Goal: Transaction & Acquisition: Purchase product/service

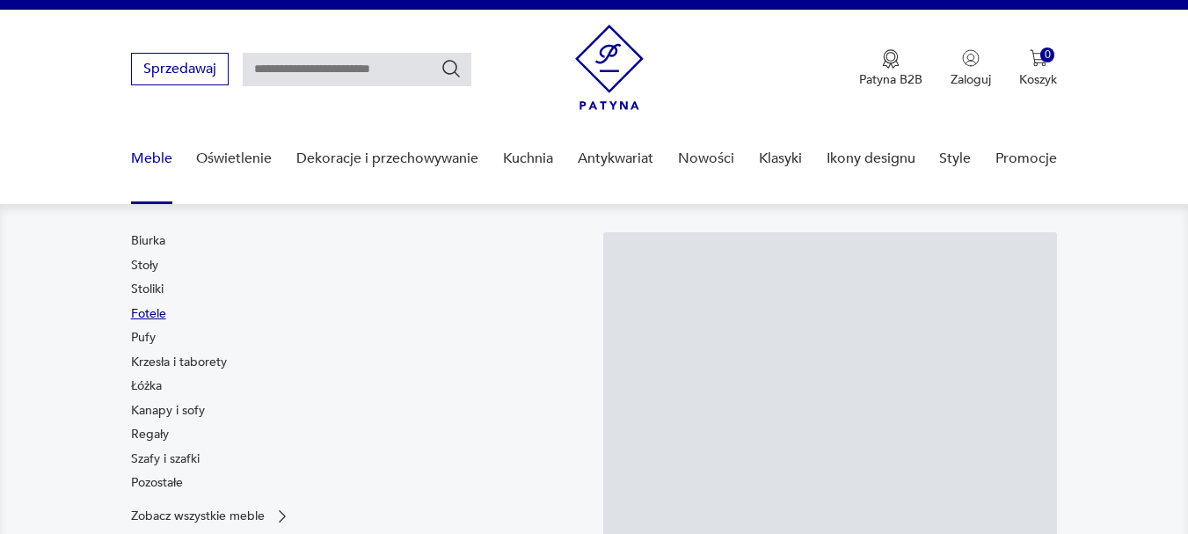
click at [157, 309] on link "Fotele" at bounding box center [148, 314] width 35 height 18
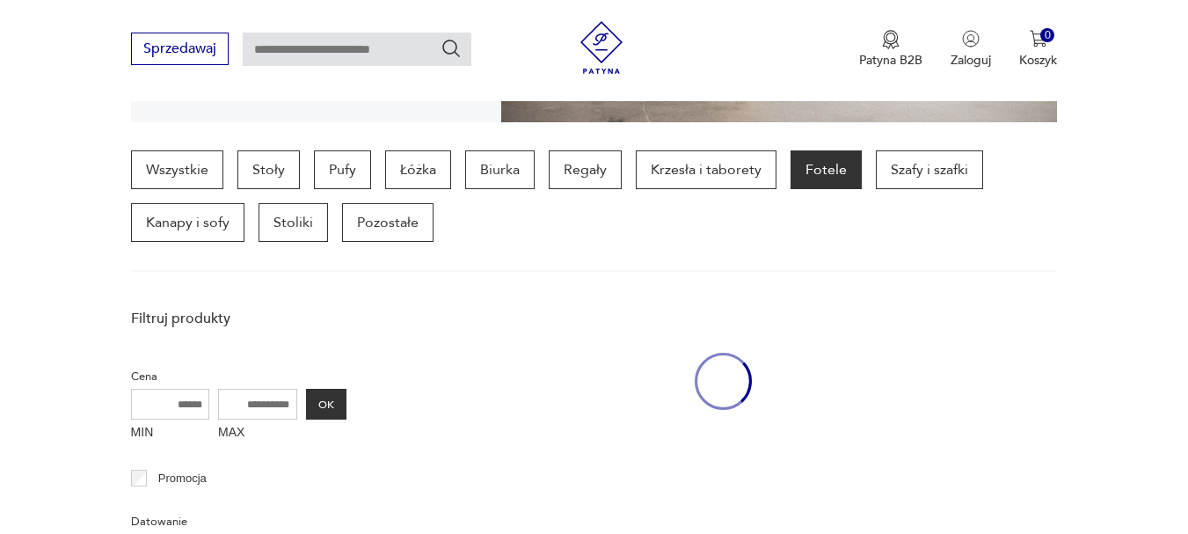
scroll to position [467, 0]
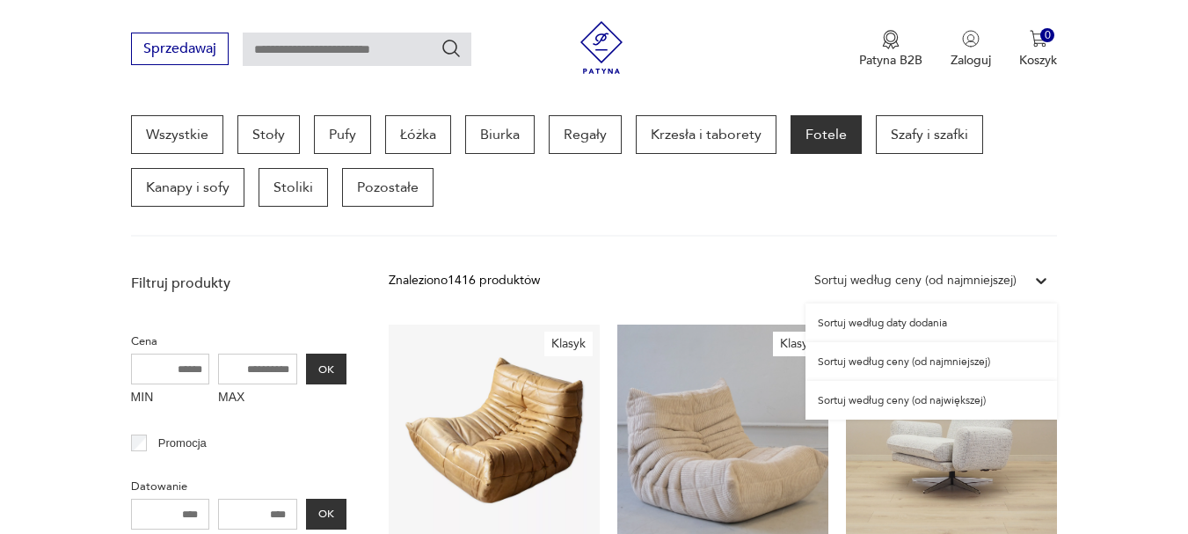
click at [1004, 277] on div "Sortuj według ceny (od najmniejszej)" at bounding box center [915, 280] width 202 height 19
click at [962, 401] on div "Sortuj według ceny (od największej)" at bounding box center [932, 400] width 252 height 39
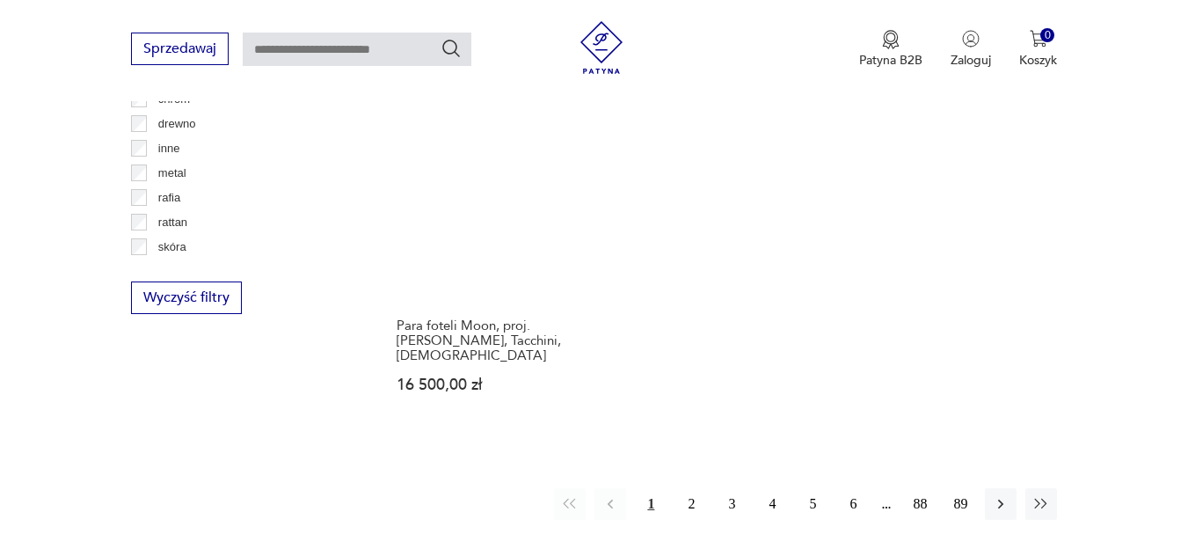
scroll to position [2559, 0]
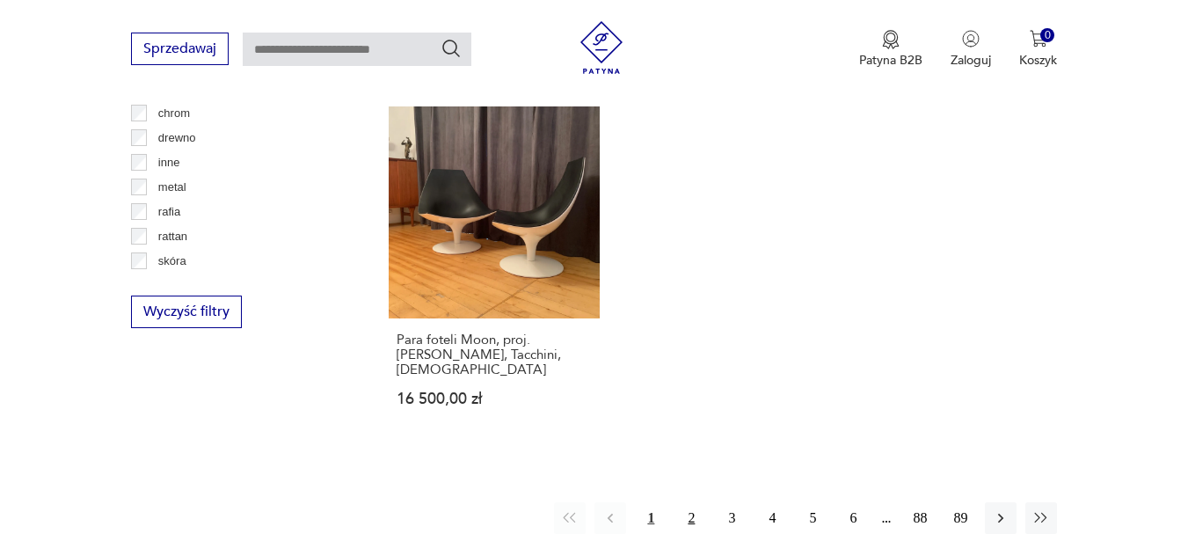
click at [692, 502] on button "2" at bounding box center [691, 518] width 32 height 32
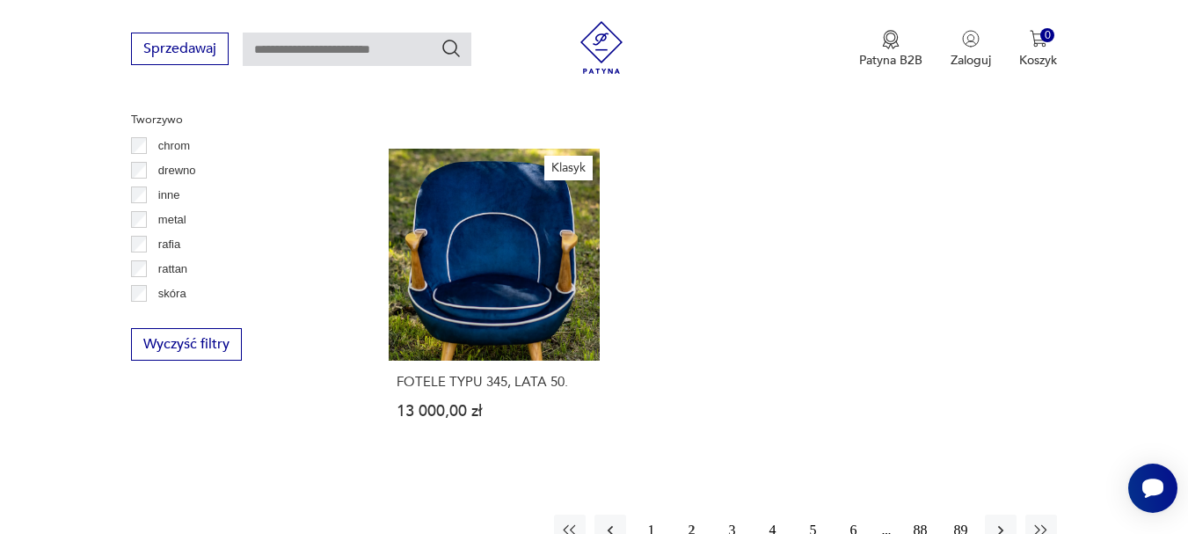
scroll to position [2603, 0]
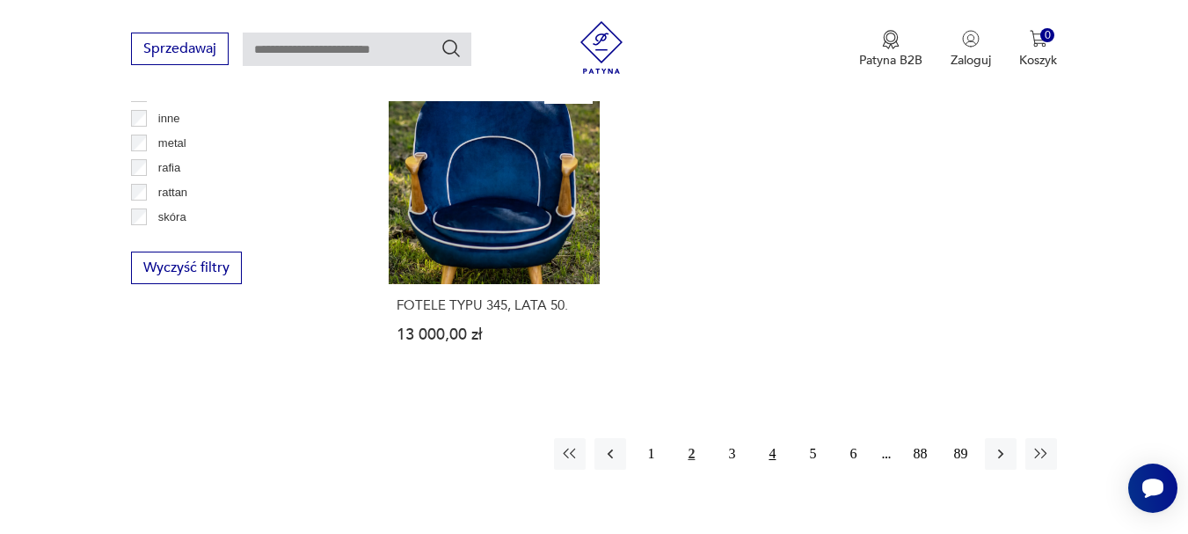
click at [770, 438] on button "4" at bounding box center [772, 454] width 32 height 32
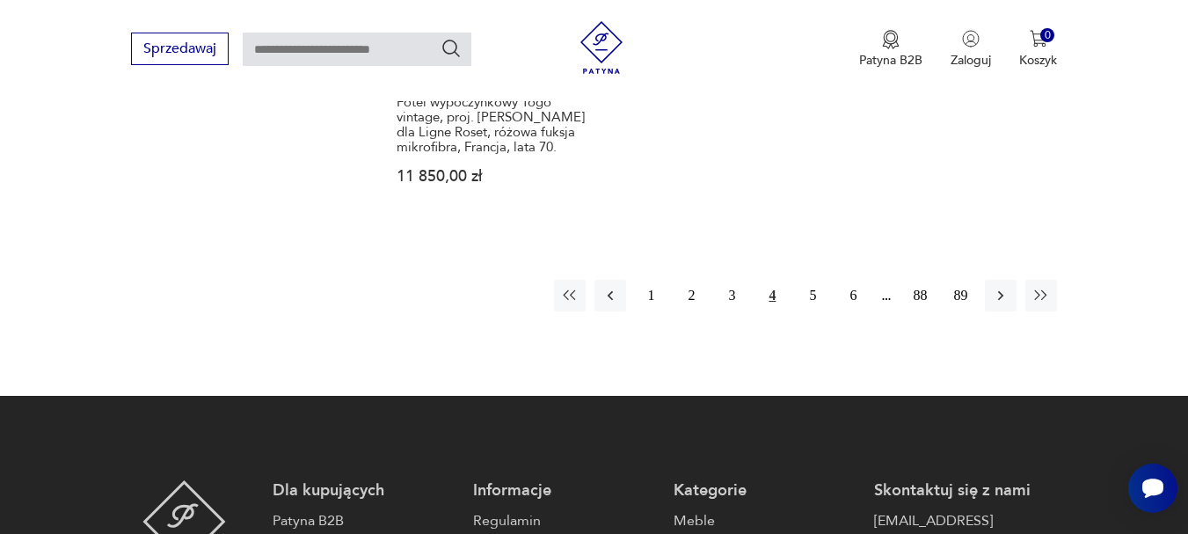
scroll to position [2825, 0]
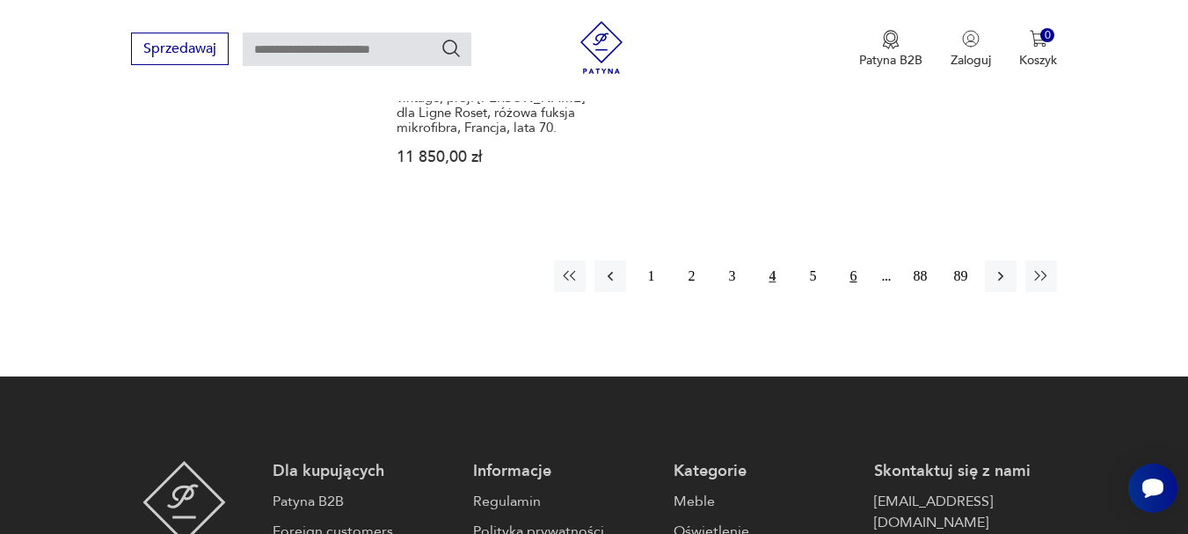
click at [850, 260] on button "6" at bounding box center [853, 276] width 32 height 32
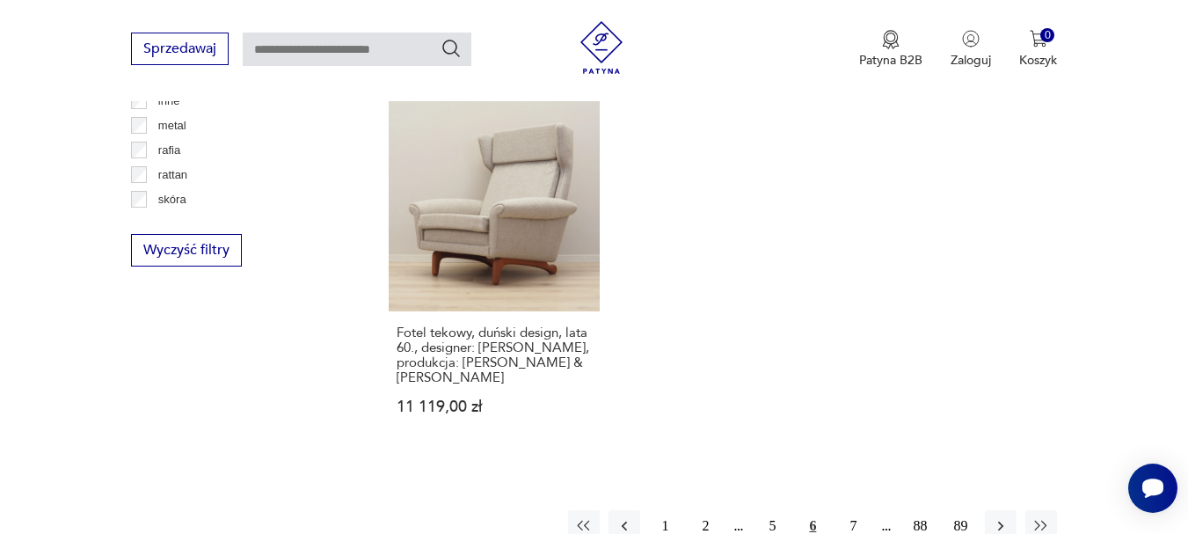
scroll to position [2678, 0]
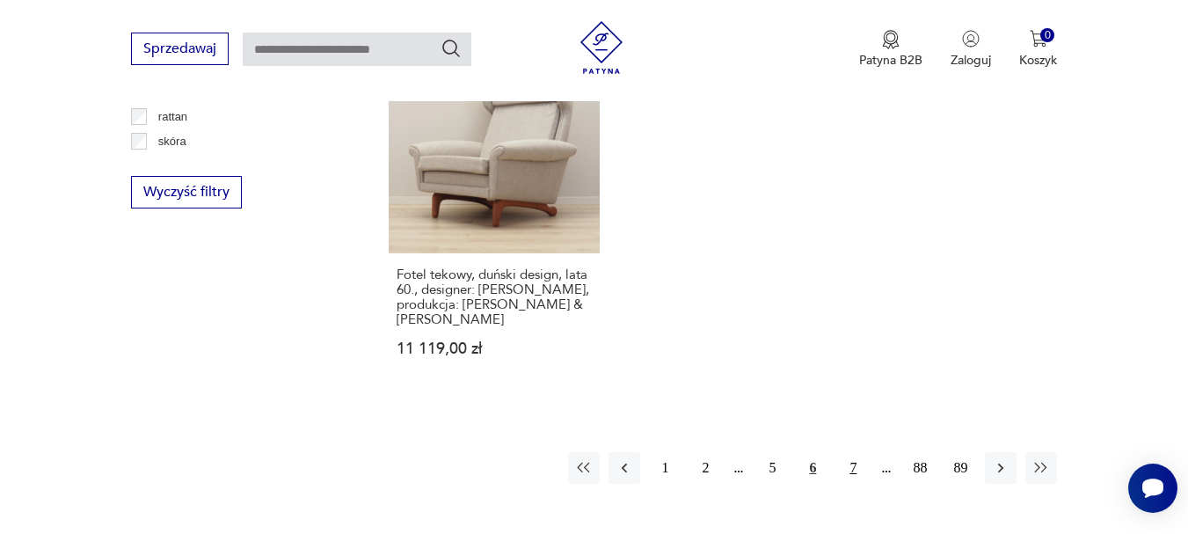
click at [847, 452] on button "7" at bounding box center [853, 468] width 32 height 32
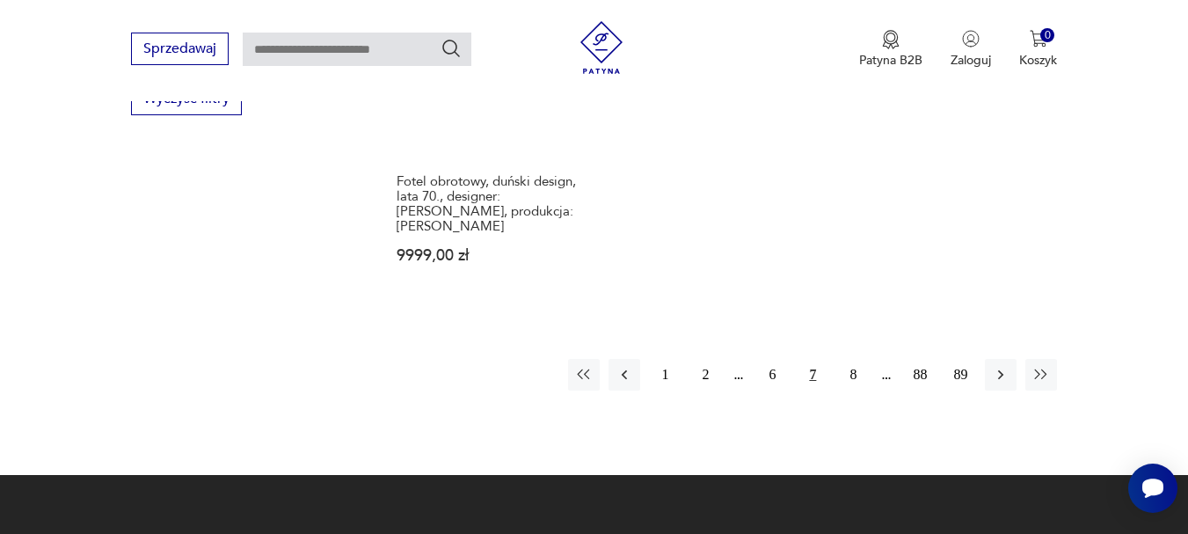
scroll to position [2779, 0]
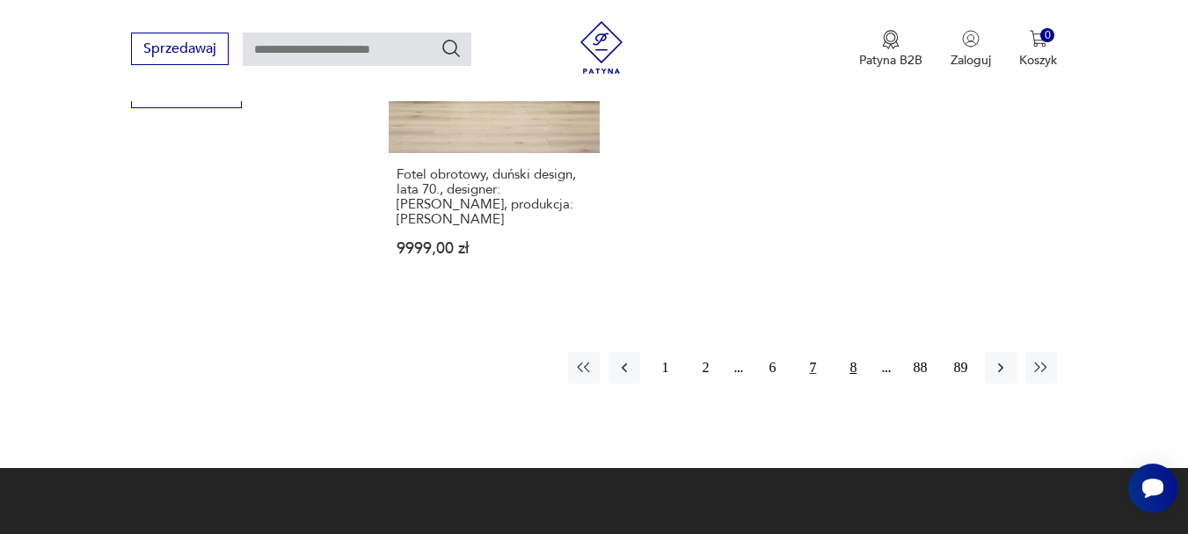
click at [857, 352] on button "8" at bounding box center [853, 368] width 32 height 32
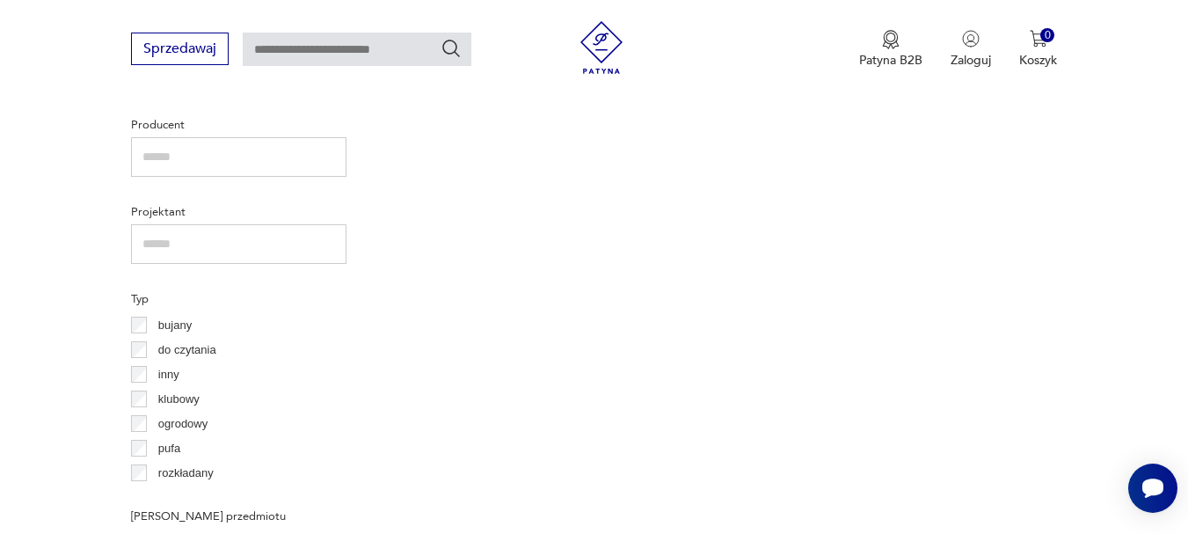
scroll to position [467, 0]
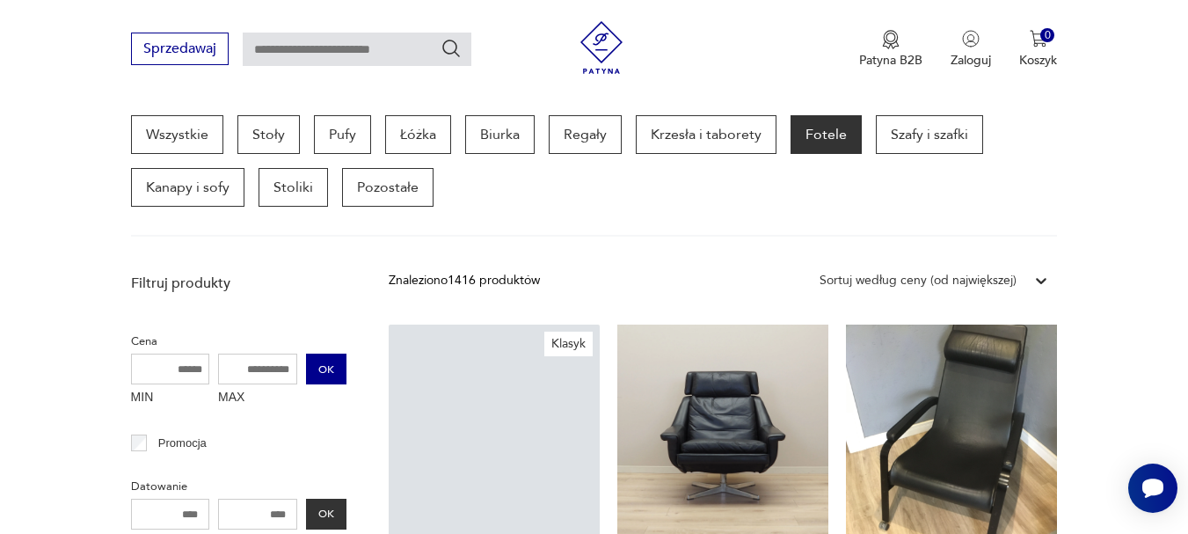
drag, startPoint x: 232, startPoint y: 369, endPoint x: 330, endPoint y: 371, distance: 97.7
click at [330, 371] on div "MIN MAX OK" at bounding box center [238, 383] width 215 height 59
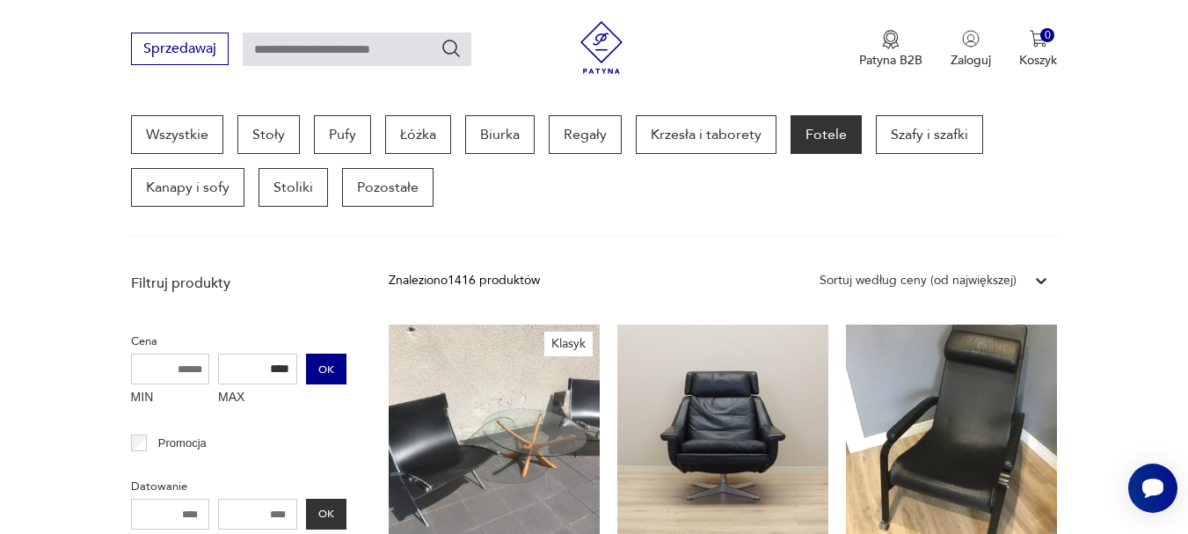
type input "****"
click at [330, 371] on button "OK" at bounding box center [326, 369] width 40 height 31
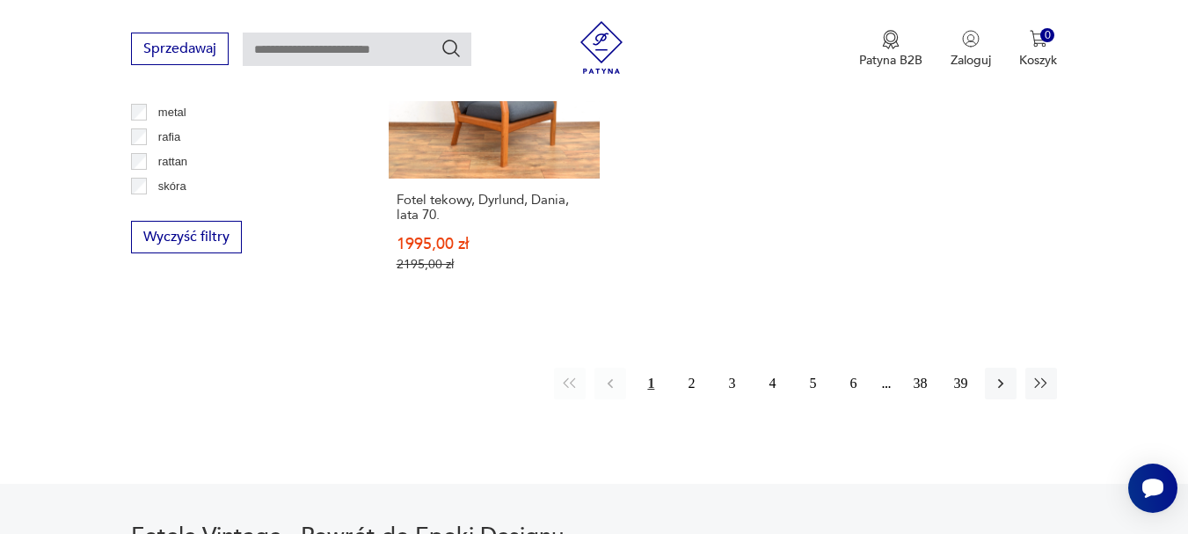
scroll to position [2662, 0]
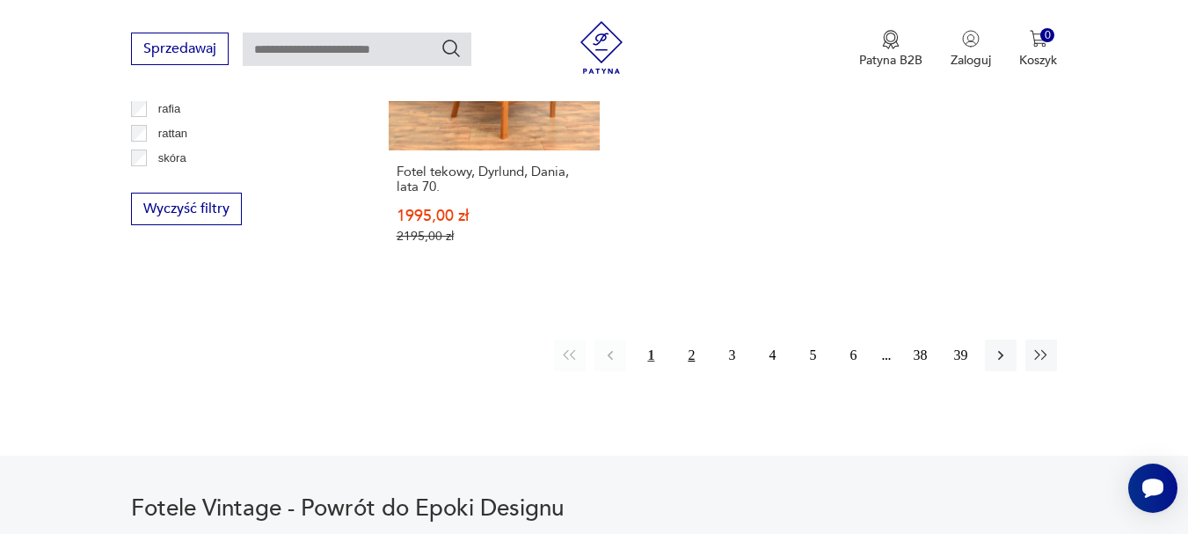
click at [690, 340] on button "2" at bounding box center [691, 356] width 32 height 32
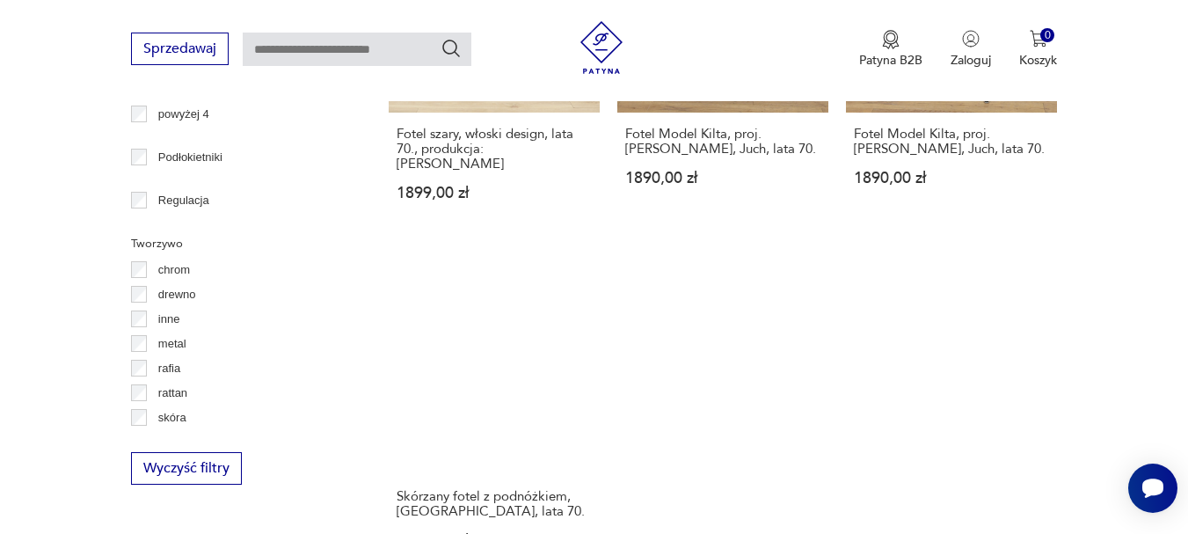
scroll to position [2531, 0]
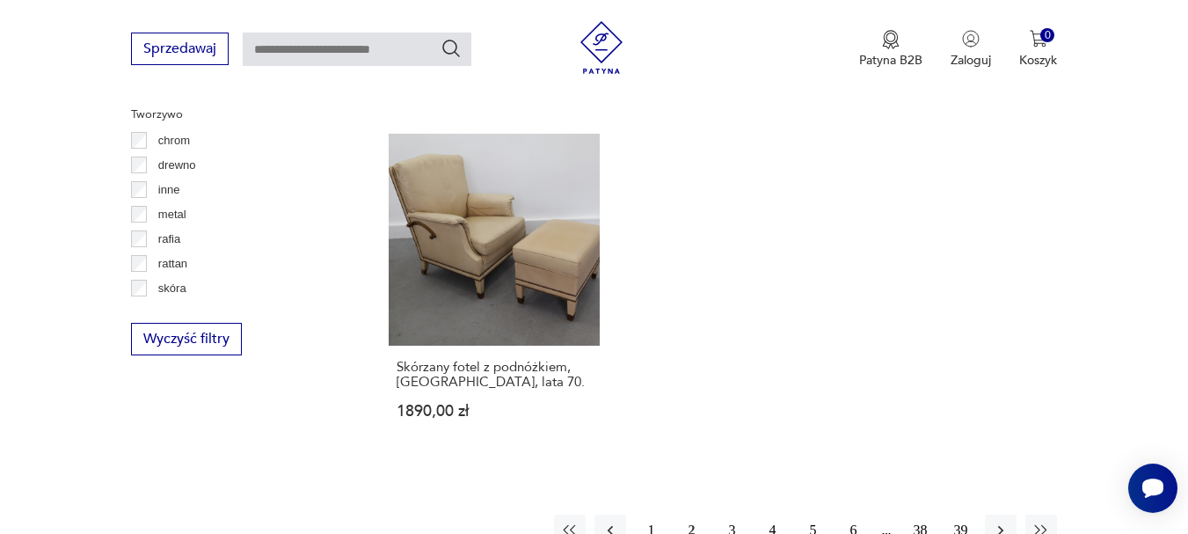
click at [729, 515] on button "3" at bounding box center [732, 531] width 32 height 32
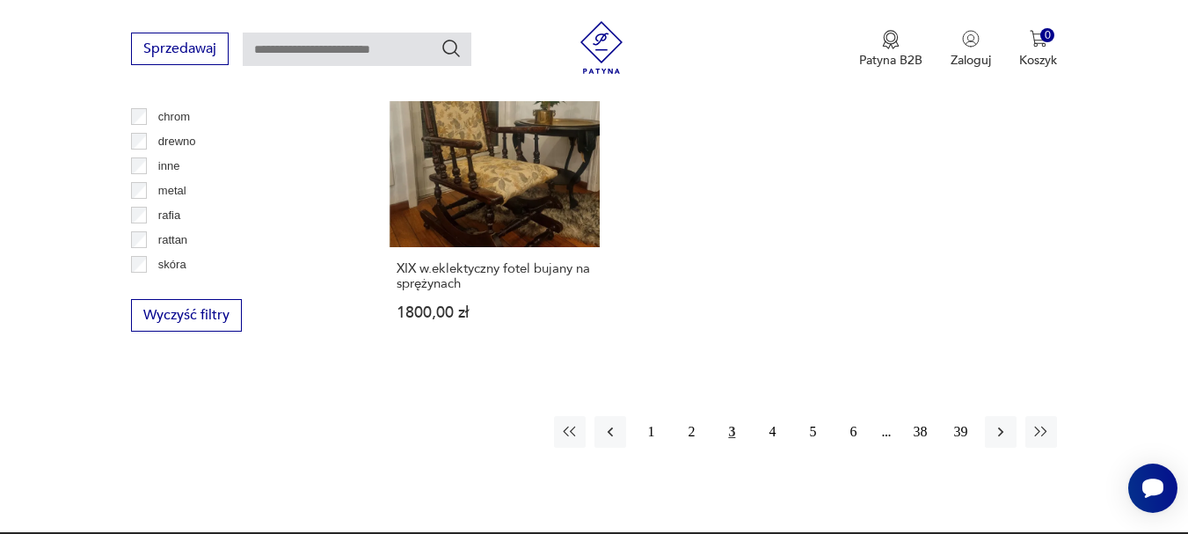
scroll to position [2637, 0]
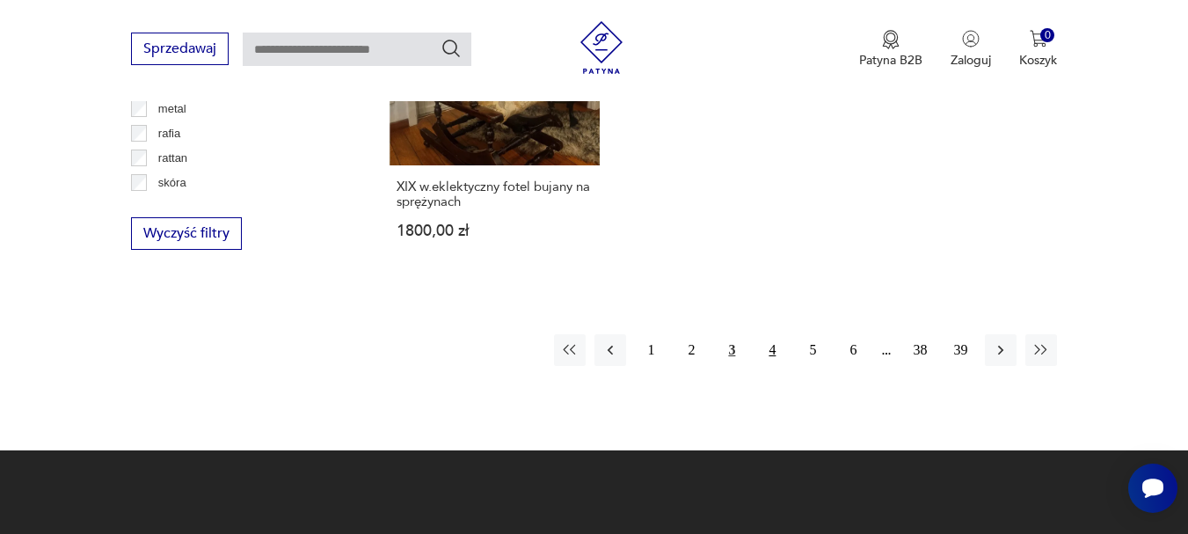
click at [765, 334] on button "4" at bounding box center [772, 350] width 32 height 32
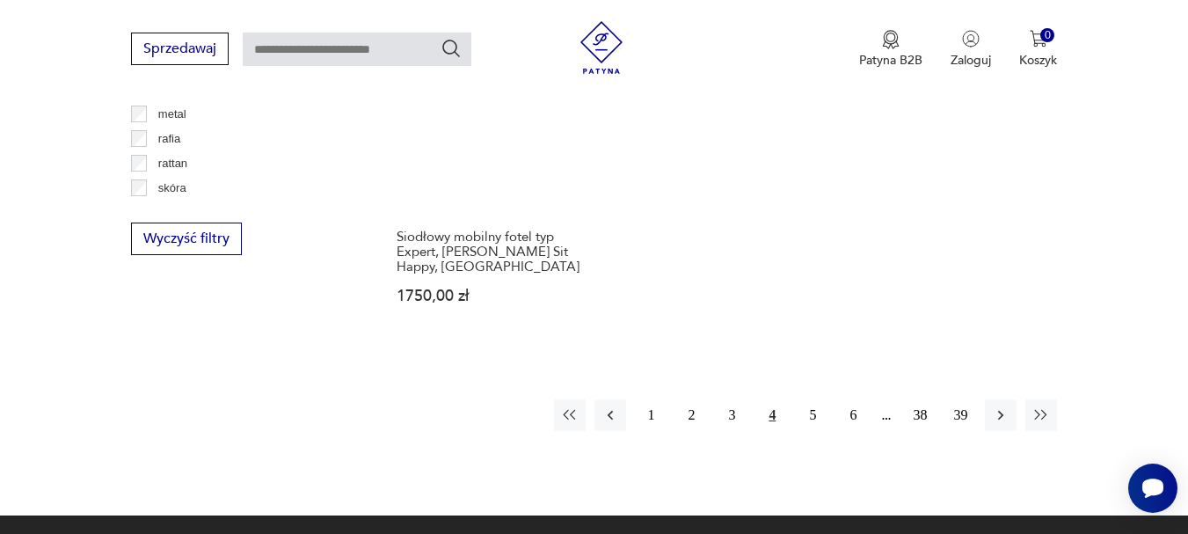
scroll to position [2650, 0]
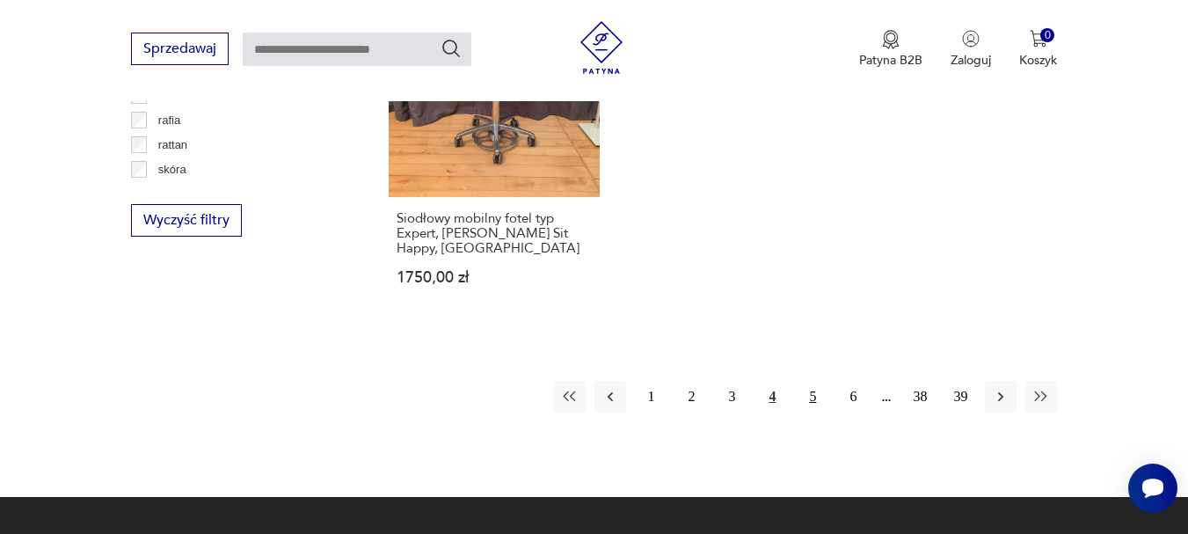
click at [811, 381] on button "5" at bounding box center [813, 397] width 32 height 32
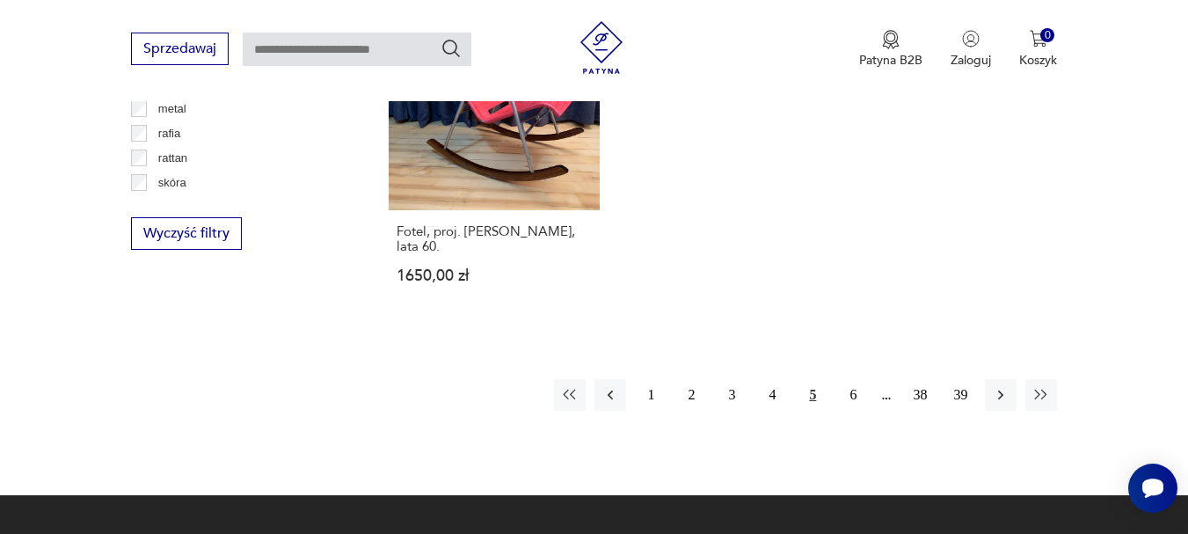
scroll to position [2648, 0]
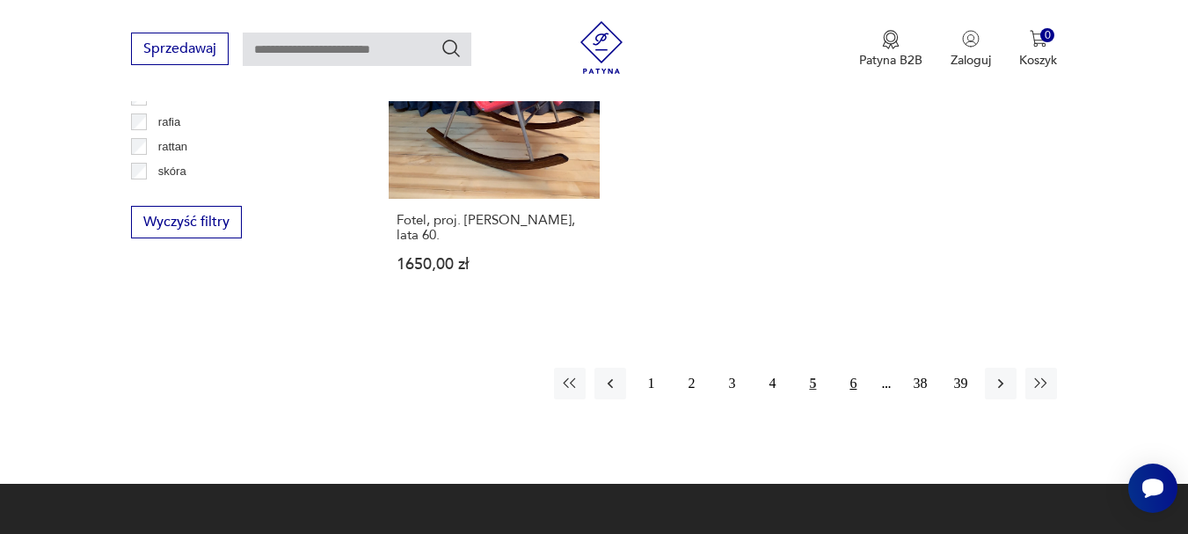
click at [854, 368] on button "6" at bounding box center [853, 384] width 32 height 32
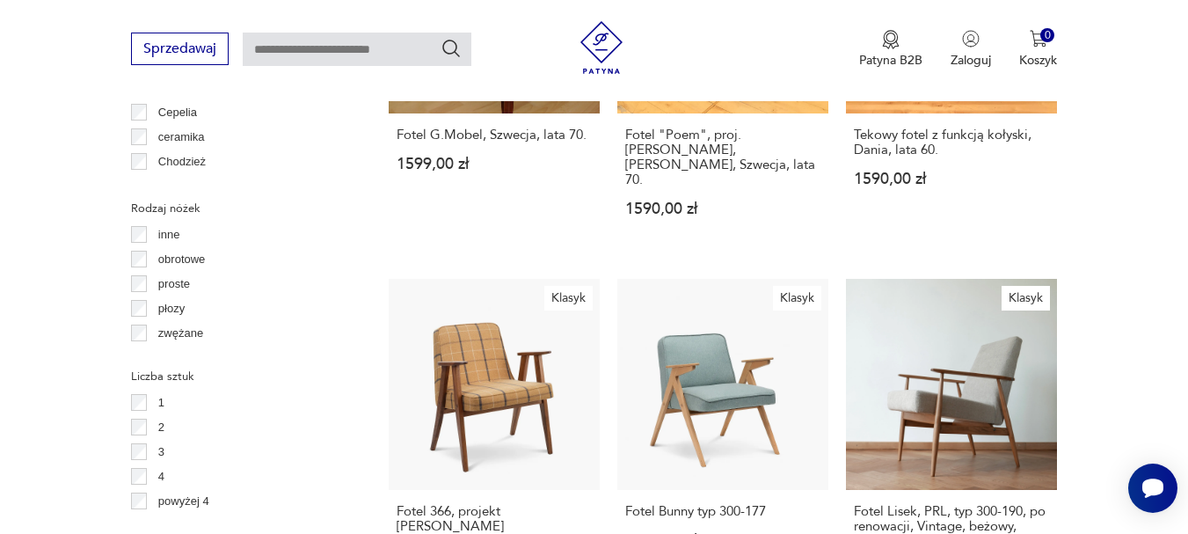
scroll to position [2156, 0]
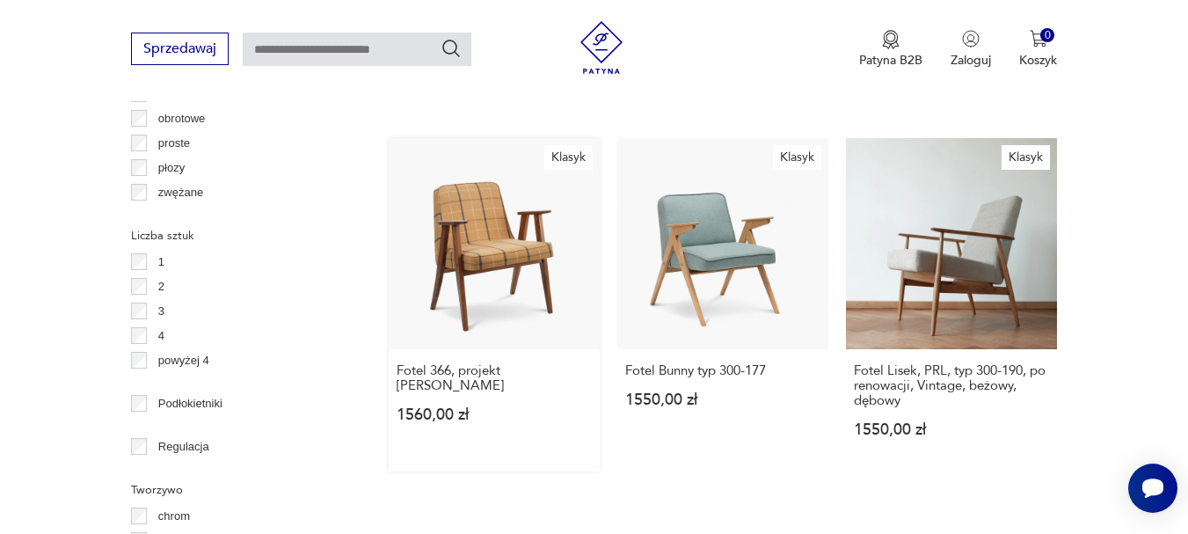
click at [487, 216] on link "Klasyk Fotel 366, projekt Józef Chierowski 1560,00 zł" at bounding box center [494, 304] width 211 height 333
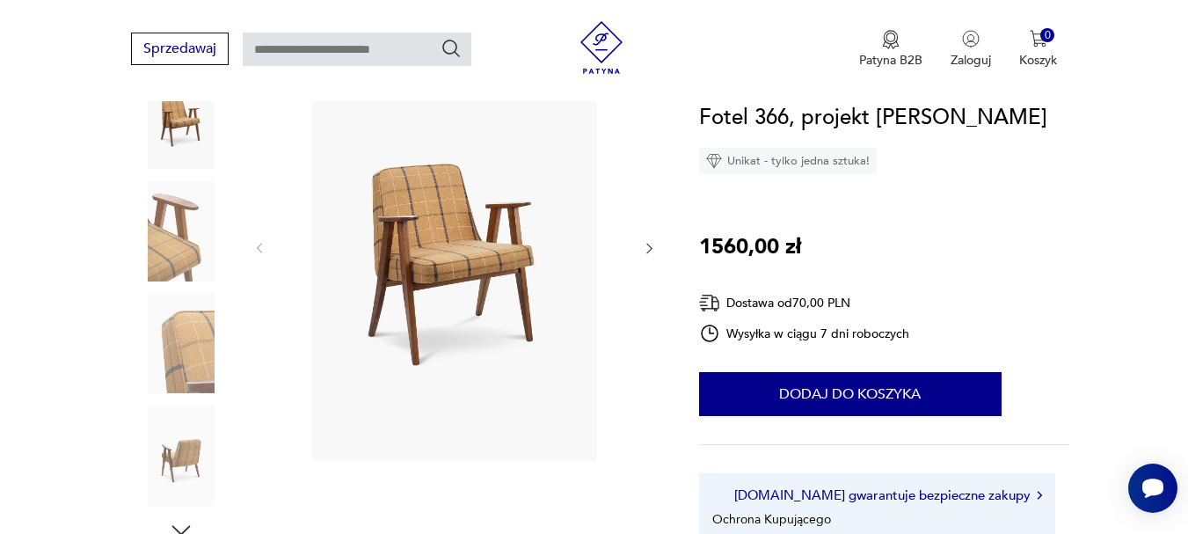
scroll to position [283, 0]
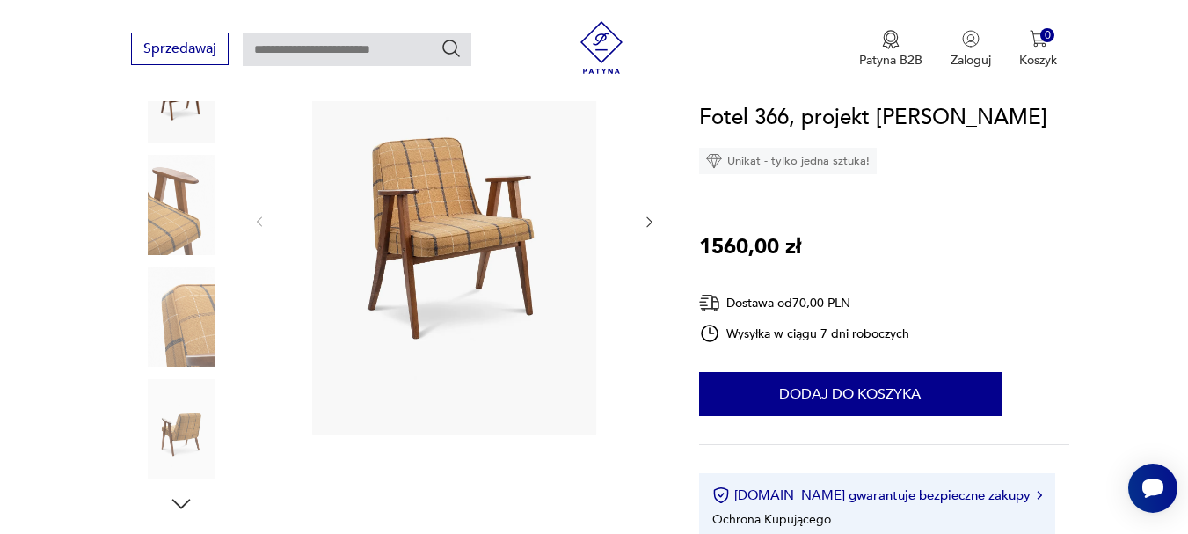
click at [177, 321] on img at bounding box center [181, 317] width 100 height 100
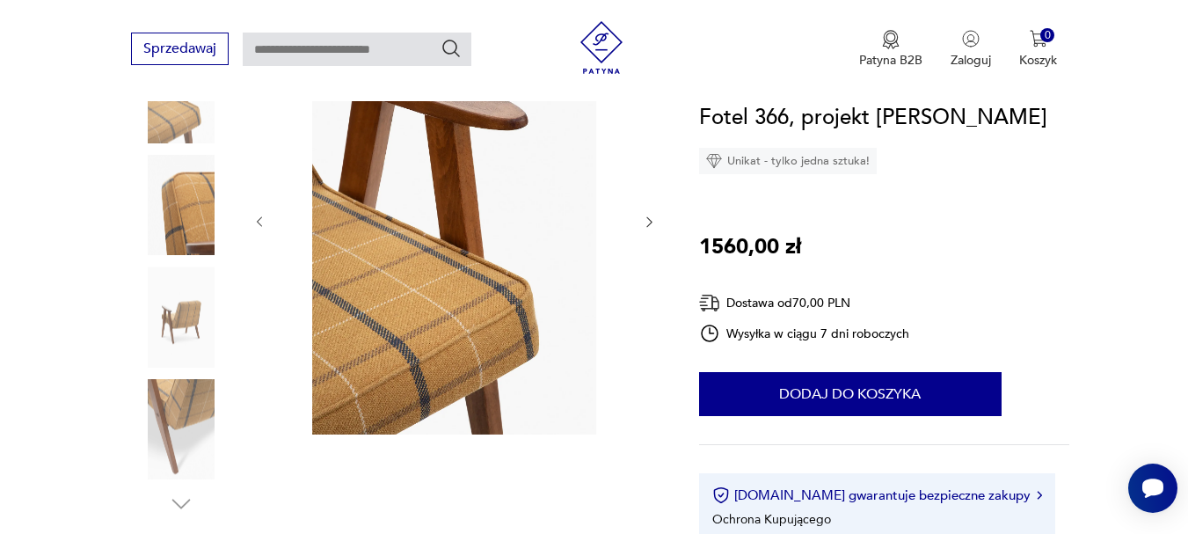
click at [171, 126] on img at bounding box center [181, 92] width 100 height 100
click at [203, 408] on img at bounding box center [181, 429] width 100 height 100
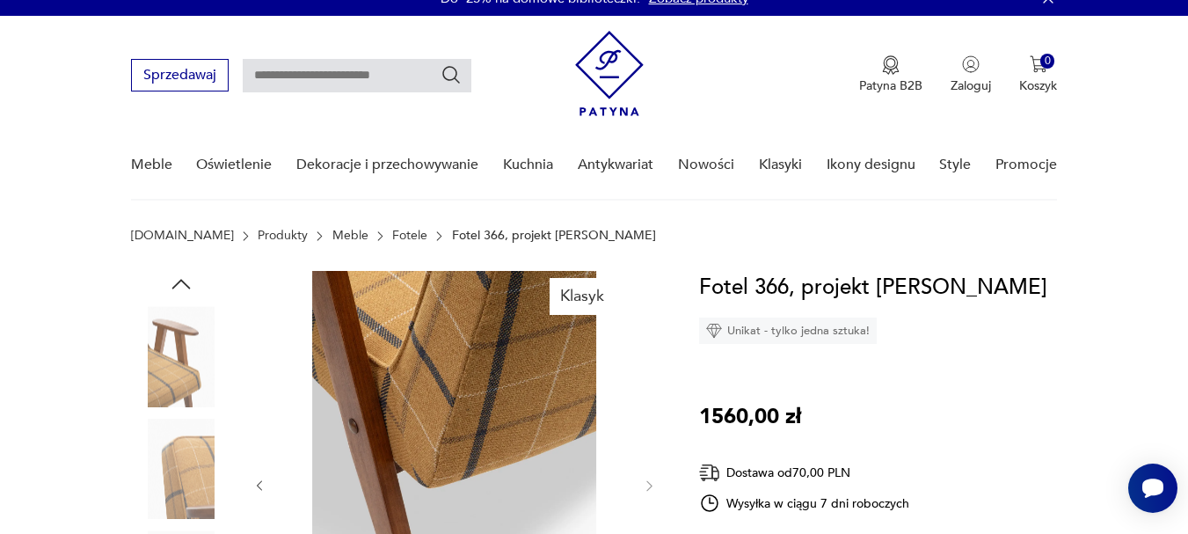
scroll to position [0, 0]
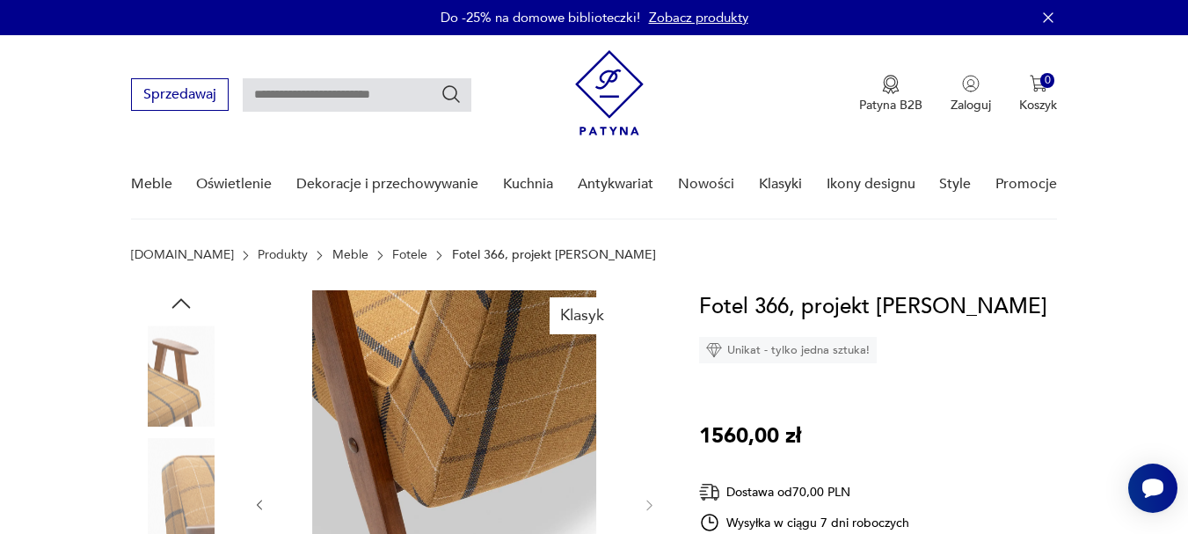
click at [175, 303] on icon "button" at bounding box center [181, 303] width 26 height 26
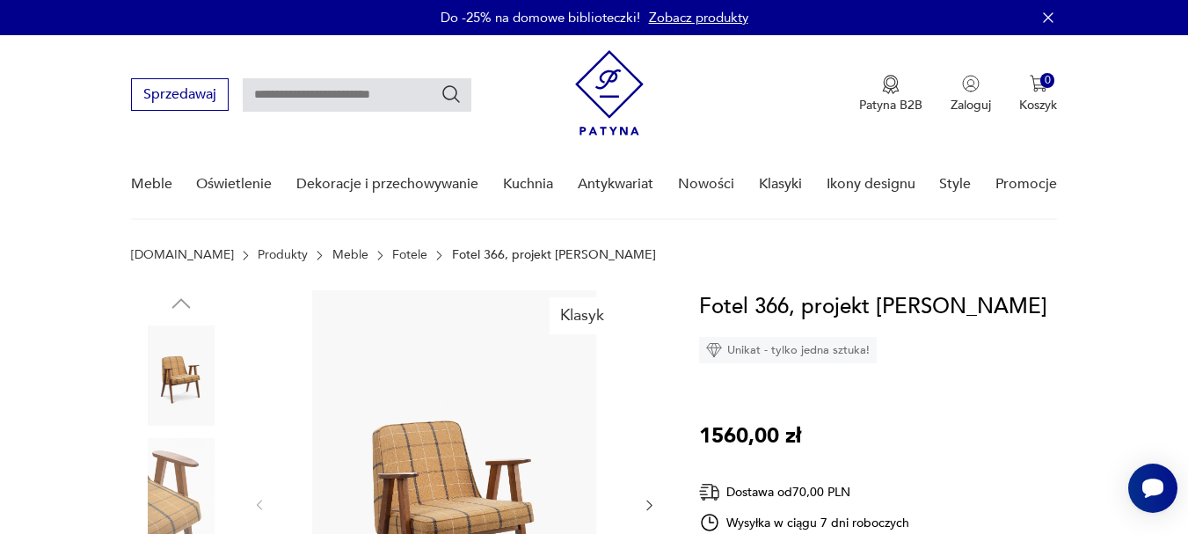
click at [461, 476] on img at bounding box center [454, 503] width 340 height 427
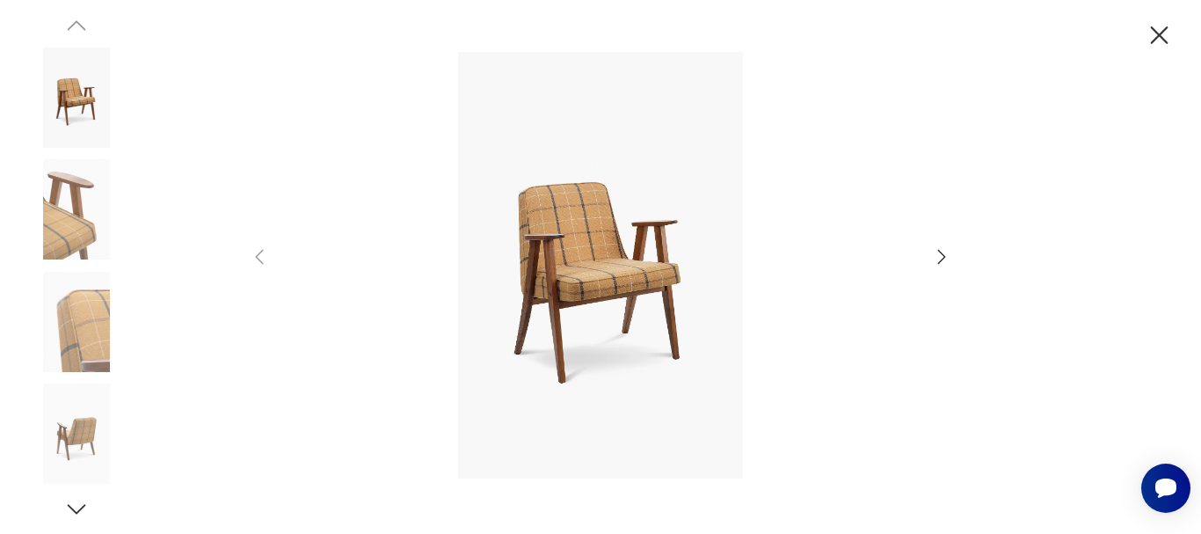
click at [602, 279] on img at bounding box center [601, 265] width 626 height 427
click at [932, 257] on icon "button" at bounding box center [941, 256] width 21 height 21
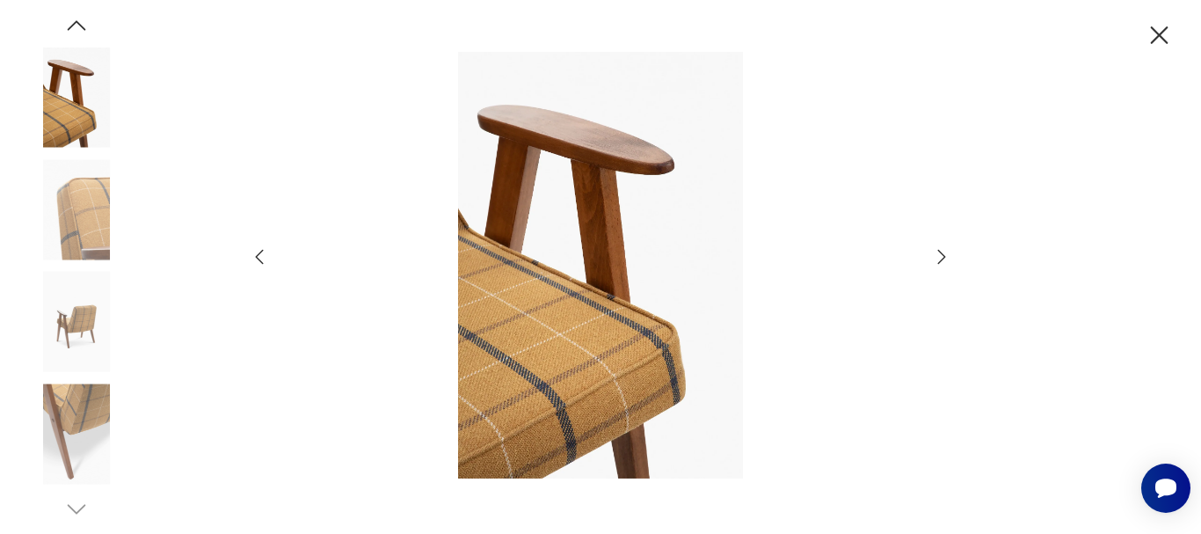
click at [932, 257] on icon "button" at bounding box center [941, 256] width 21 height 21
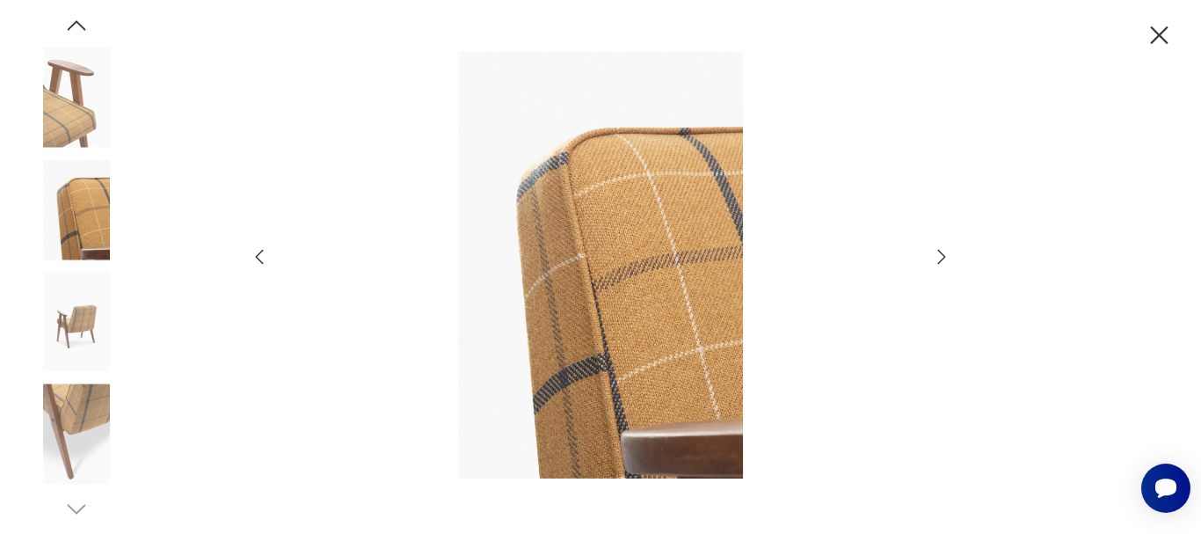
click at [932, 257] on icon "button" at bounding box center [941, 256] width 21 height 21
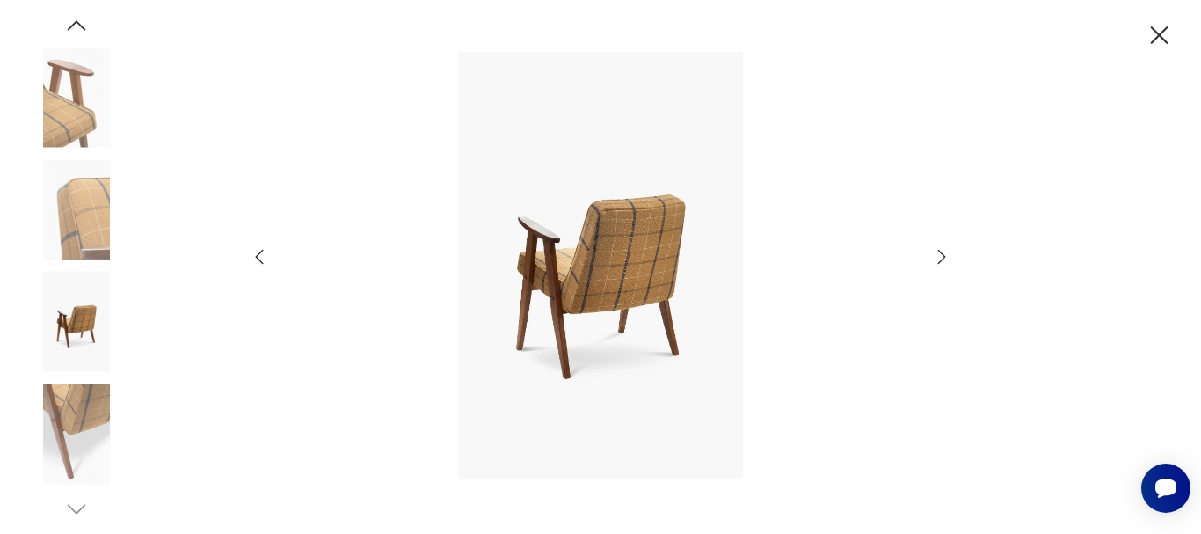
click at [932, 257] on icon "button" at bounding box center [941, 256] width 21 height 21
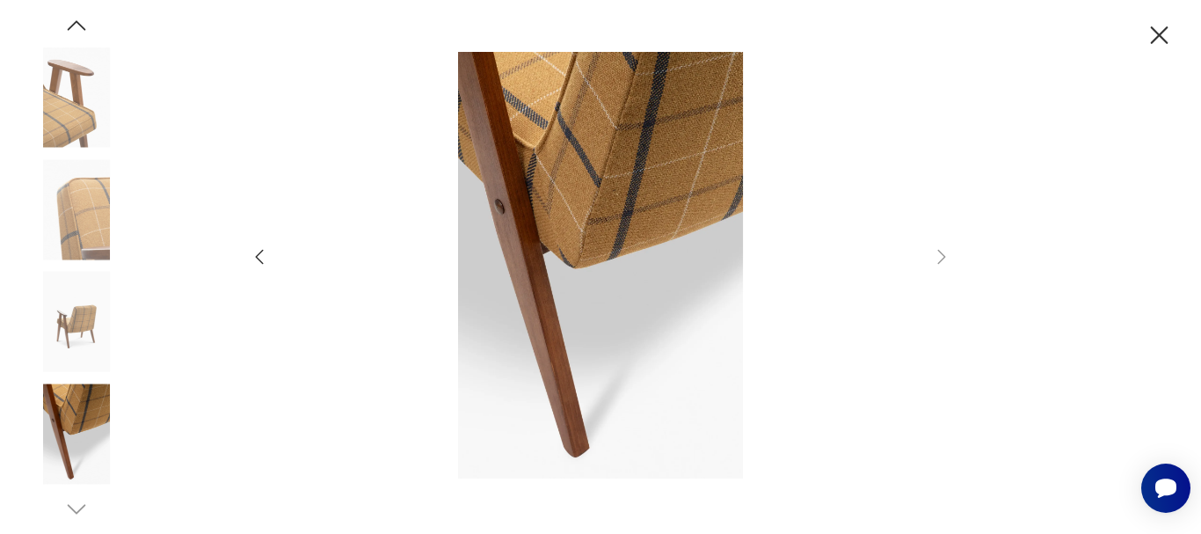
click at [1155, 43] on icon "button" at bounding box center [1159, 35] width 31 height 31
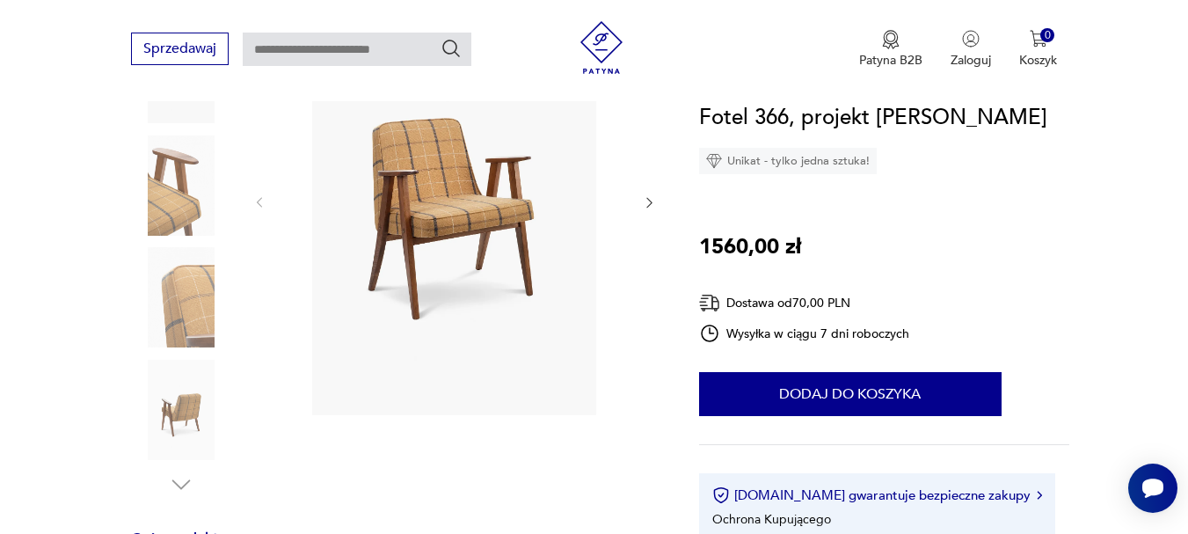
scroll to position [437, 0]
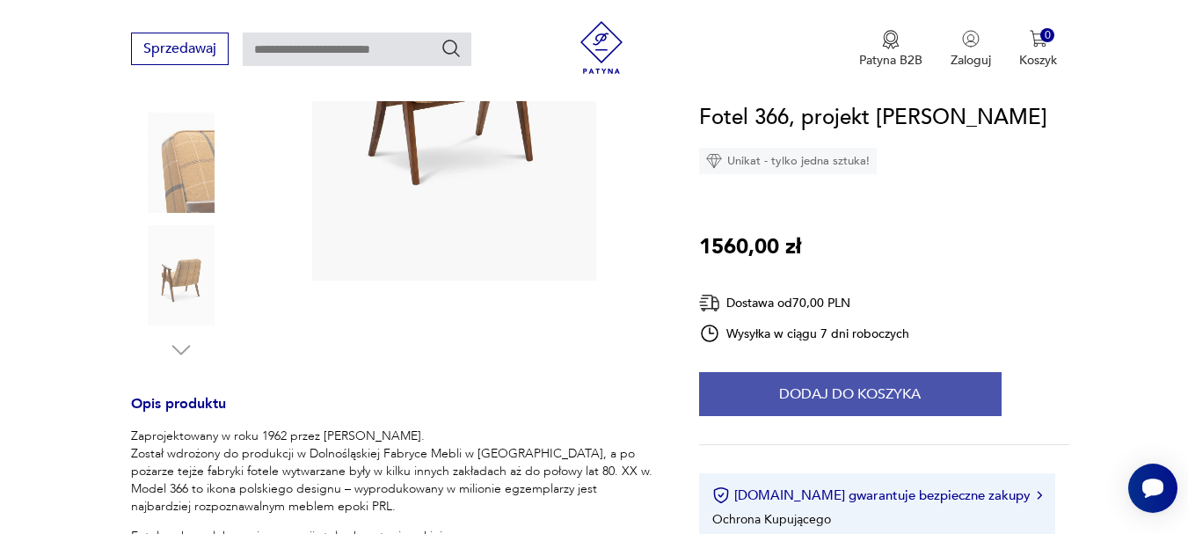
click at [874, 384] on button "Dodaj do koszyka" at bounding box center [850, 394] width 303 height 44
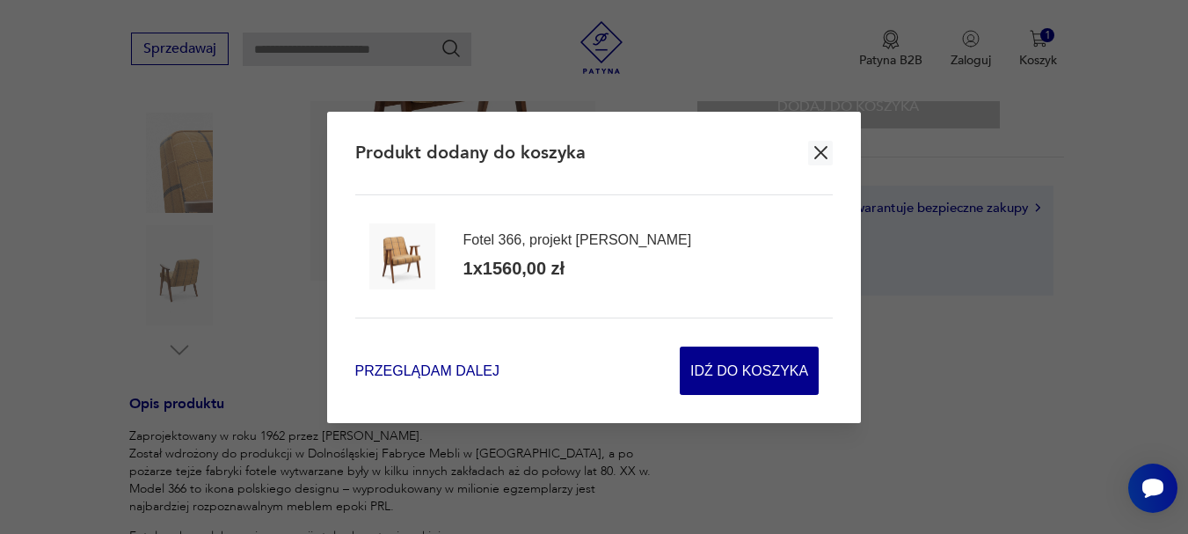
click at [446, 376] on span "Przeglądam dalej" at bounding box center [427, 371] width 144 height 20
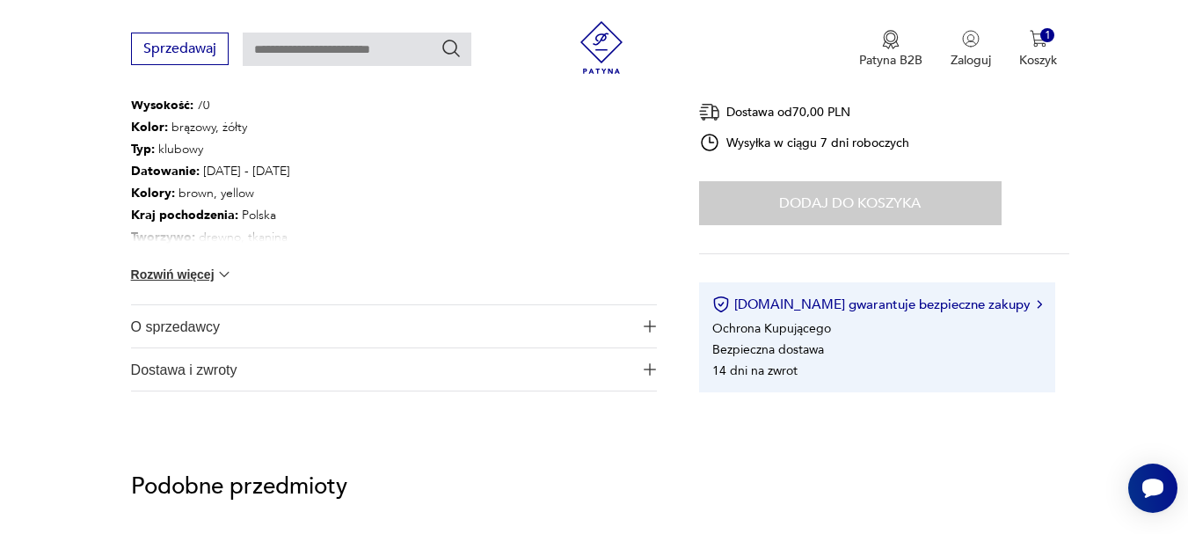
scroll to position [1055, 0]
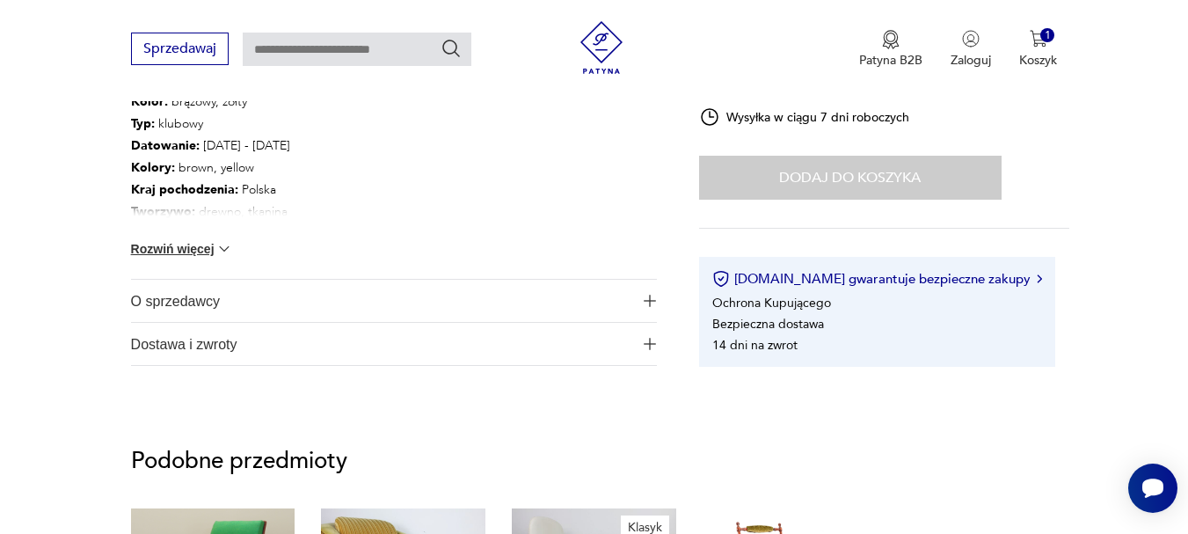
click at [186, 245] on button "Rozwiń więcej" at bounding box center [182, 249] width 102 height 18
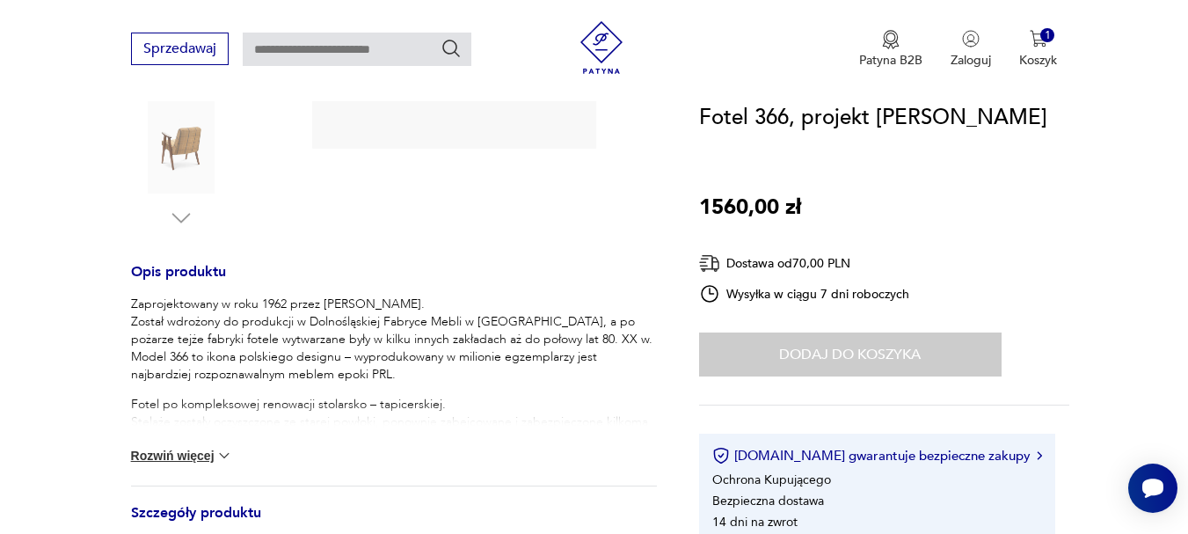
scroll to position [589, 0]
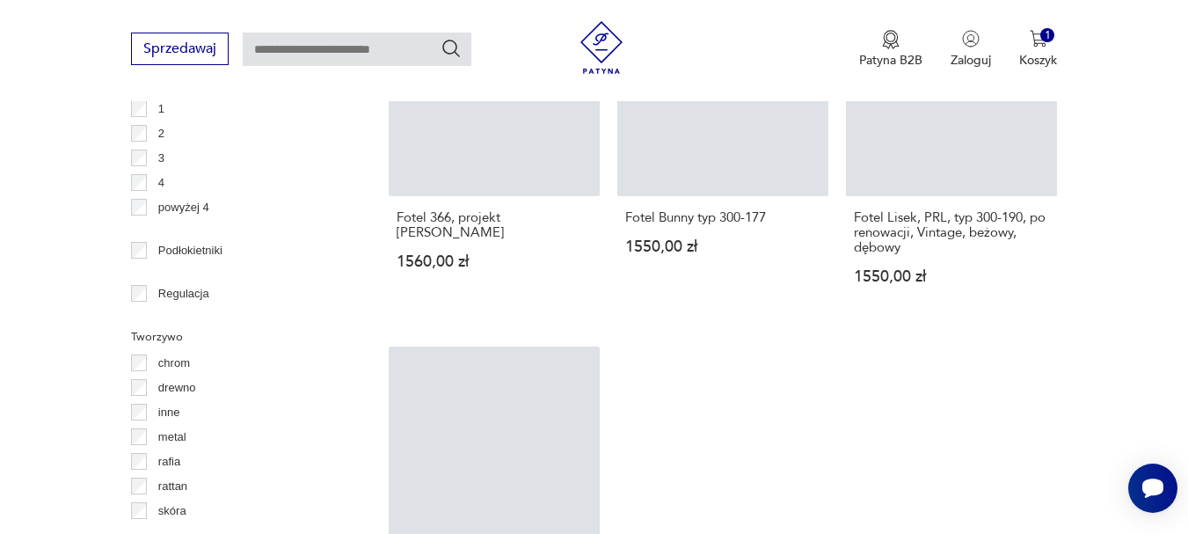
scroll to position [2648, 0]
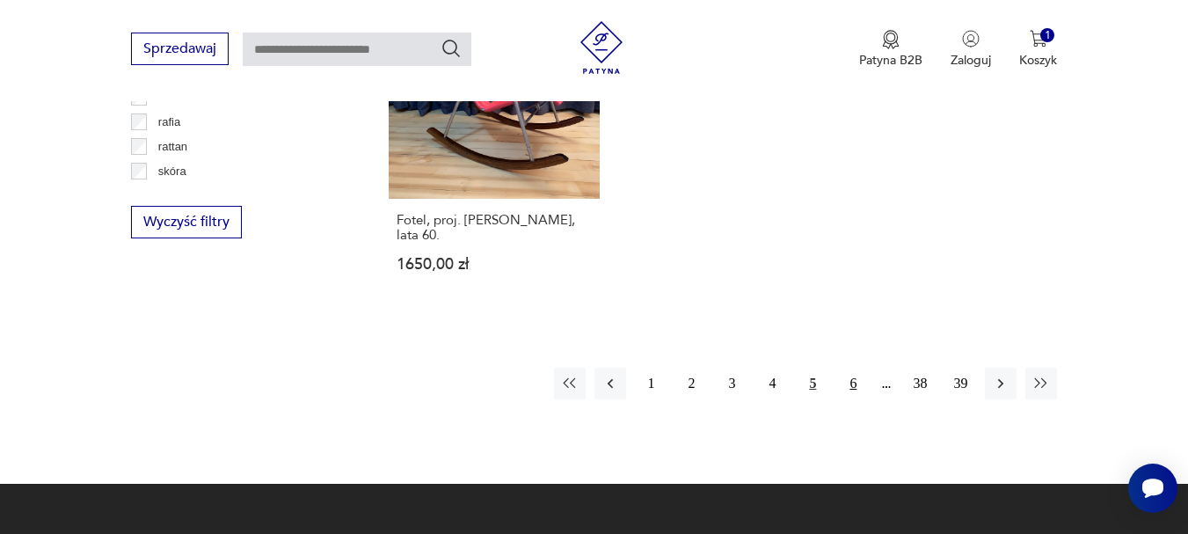
click at [849, 368] on button "6" at bounding box center [853, 384] width 32 height 32
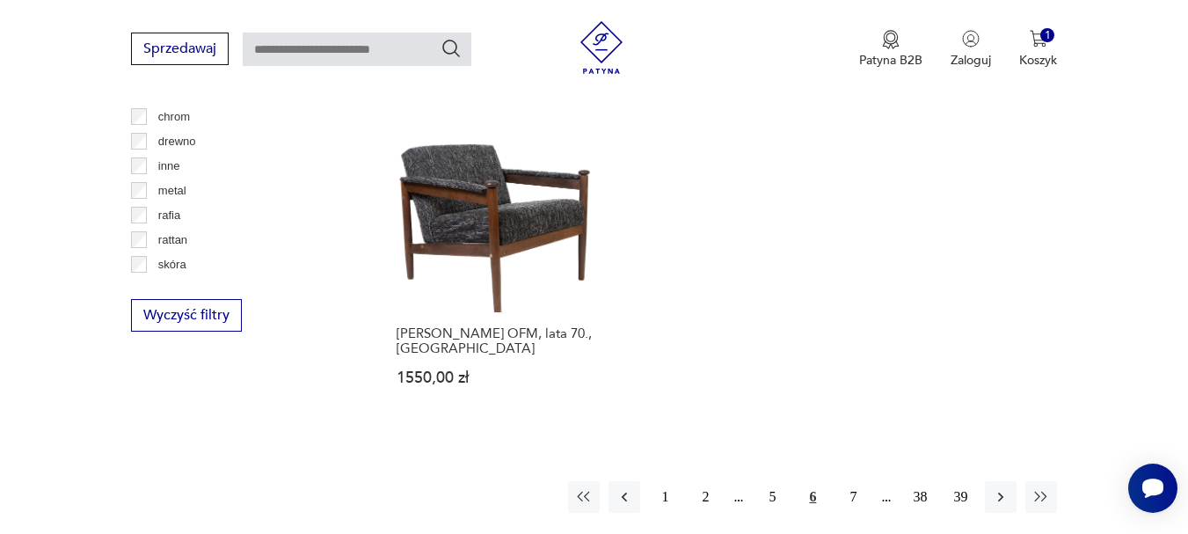
scroll to position [2561, 0]
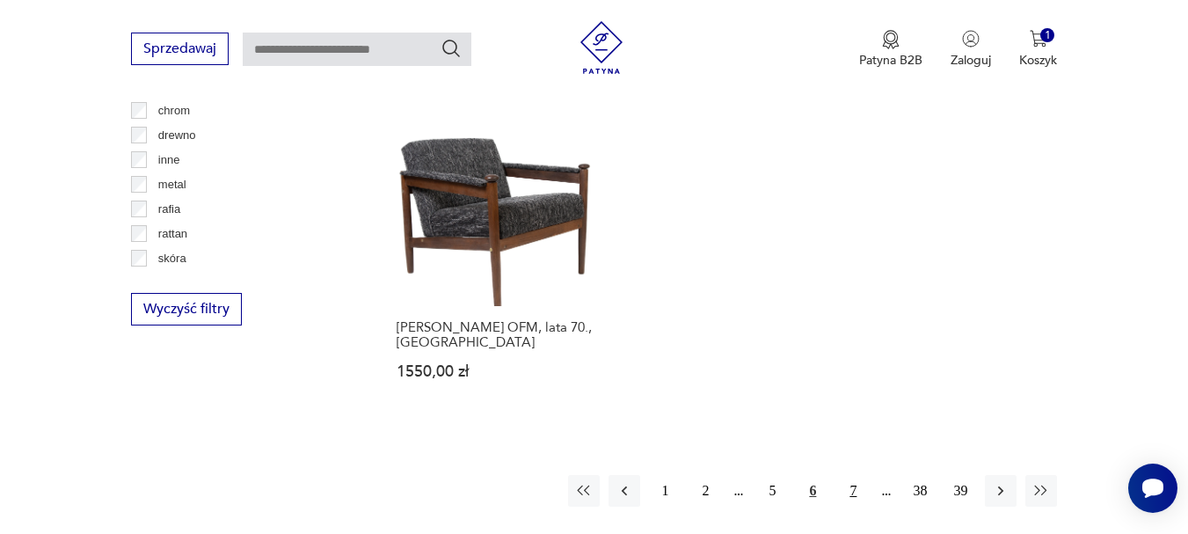
click at [852, 475] on button "7" at bounding box center [853, 491] width 32 height 32
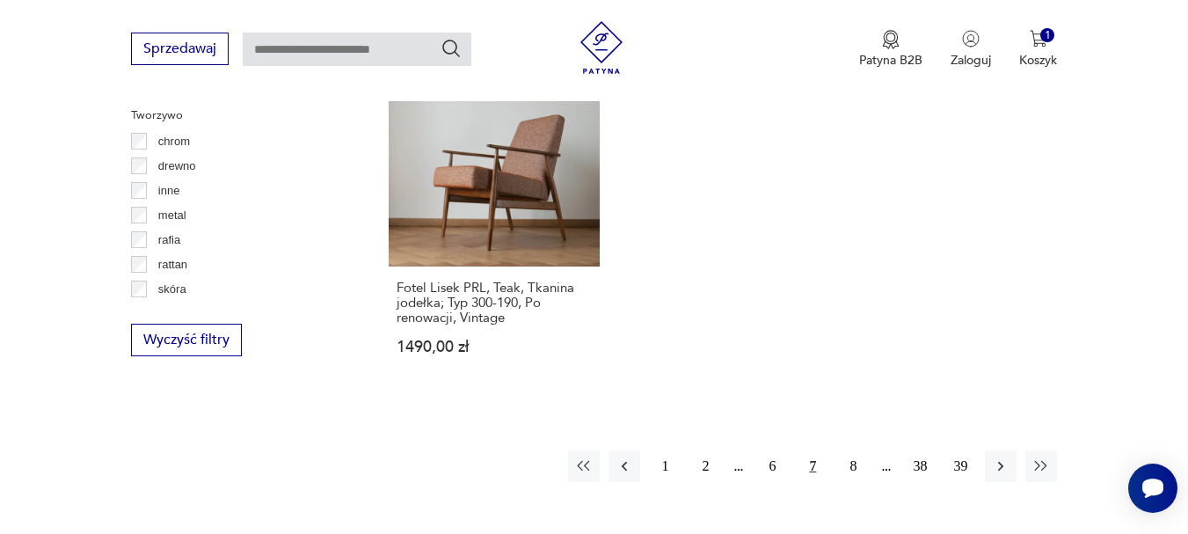
scroll to position [2531, 0]
click at [482, 187] on link "Klasyk Fotel Lisek PRL, Teak, Tkanina jodełka; Typ 300-190, Po renowacji, Vinta…" at bounding box center [494, 220] width 211 height 333
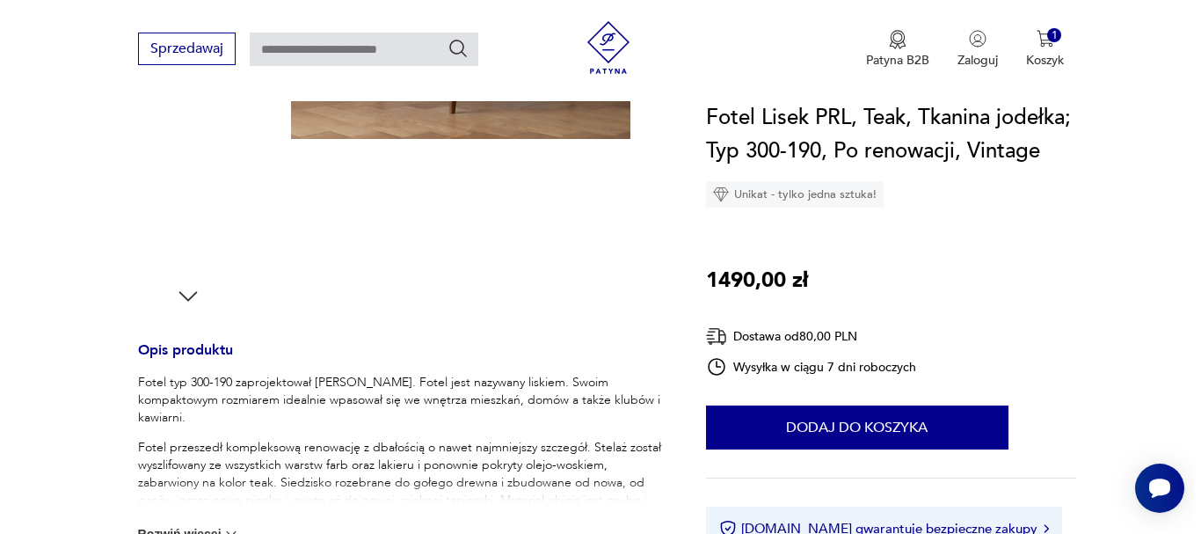
scroll to position [369, 0]
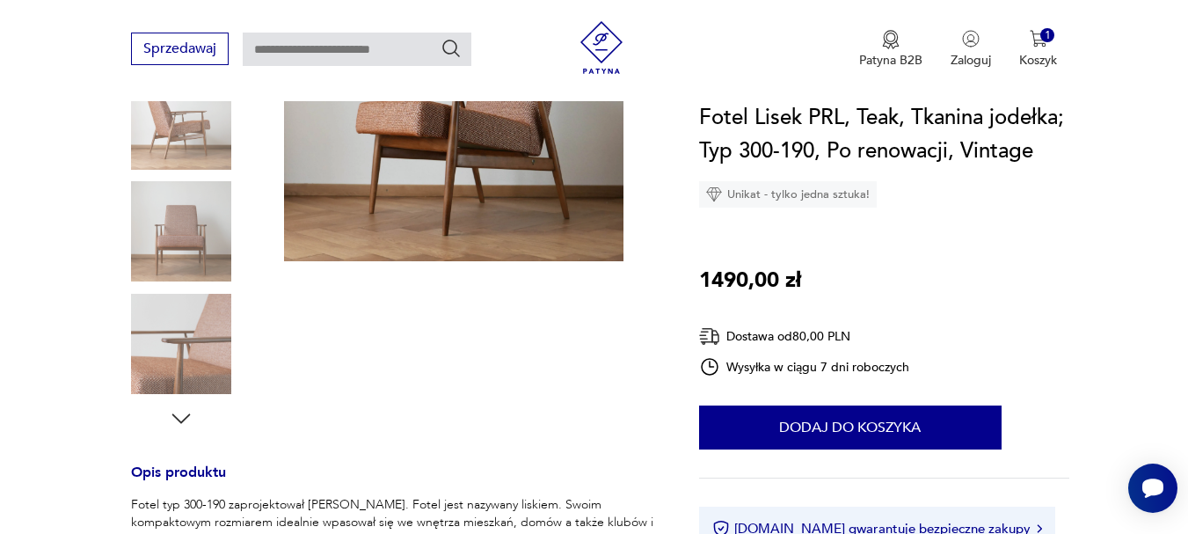
click at [165, 338] on img at bounding box center [181, 344] width 100 height 100
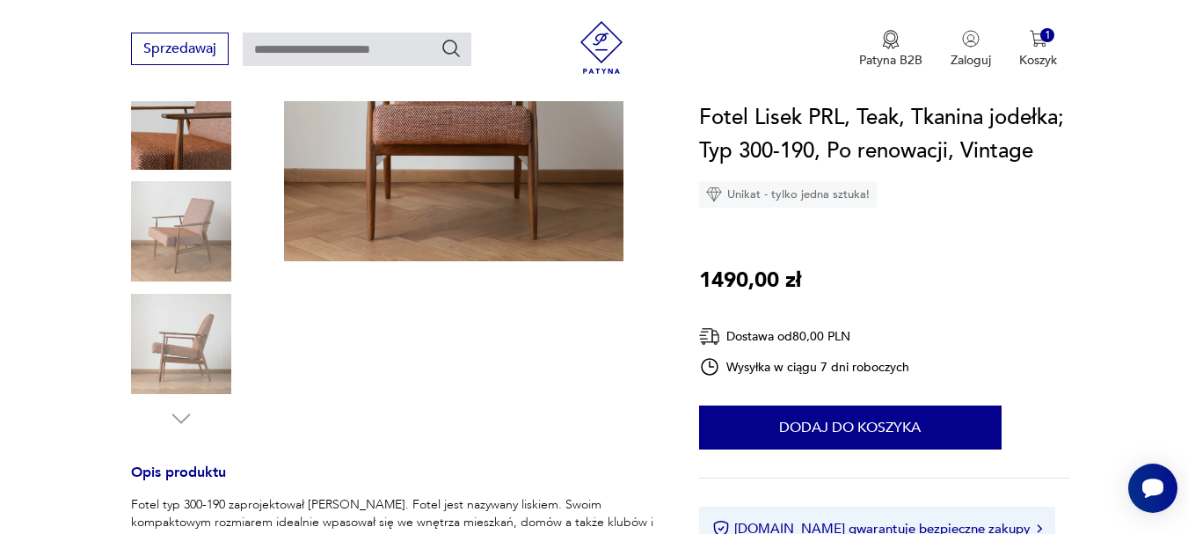
click at [419, 182] on img at bounding box center [454, 92] width 340 height 340
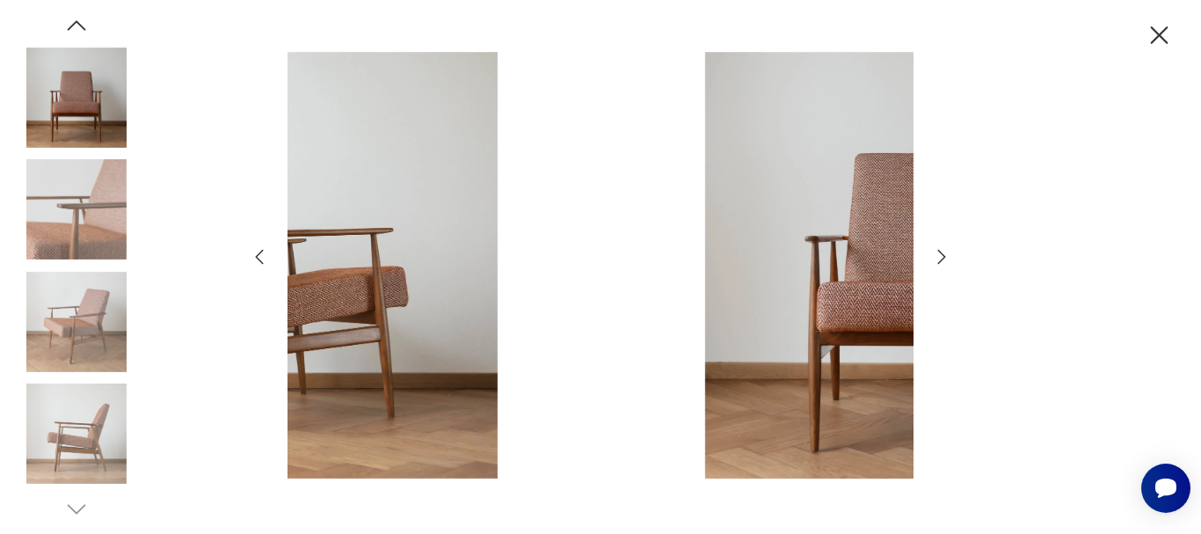
click at [939, 259] on div at bounding box center [601, 267] width 704 height 431
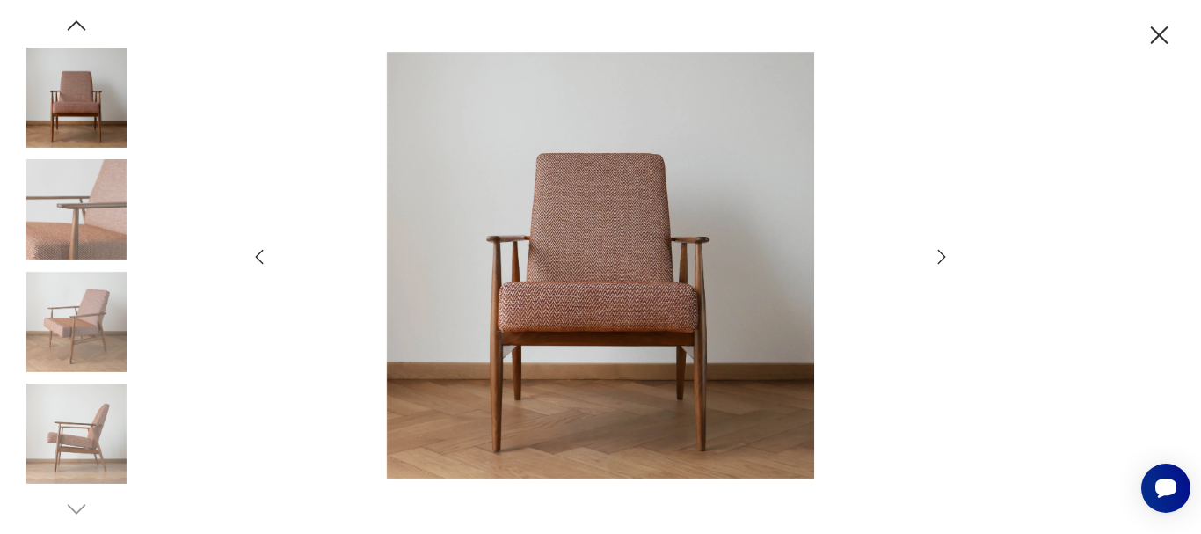
click at [939, 259] on icon "button" at bounding box center [941, 256] width 21 height 21
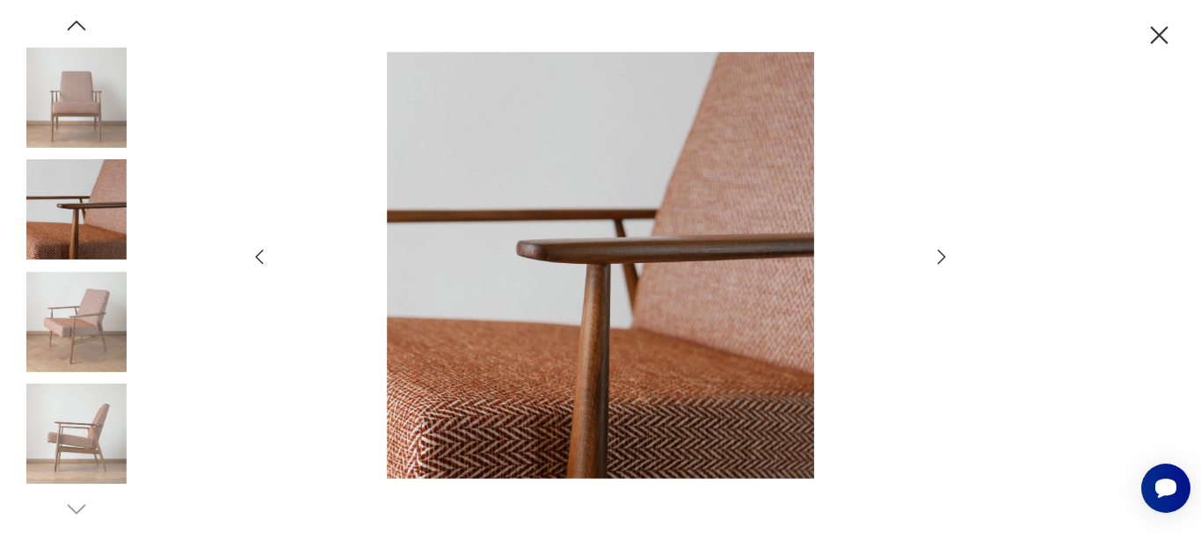
click at [483, 124] on img at bounding box center [601, 265] width 626 height 427
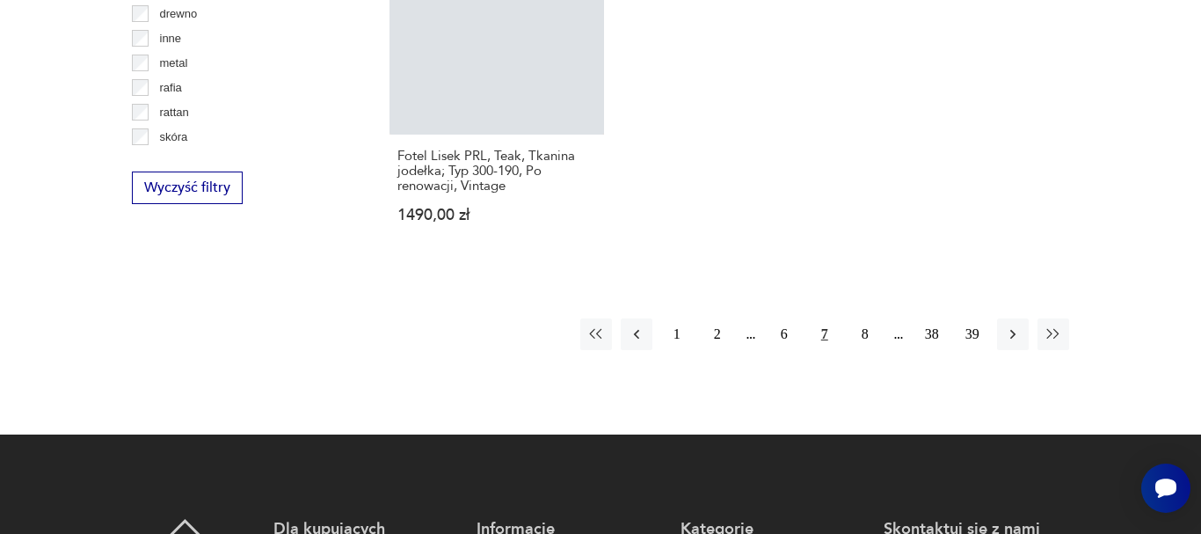
scroll to position [2683, 0]
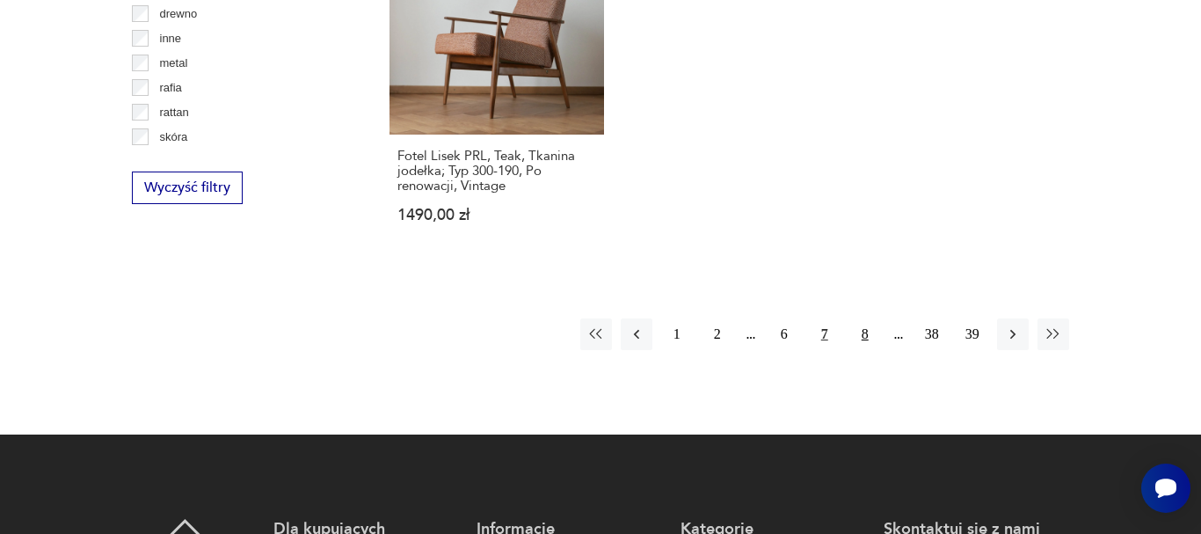
click at [862, 318] on button "8" at bounding box center [866, 334] width 32 height 32
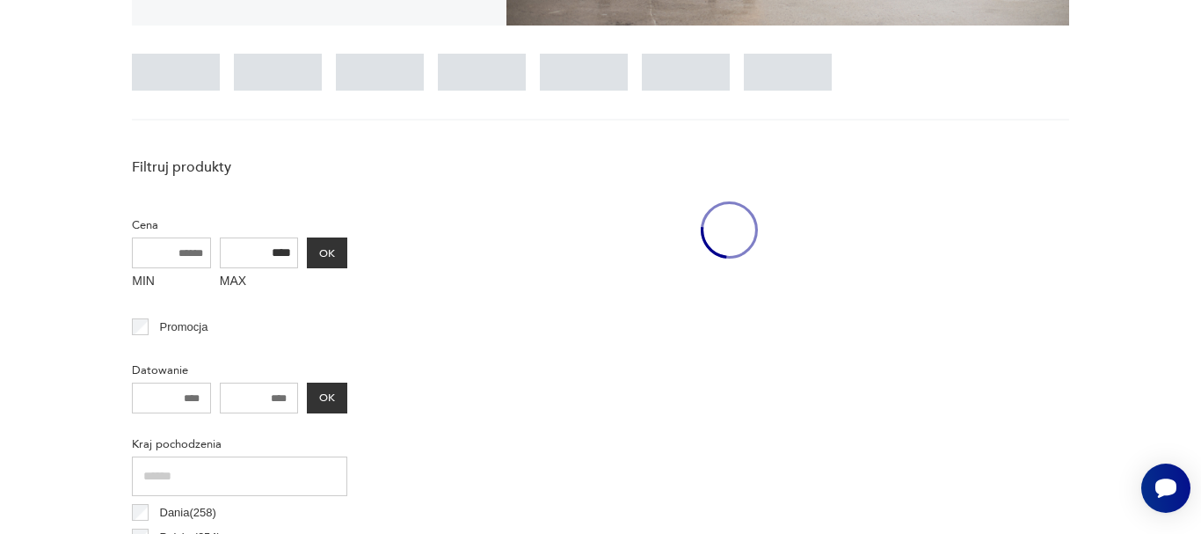
scroll to position [467, 0]
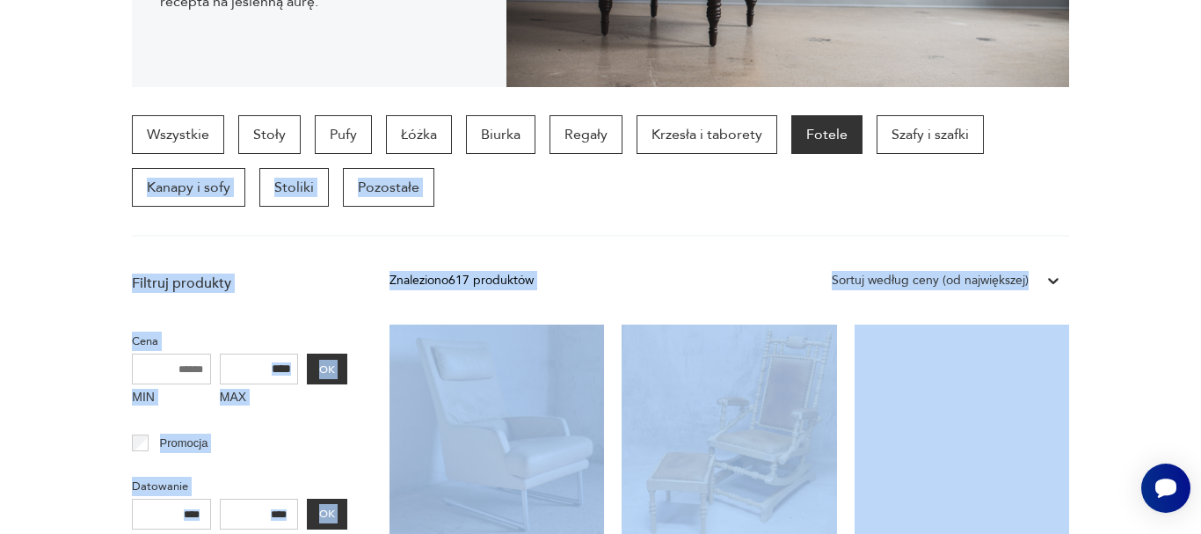
drag, startPoint x: 1174, startPoint y: 218, endPoint x: 1201, endPoint y: 516, distance: 299.3
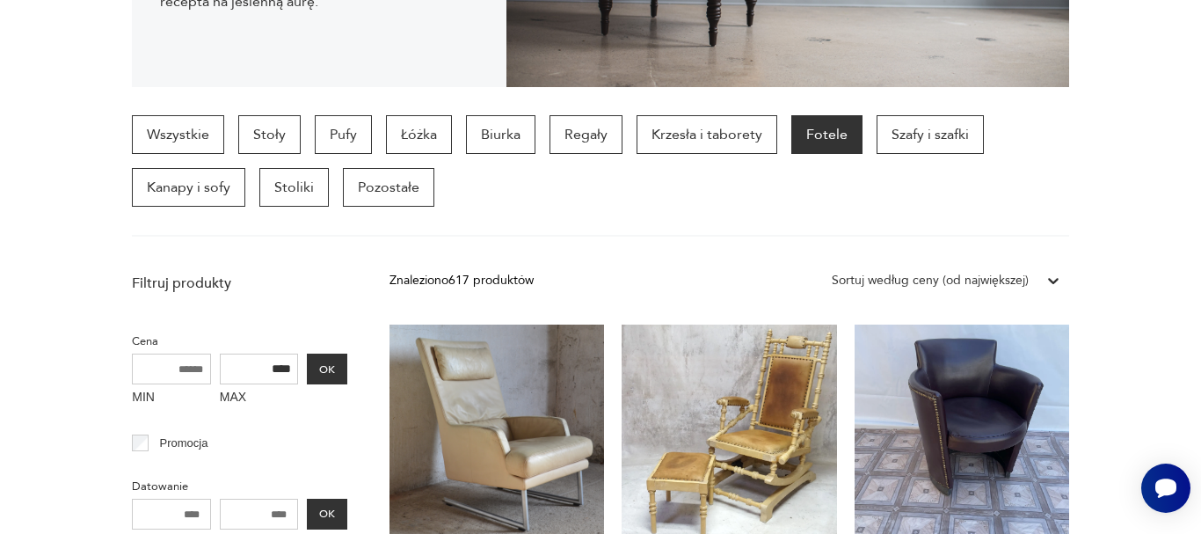
drag, startPoint x: 1110, startPoint y: 518, endPoint x: 1200, endPoint y: 514, distance: 89.8
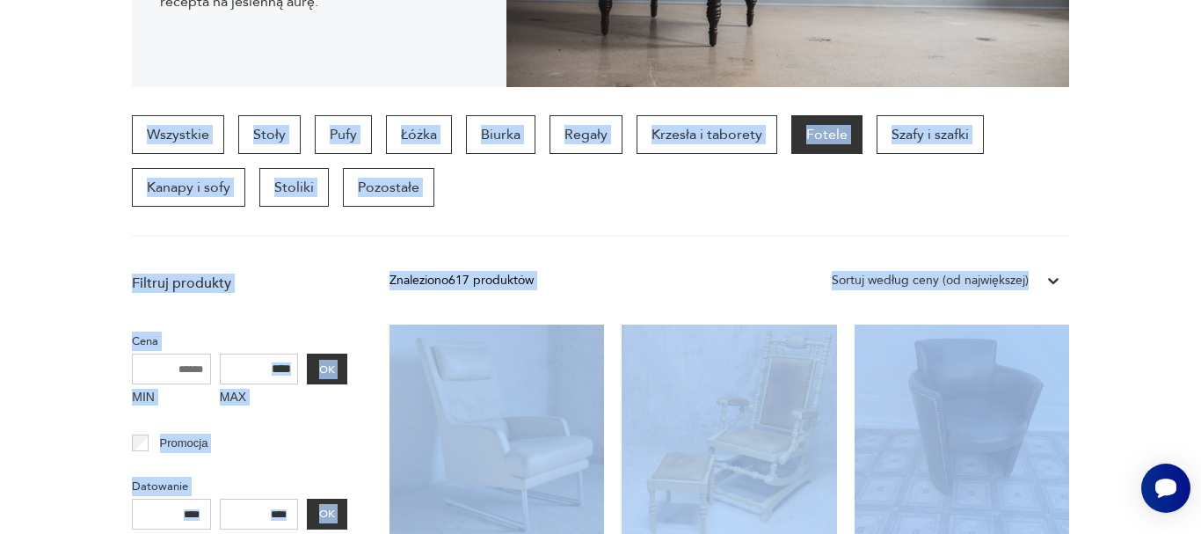
drag, startPoint x: 1126, startPoint y: 327, endPoint x: 62, endPoint y: 111, distance: 1085.2
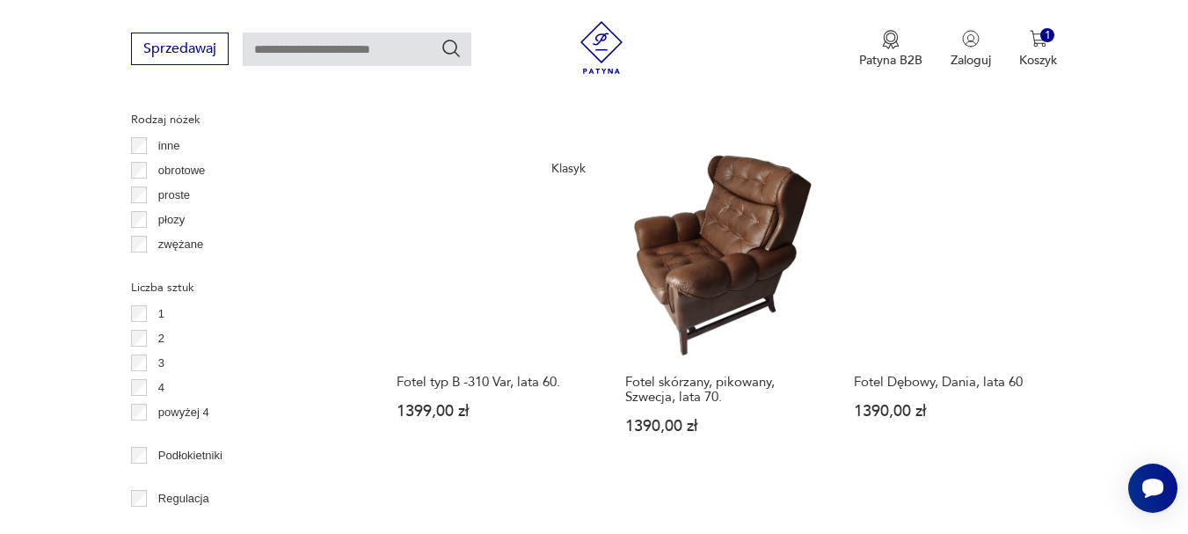
scroll to position [2129, 0]
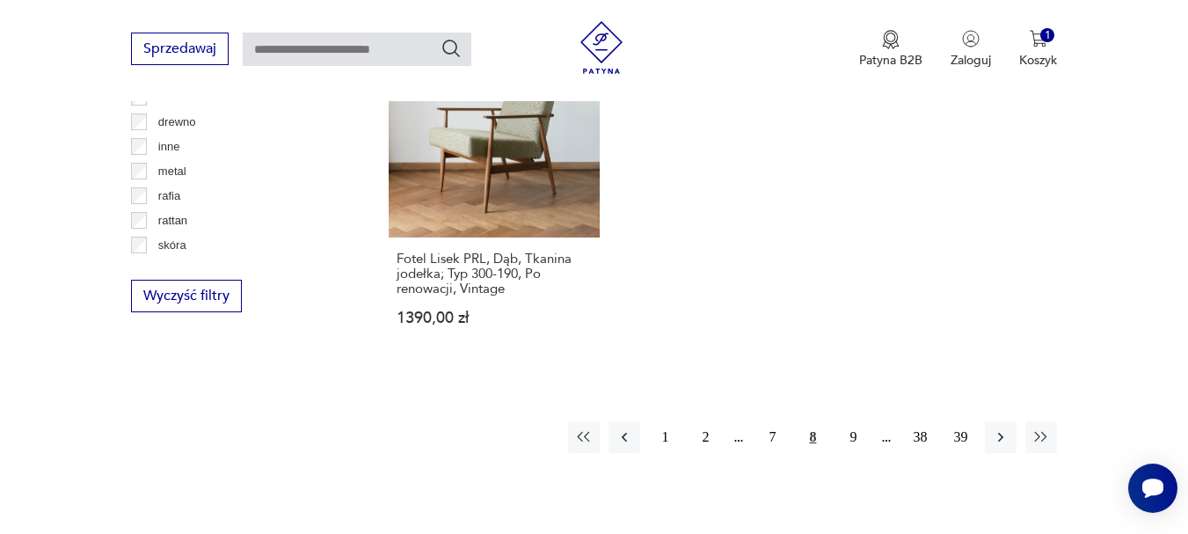
scroll to position [2656, 0]
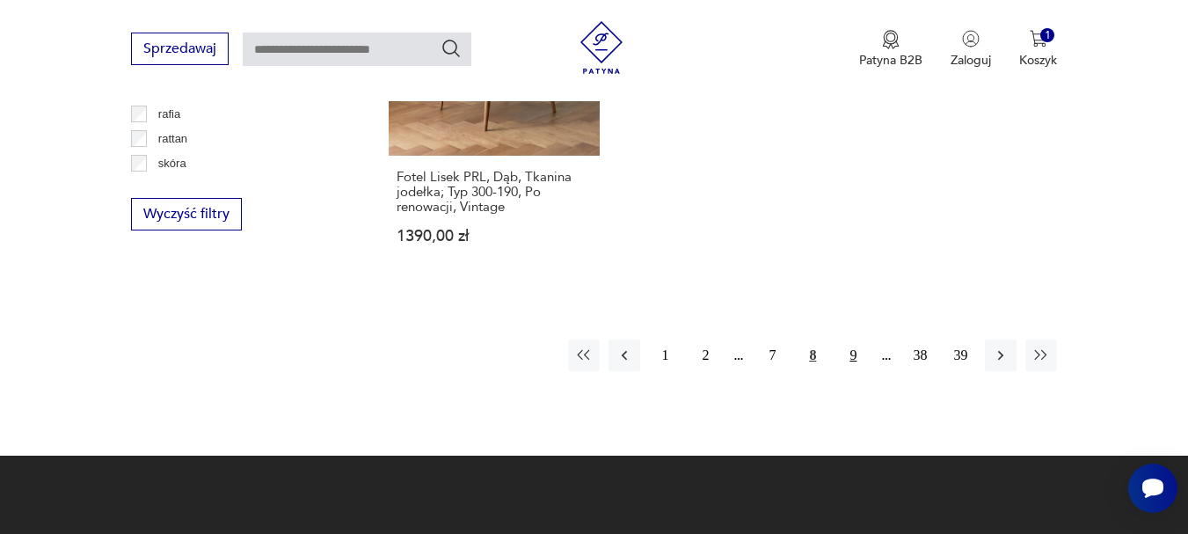
click at [847, 340] on button "9" at bounding box center [853, 356] width 32 height 32
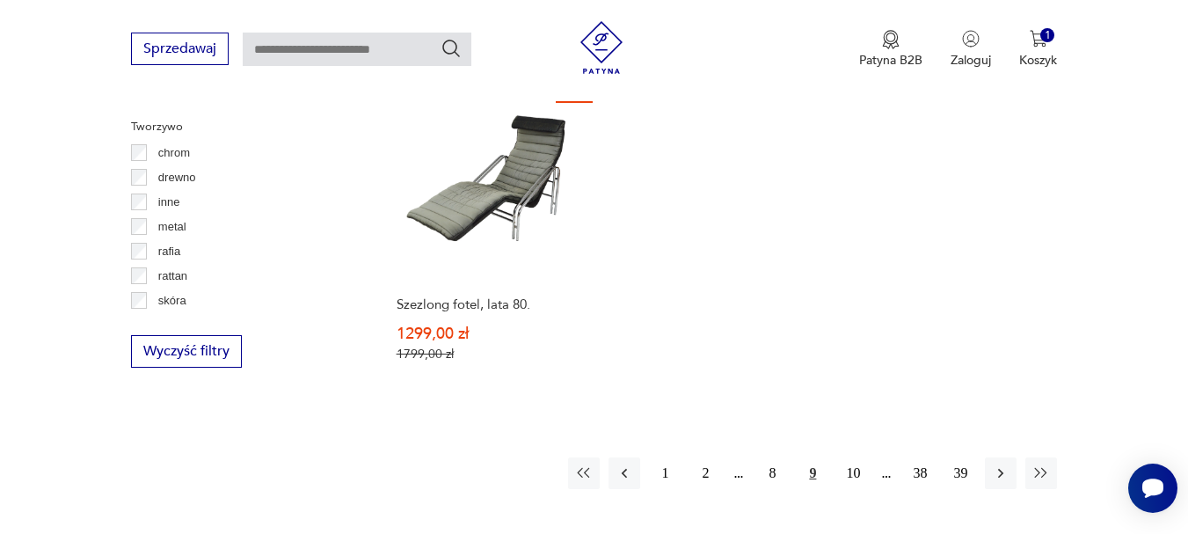
scroll to position [2554, 0]
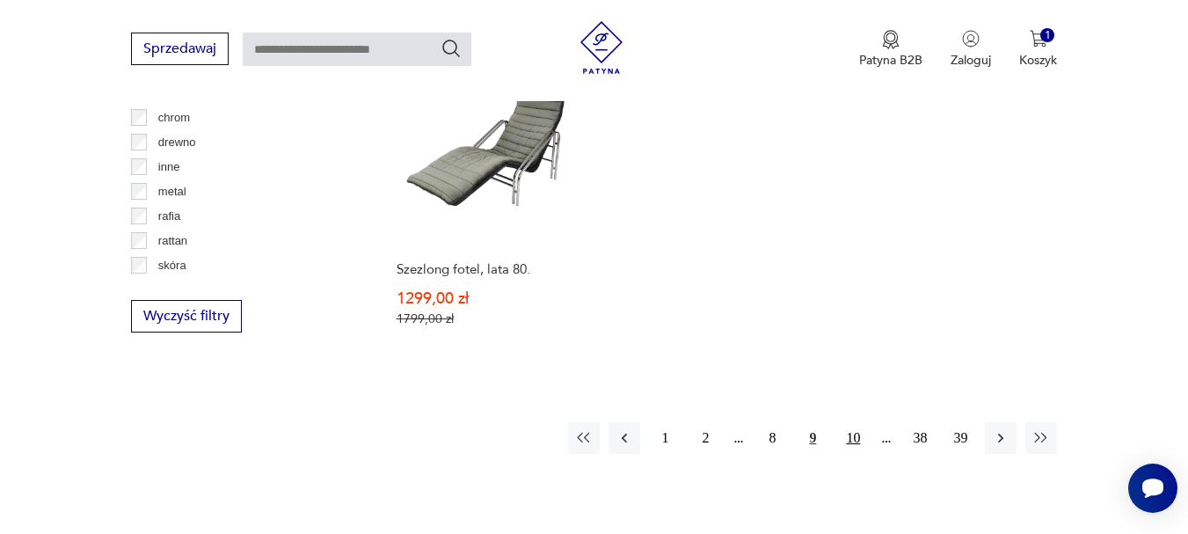
click at [848, 422] on button "10" at bounding box center [853, 438] width 32 height 32
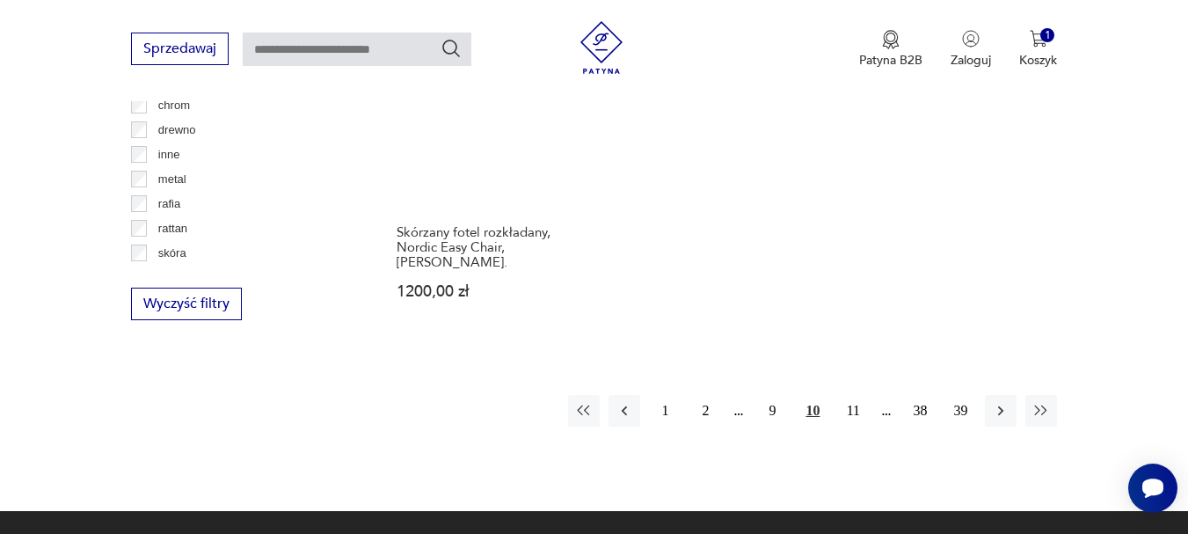
scroll to position [2648, 0]
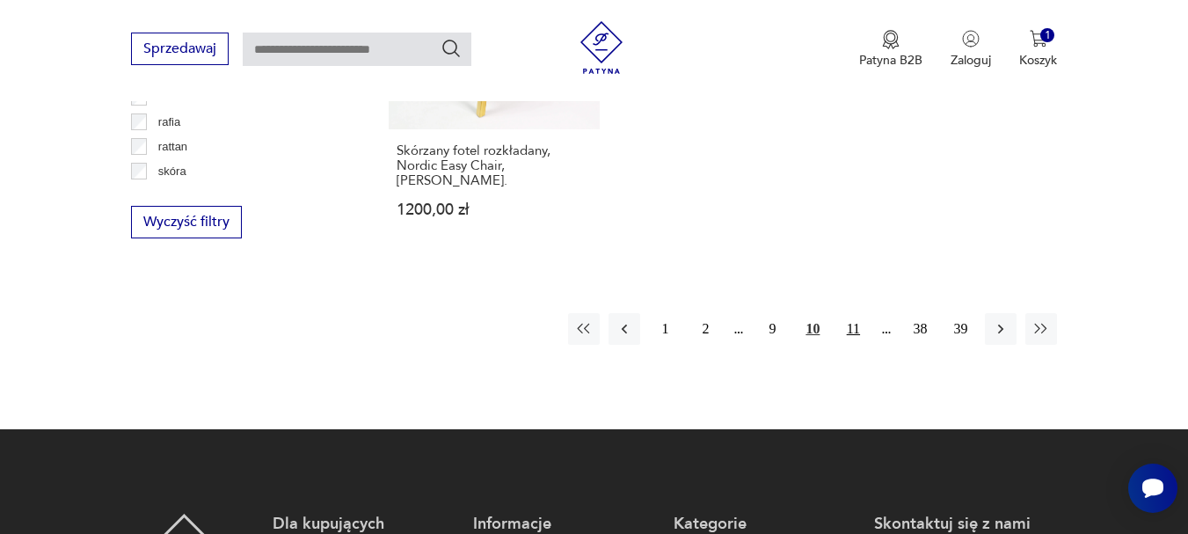
click at [848, 313] on button "11" at bounding box center [853, 329] width 32 height 32
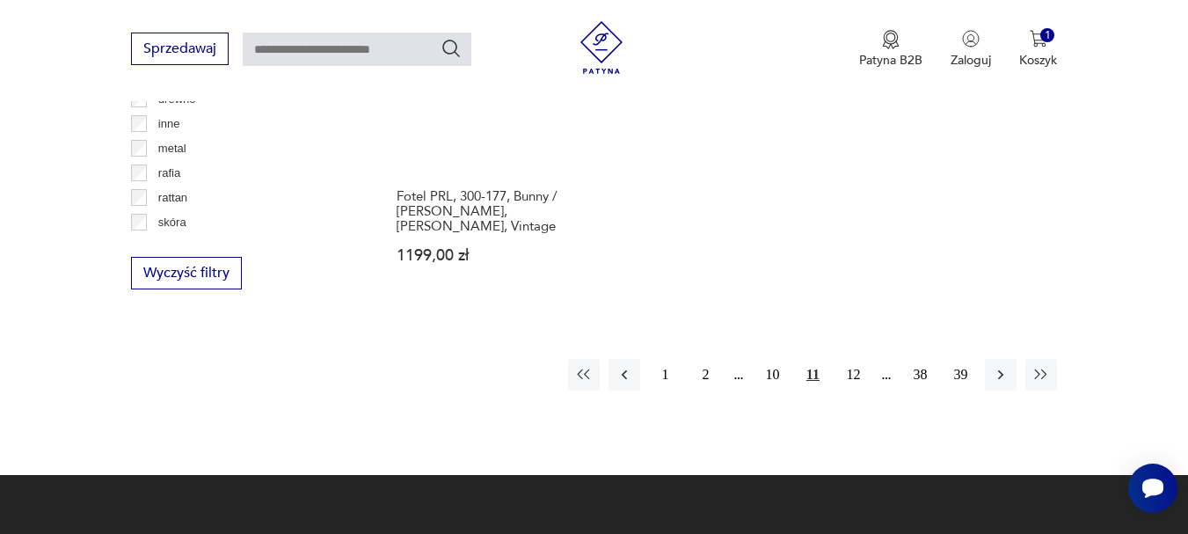
scroll to position [2613, 0]
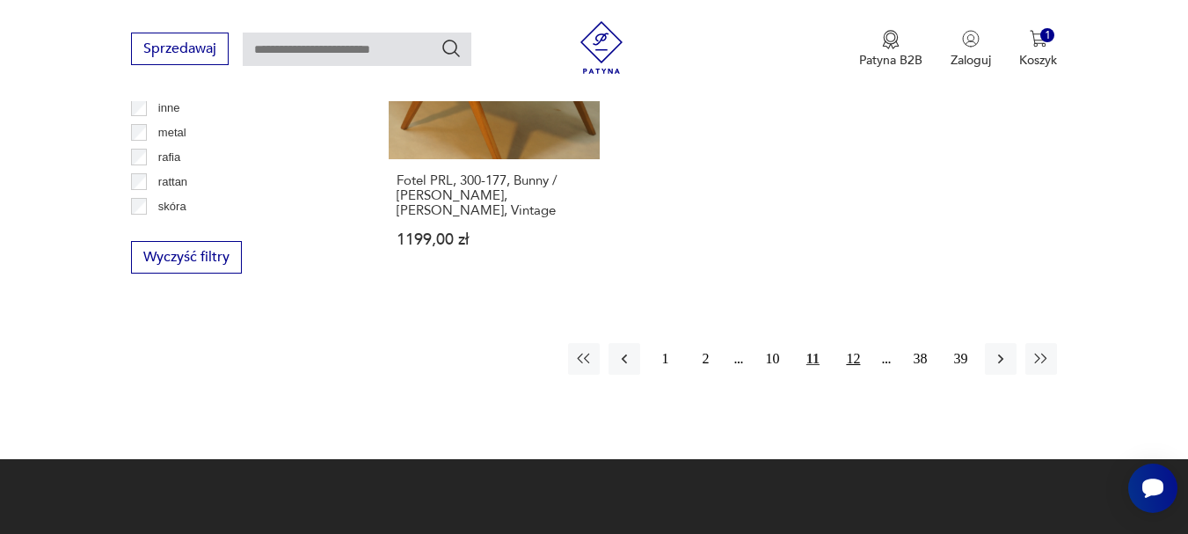
click at [855, 343] on button "12" at bounding box center [853, 359] width 32 height 32
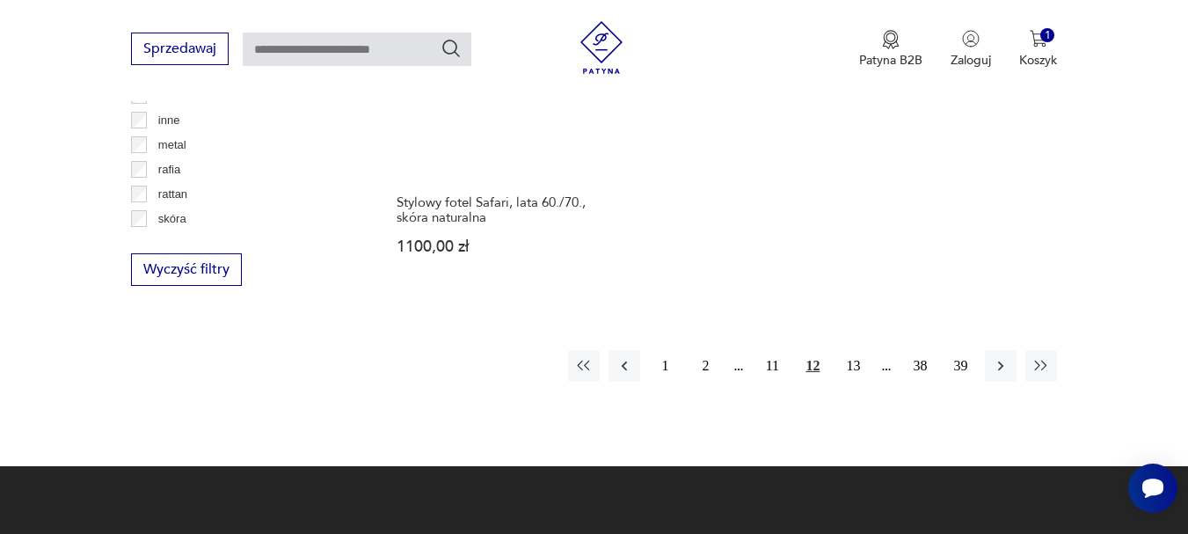
scroll to position [2625, 0]
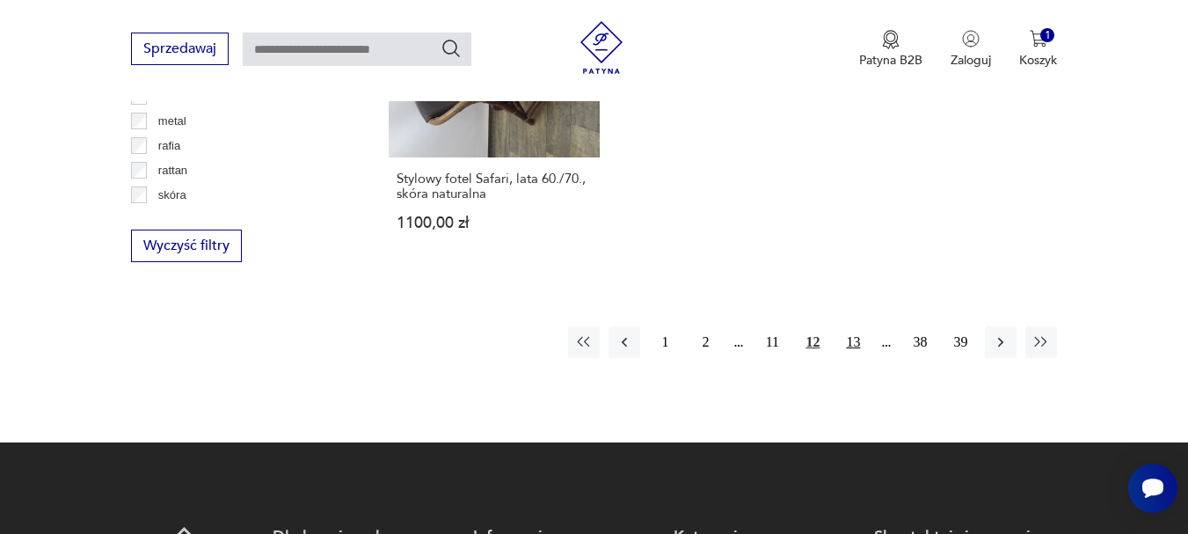
click at [847, 326] on button "13" at bounding box center [853, 342] width 32 height 32
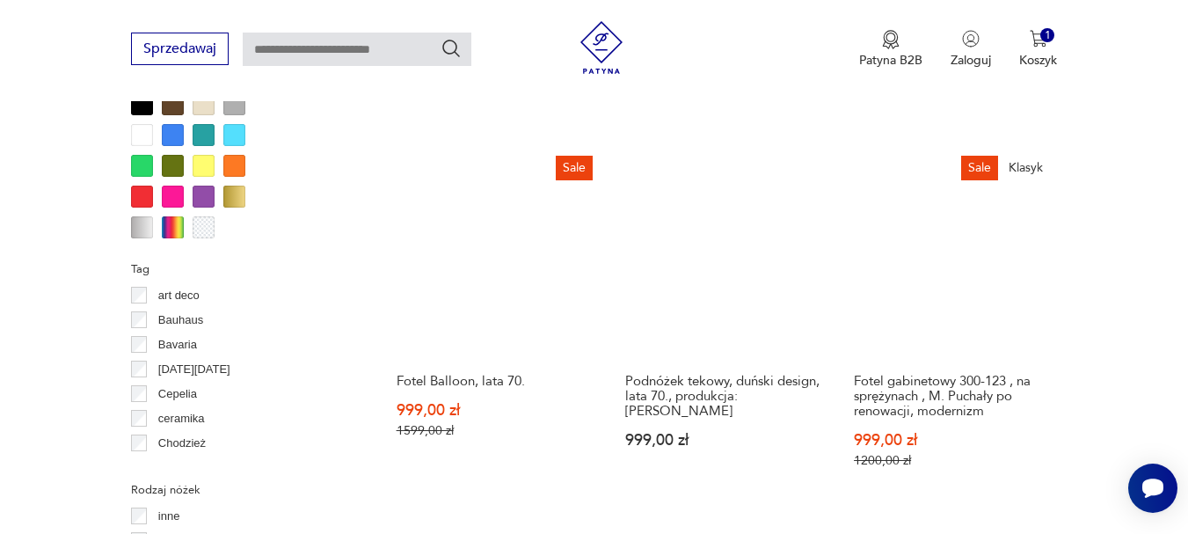
scroll to position [1769, 0]
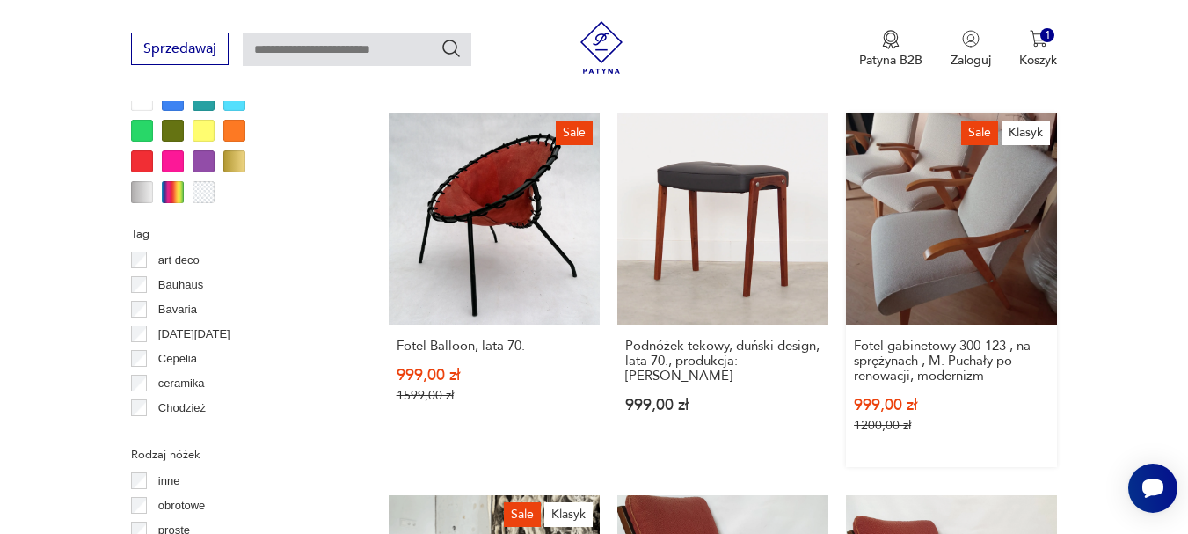
click at [932, 260] on link "Sale Klasyk Fotel gabinetowy 300-123 , na sprężynach , M. Puchały po renowacji,…" at bounding box center [951, 290] width 211 height 354
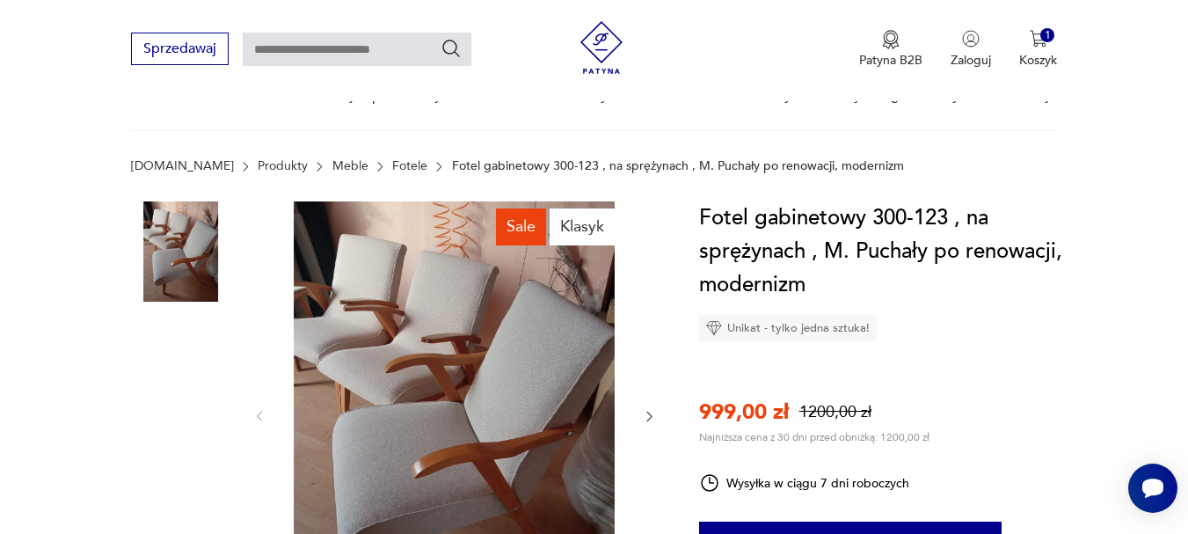
scroll to position [209, 0]
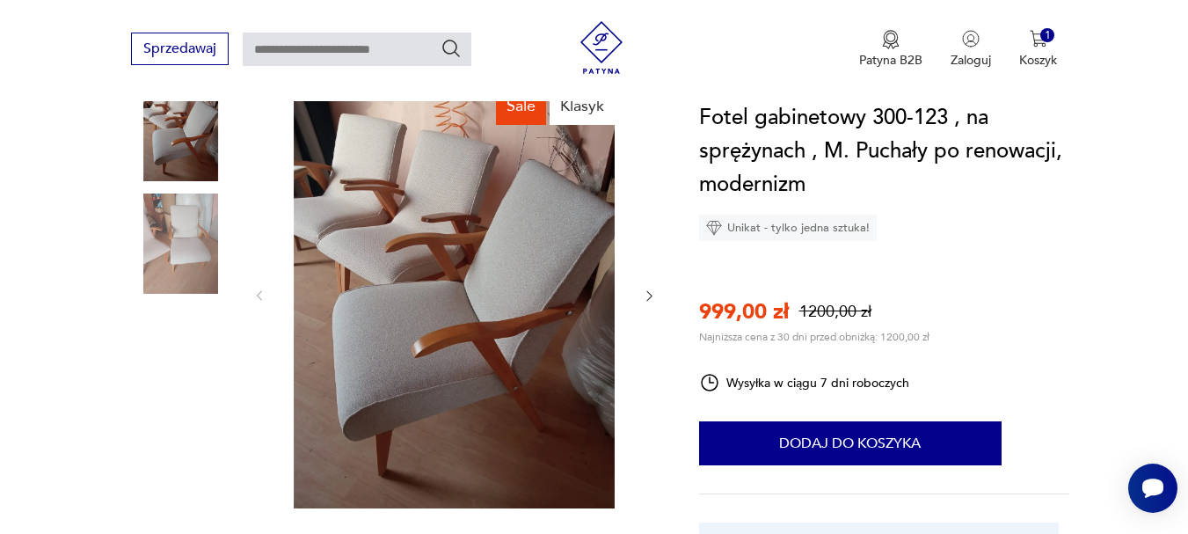
click at [410, 241] on img at bounding box center [454, 294] width 340 height 427
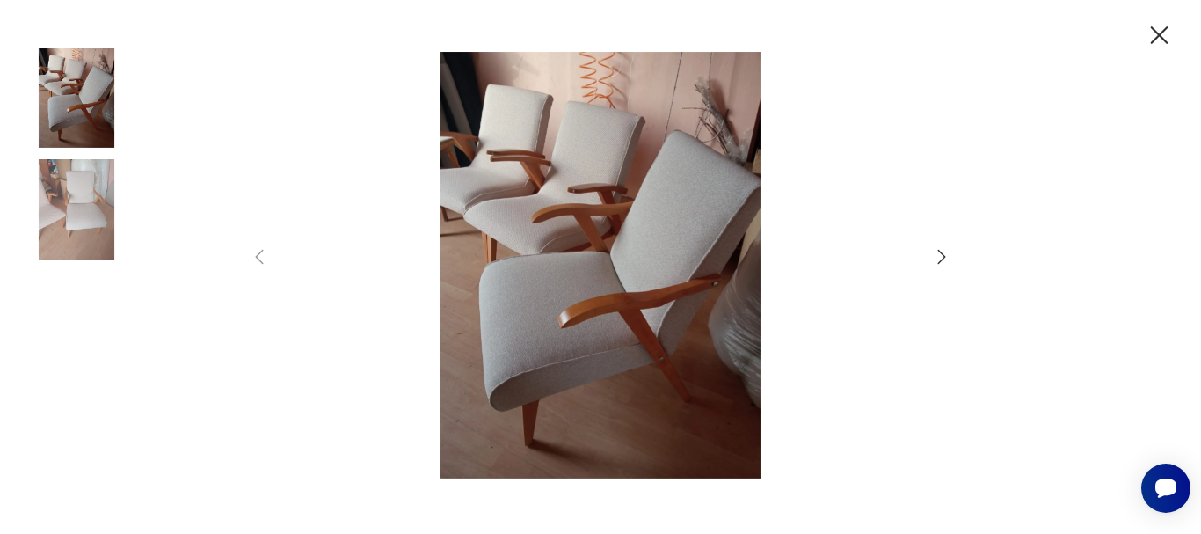
click at [943, 248] on icon "button" at bounding box center [941, 256] width 21 height 21
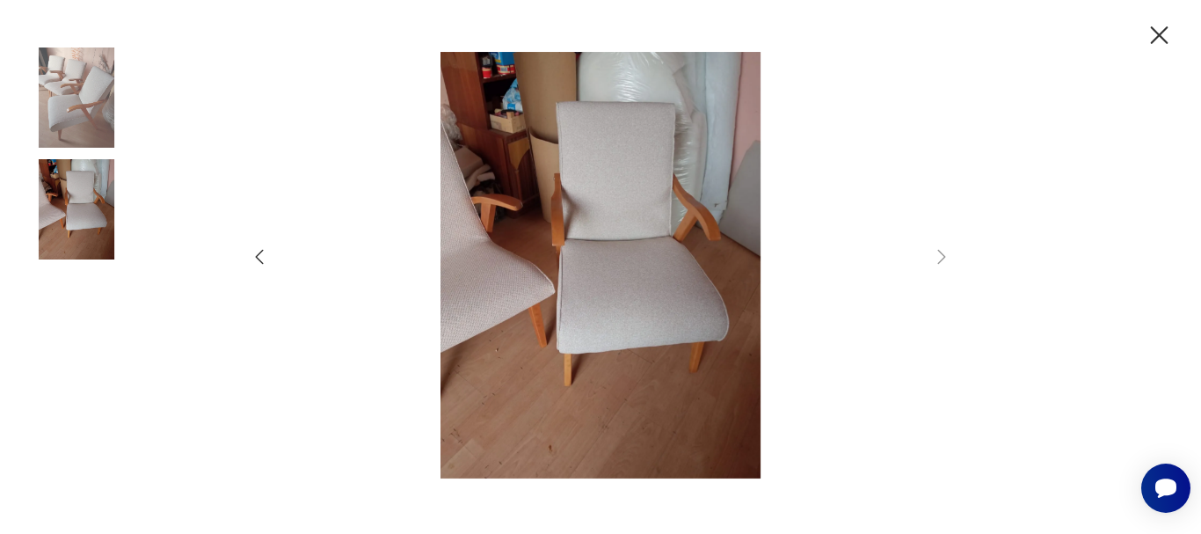
click at [262, 265] on icon "button" at bounding box center [259, 256] width 21 height 21
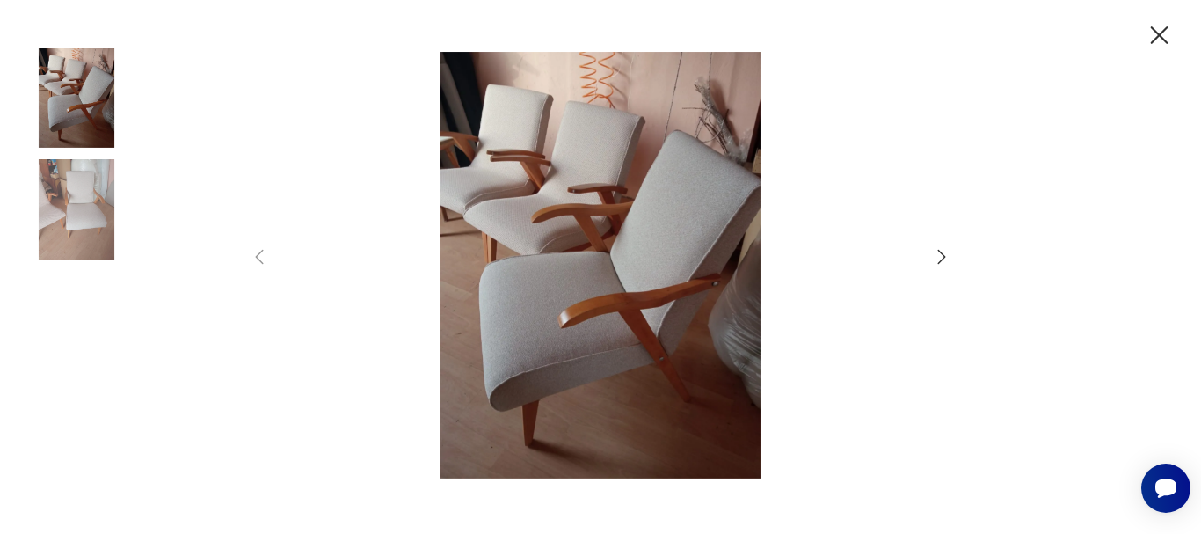
click at [1160, 32] on icon "button" at bounding box center [1159, 35] width 31 height 31
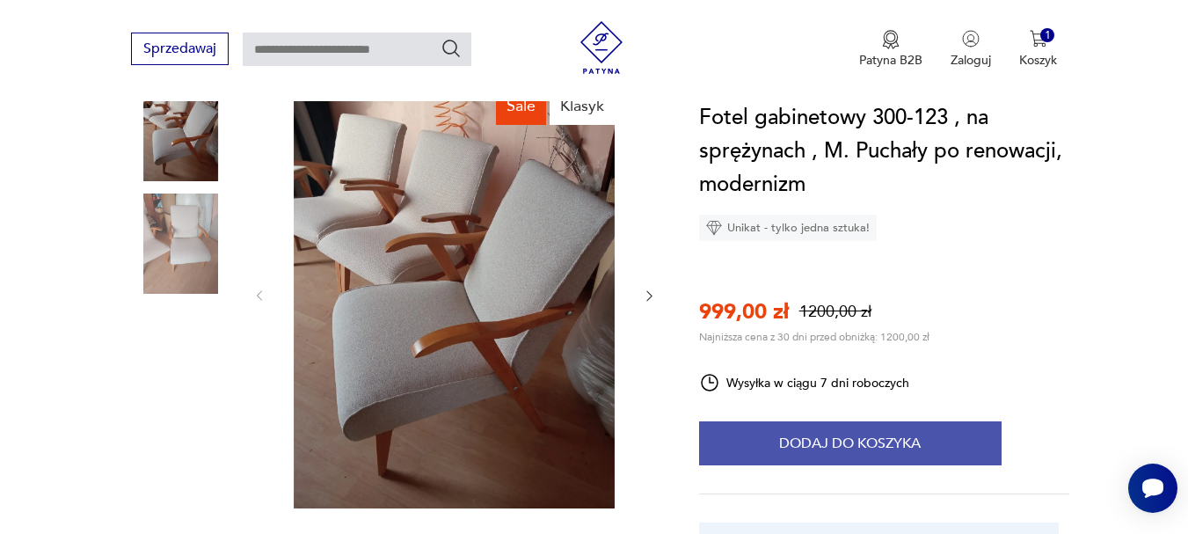
click at [848, 449] on button "Dodaj do koszyka" at bounding box center [850, 443] width 303 height 44
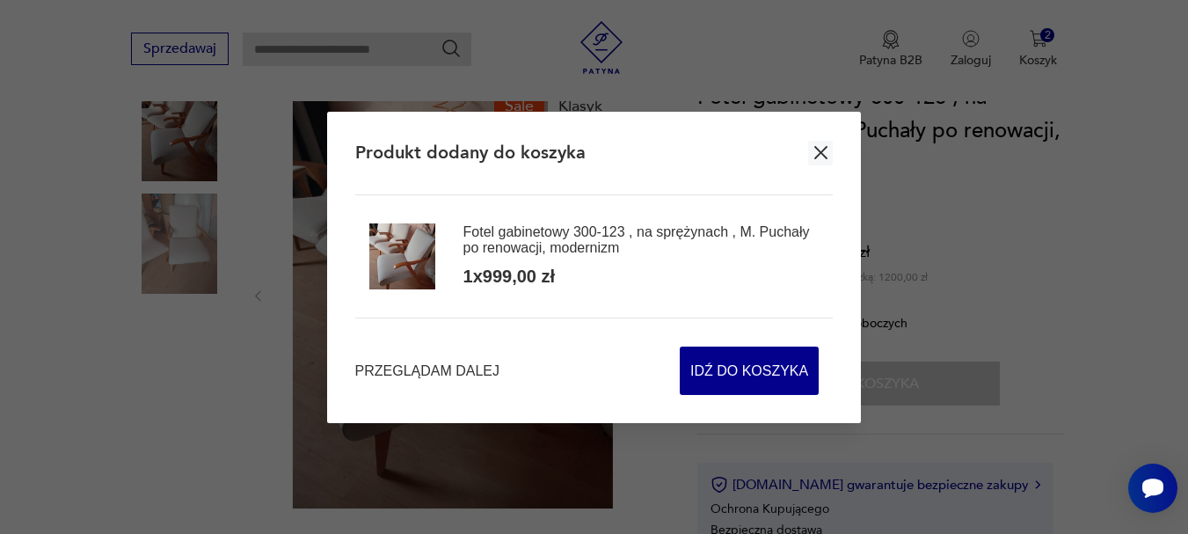
click at [818, 153] on icon "button" at bounding box center [821, 153] width 22 height 22
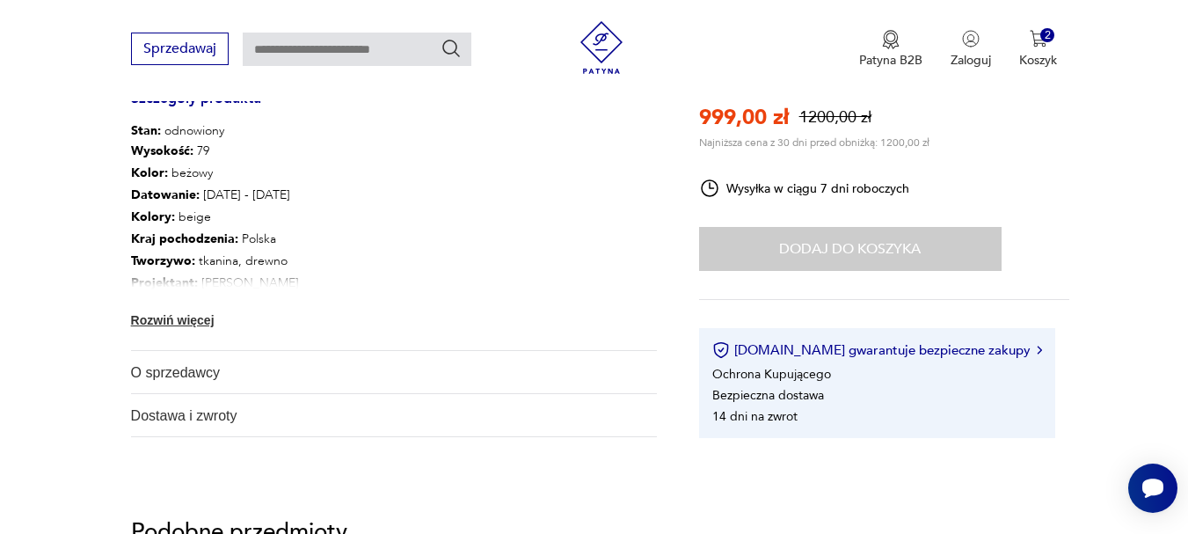
scroll to position [945, 0]
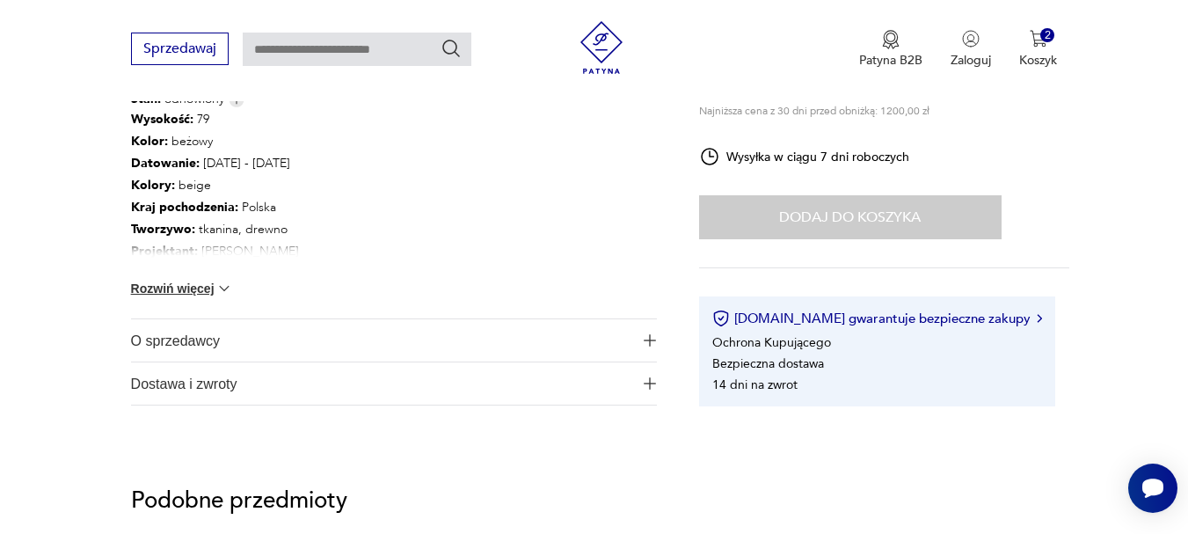
click at [201, 289] on button "Rozwiń więcej" at bounding box center [182, 289] width 102 height 18
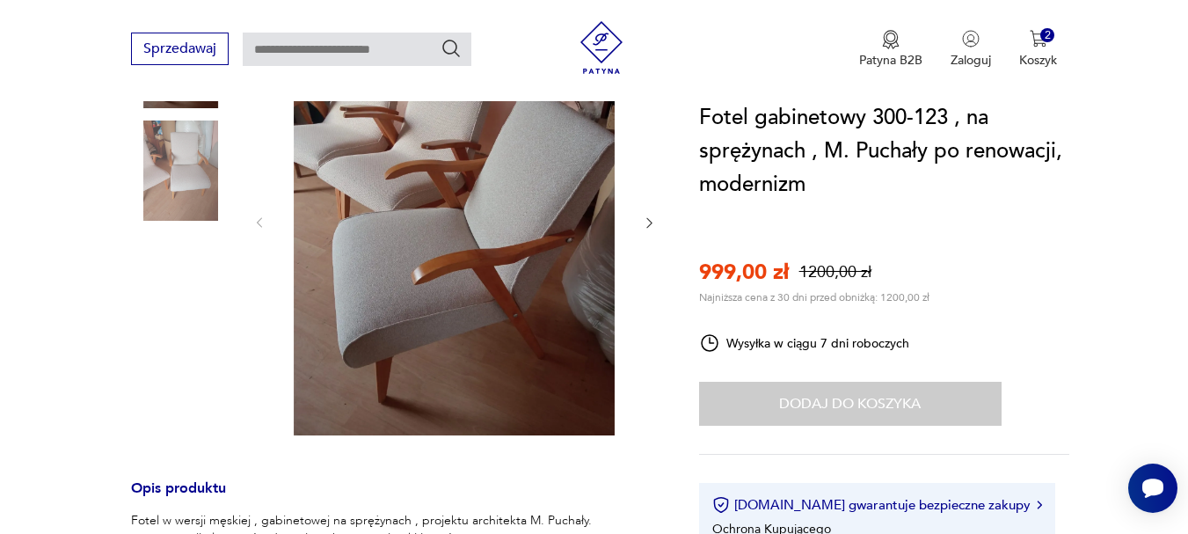
scroll to position [229, 0]
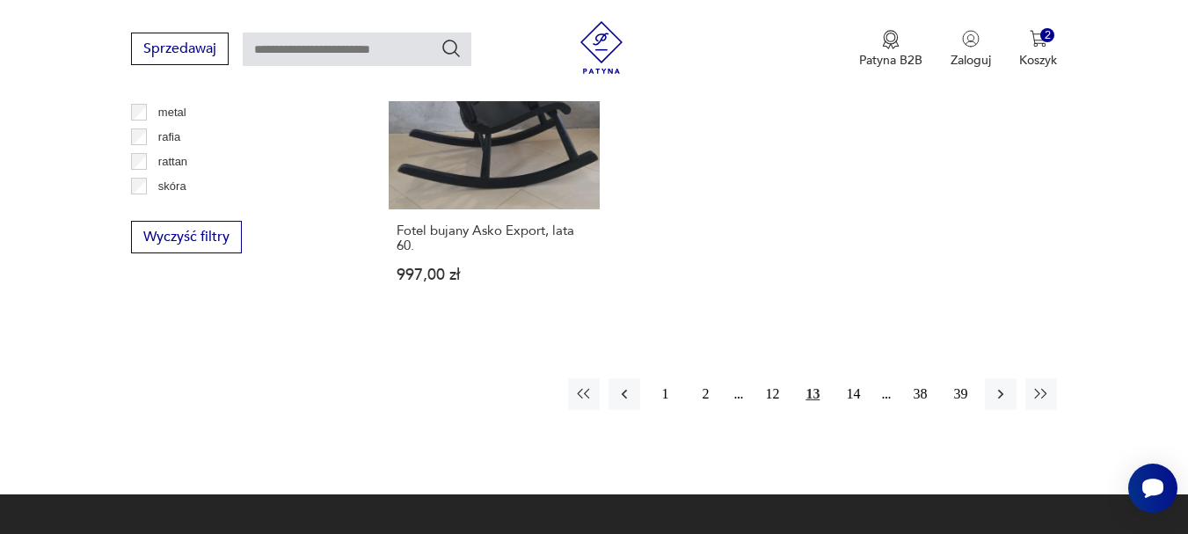
scroll to position [2704, 0]
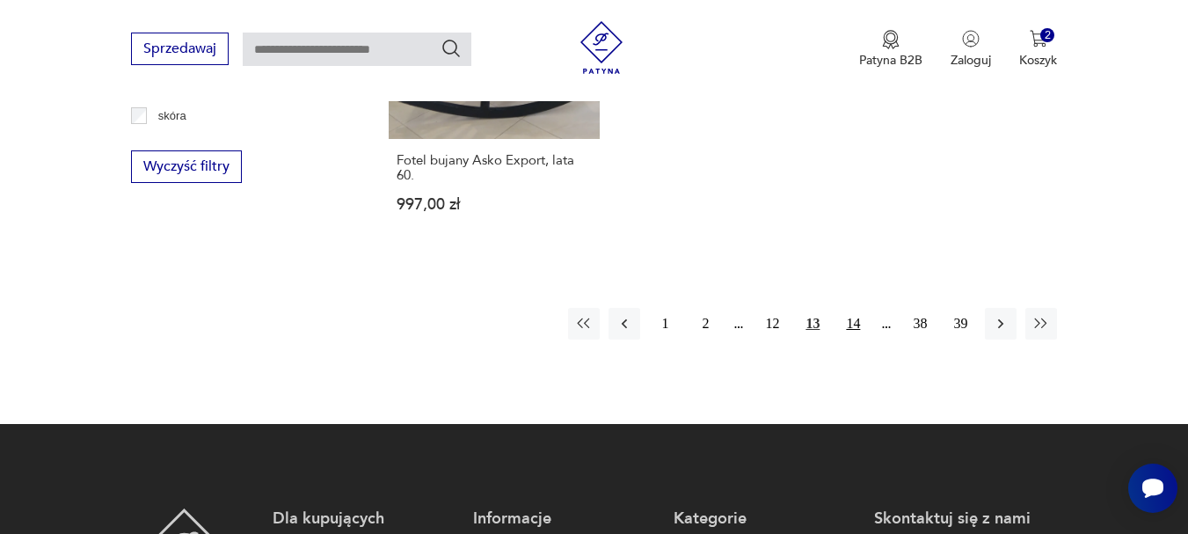
click at [850, 308] on button "14" at bounding box center [853, 324] width 32 height 32
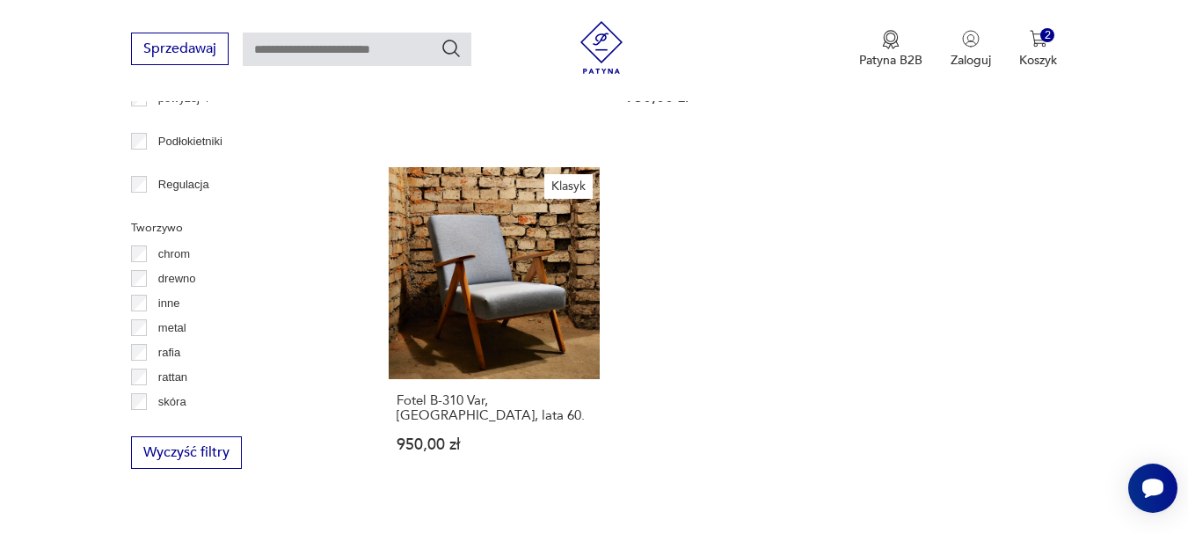
scroll to position [2399, 0]
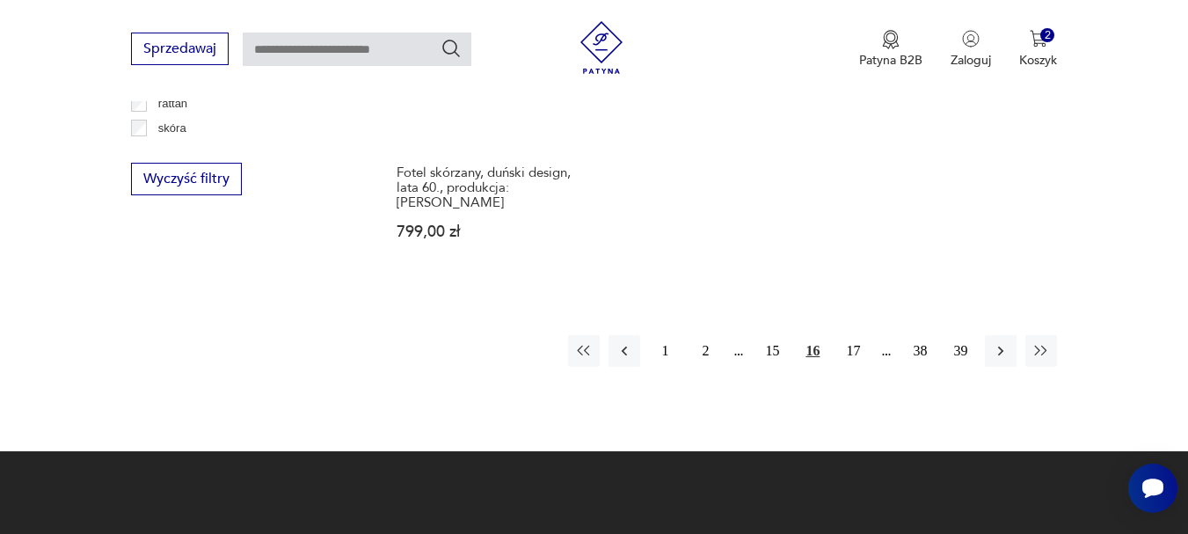
scroll to position [2647, 0]
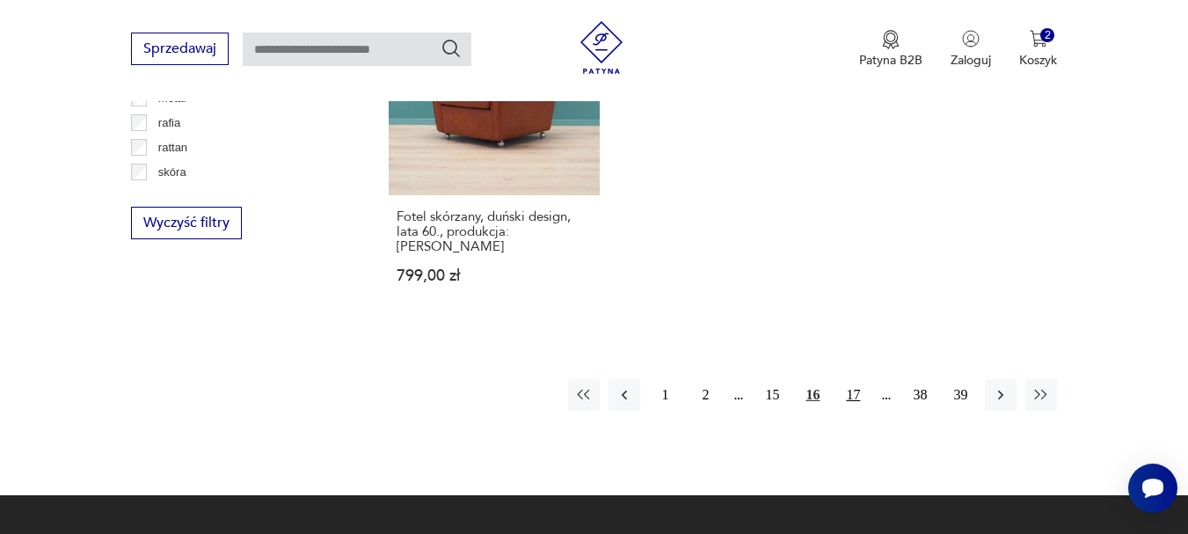
click at [851, 379] on button "17" at bounding box center [853, 395] width 32 height 32
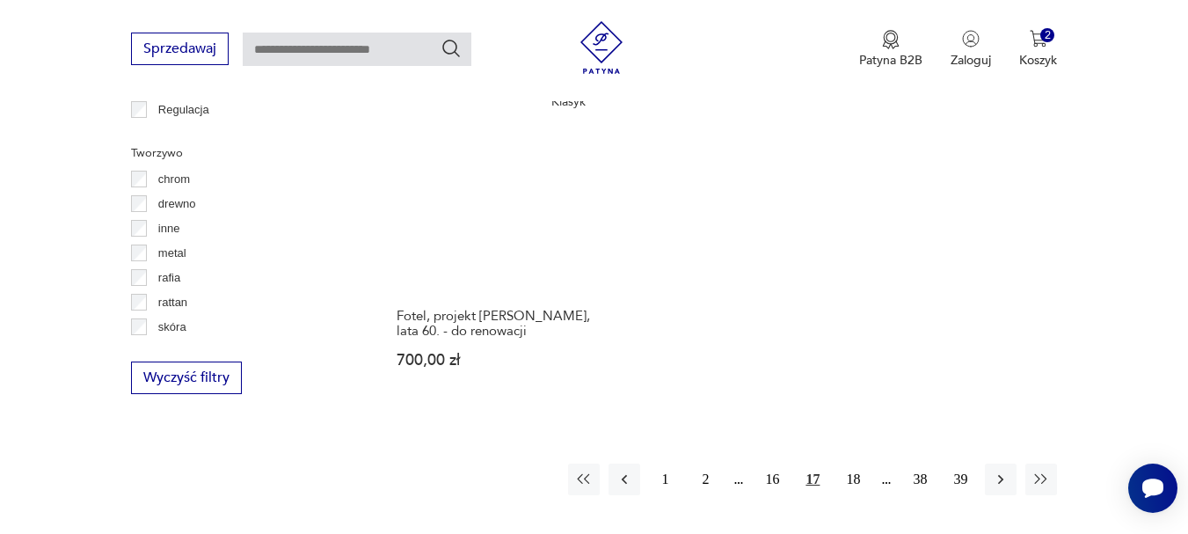
scroll to position [2519, 0]
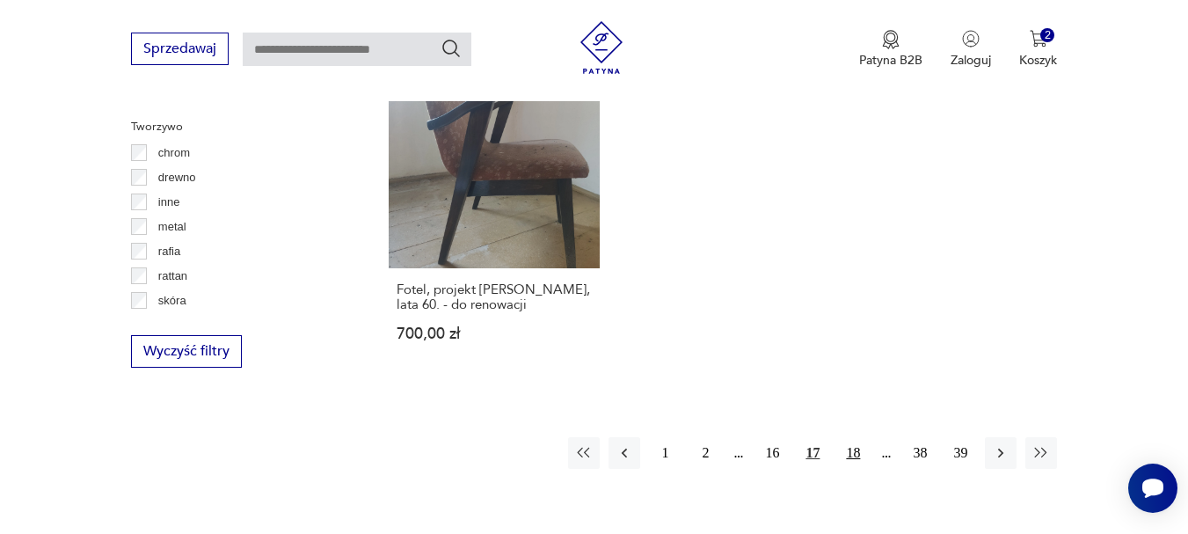
click at [850, 437] on button "18" at bounding box center [853, 453] width 32 height 32
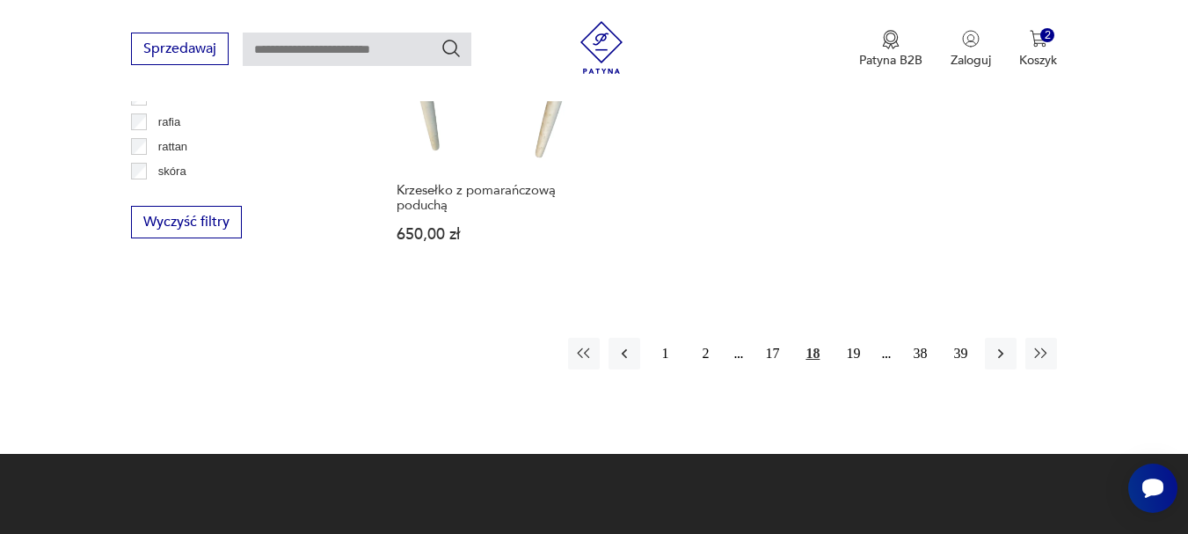
scroll to position [2684, 0]
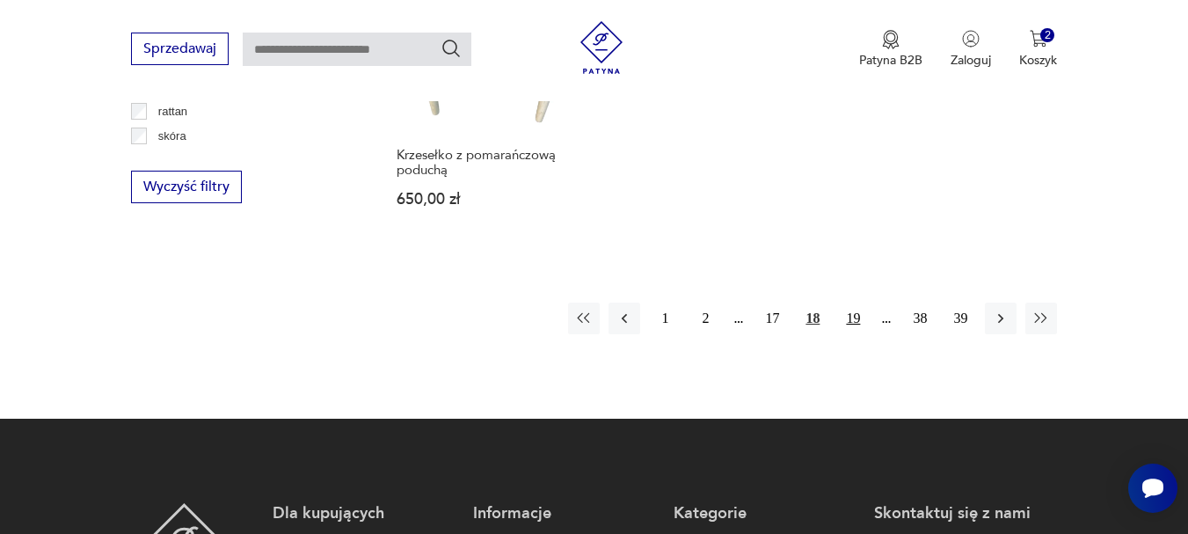
click at [855, 318] on button "19" at bounding box center [853, 319] width 32 height 32
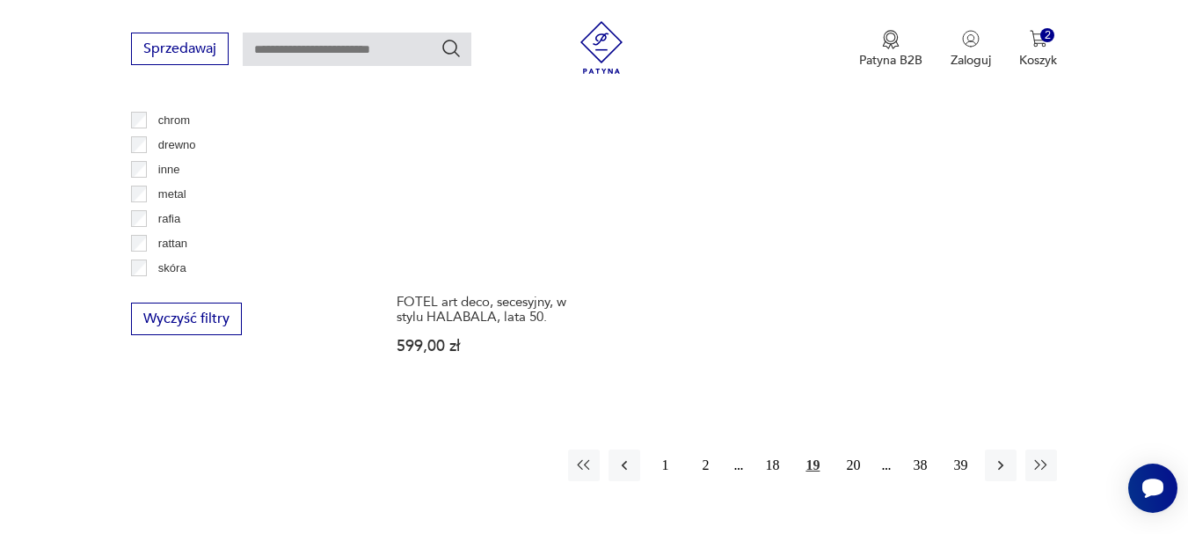
scroll to position [2554, 0]
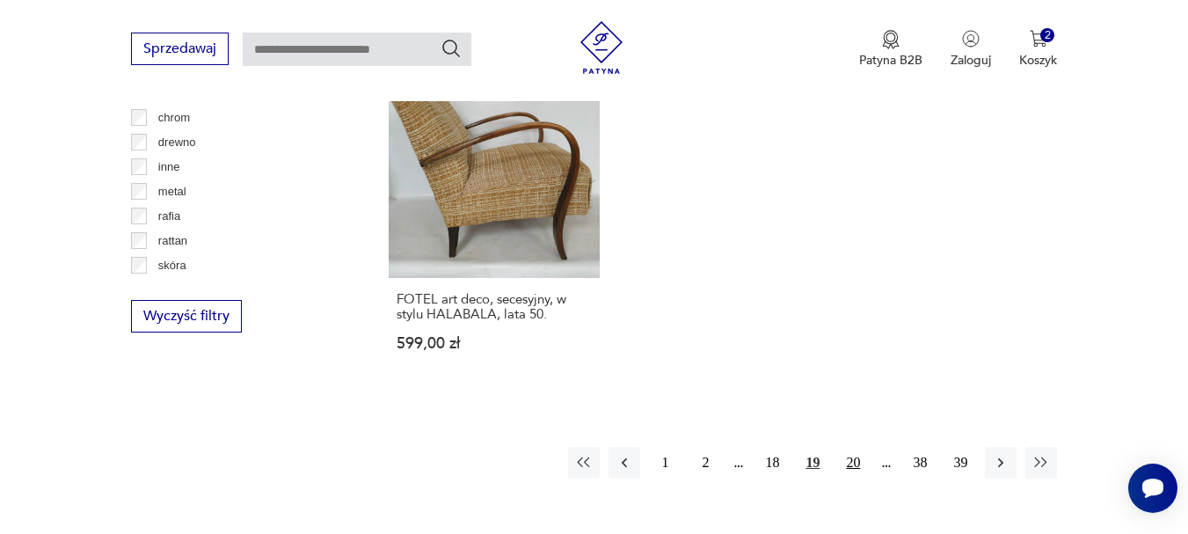
click at [848, 447] on button "20" at bounding box center [853, 463] width 32 height 32
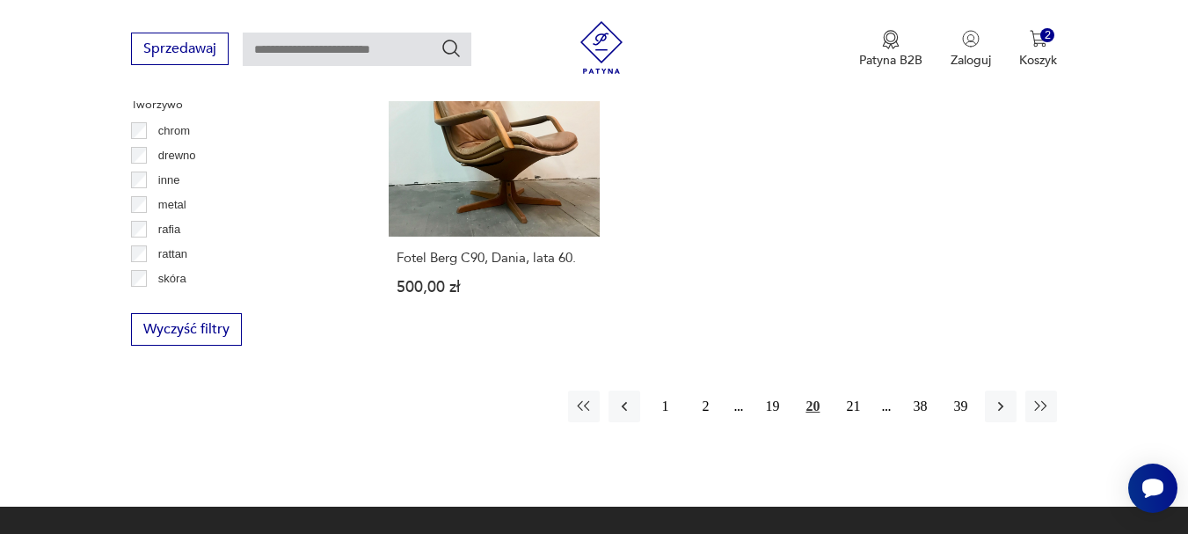
scroll to position [2566, 0]
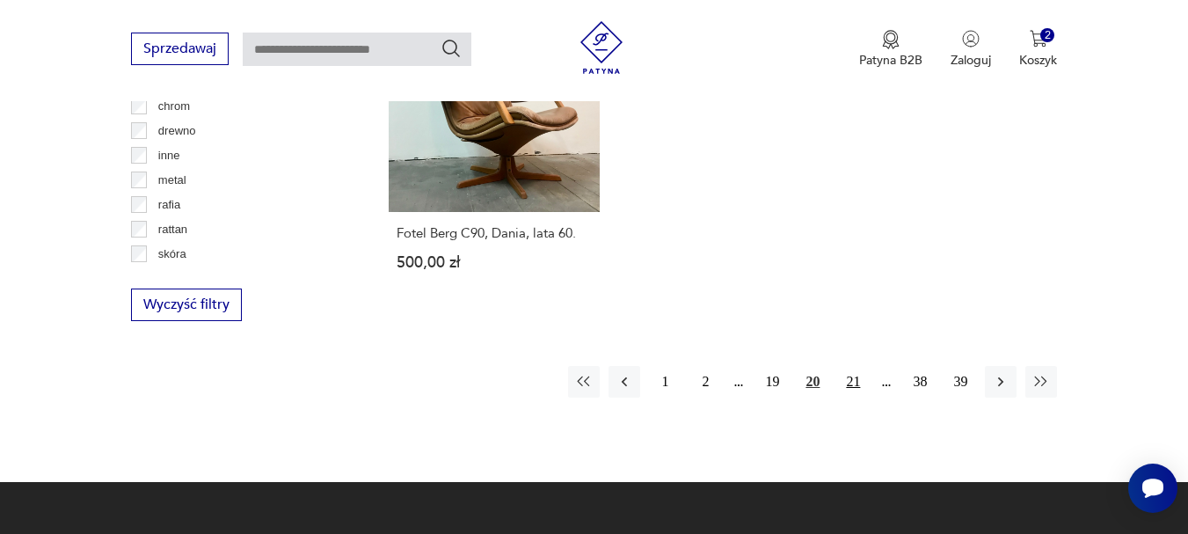
click at [858, 376] on button "21" at bounding box center [853, 382] width 32 height 32
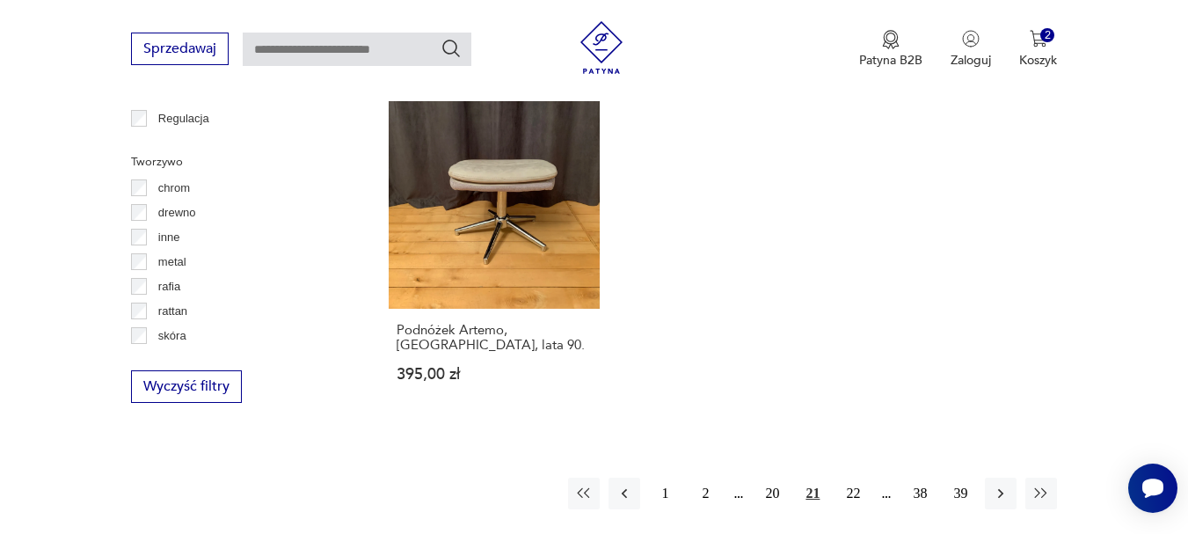
scroll to position [2578, 0]
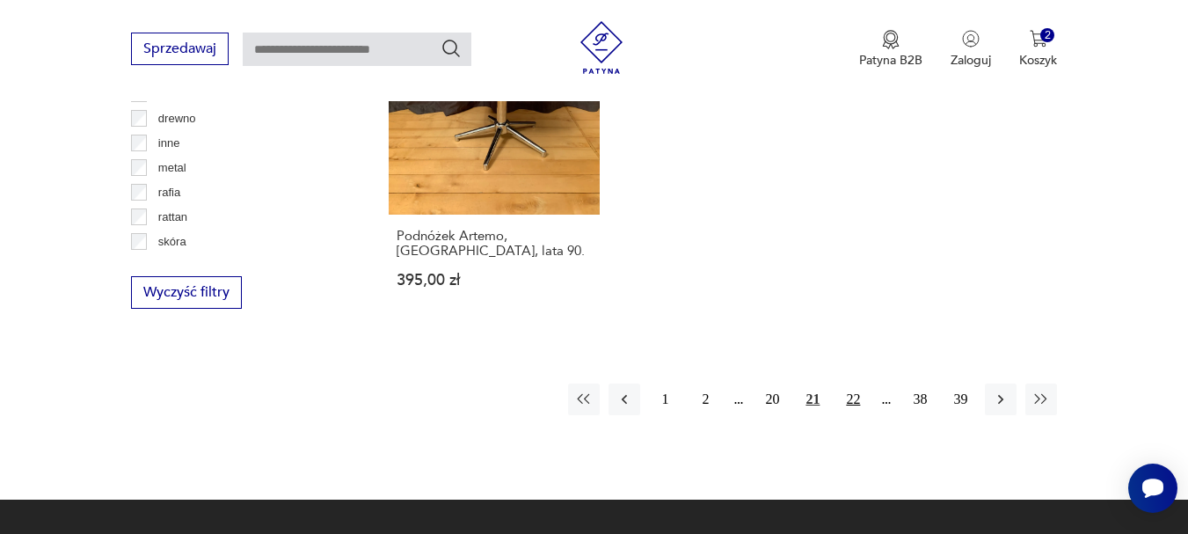
click at [858, 385] on button "22" at bounding box center [853, 399] width 32 height 32
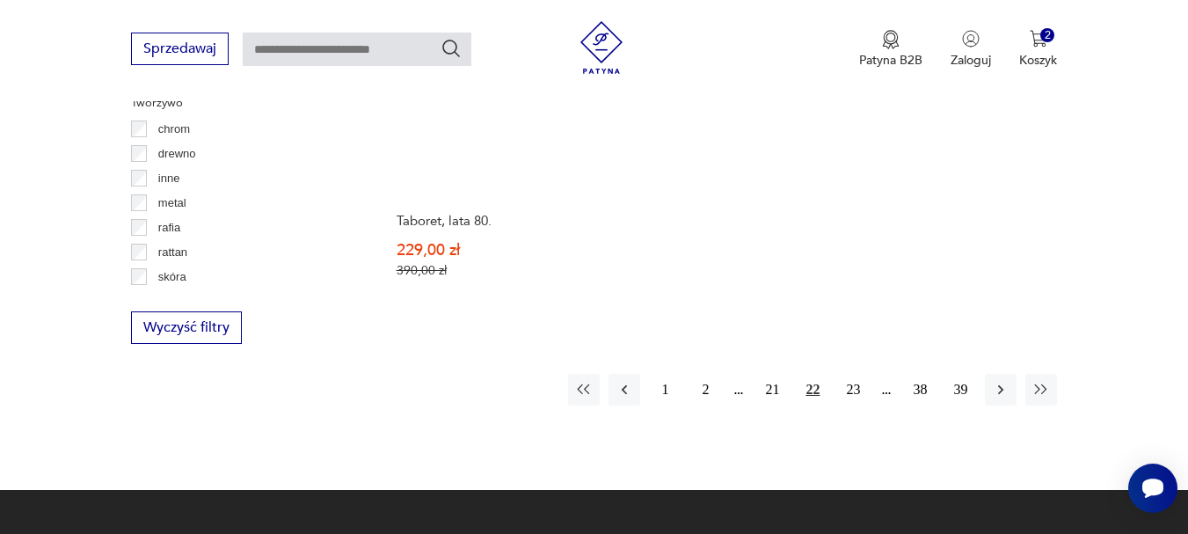
scroll to position [2554, 0]
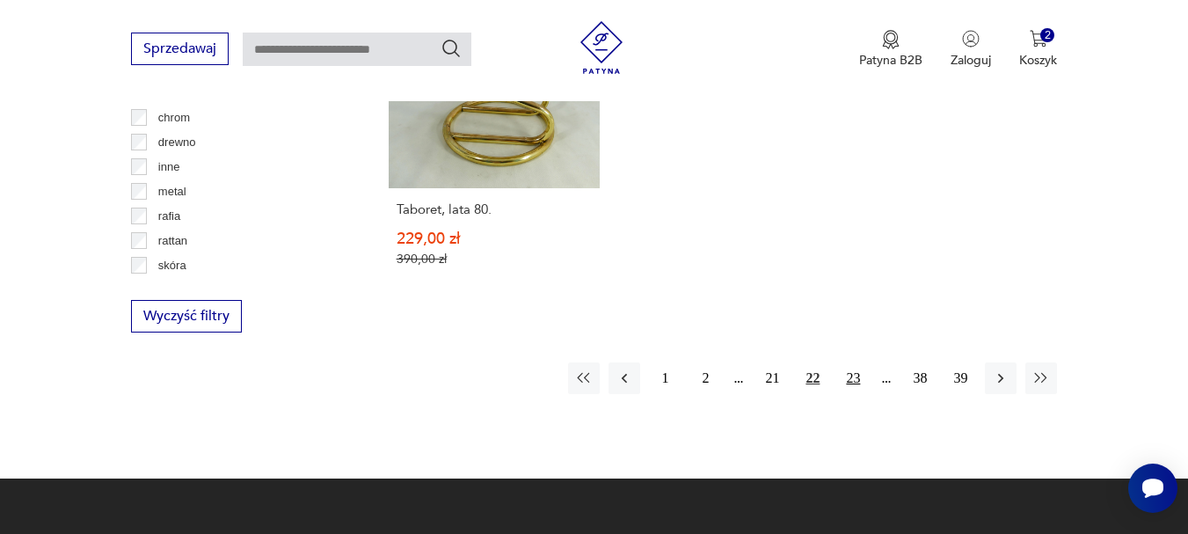
click at [854, 382] on button "23" at bounding box center [853, 378] width 32 height 32
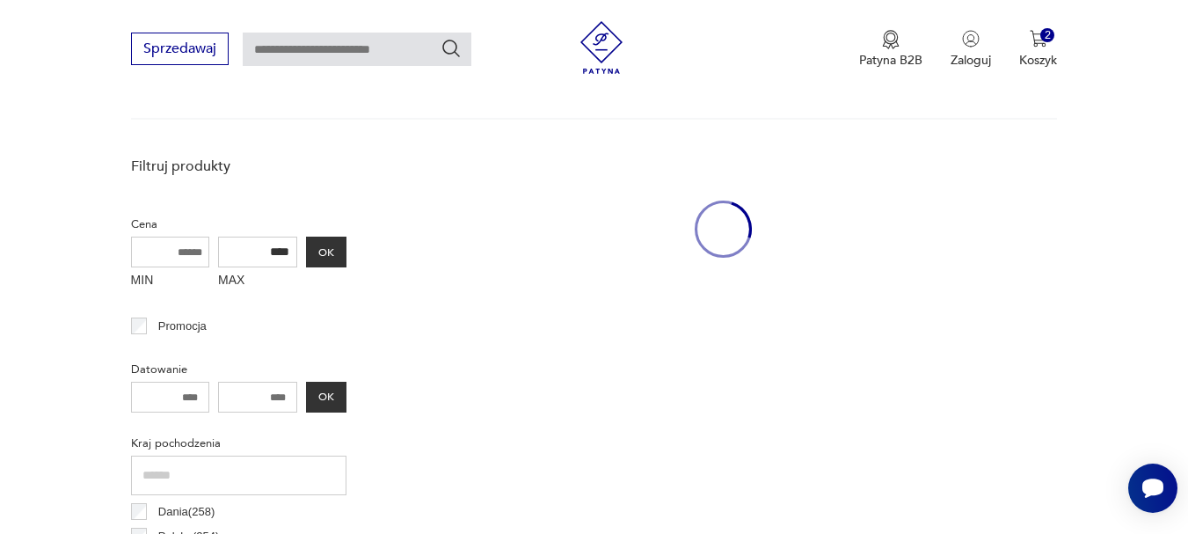
scroll to position [467, 0]
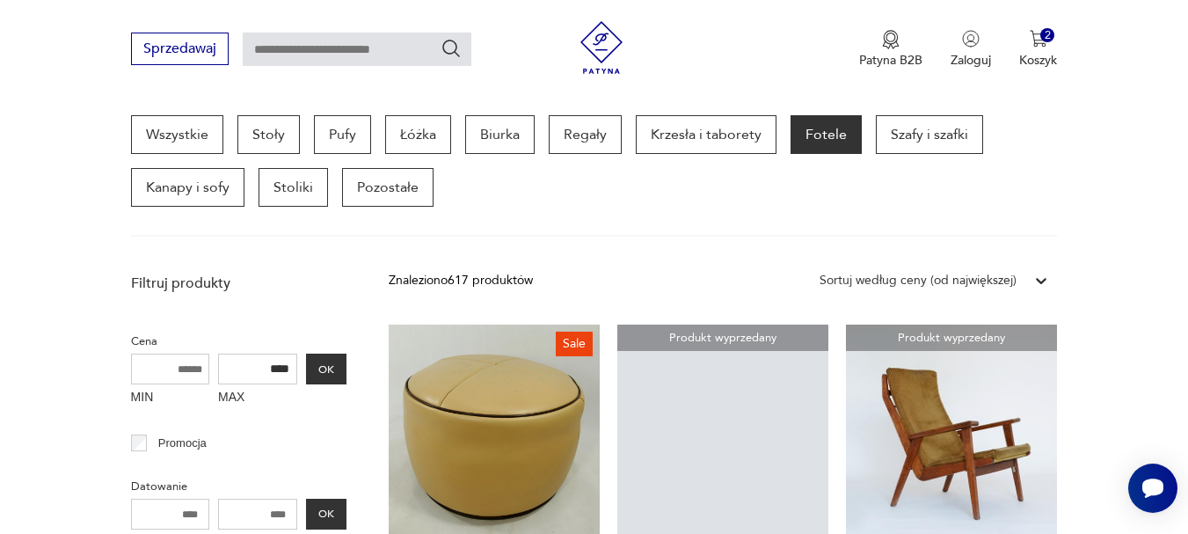
click at [854, 382] on link "Produkt wyprzedany Fotel model 1611 proj. [PERSON_NAME] 1900,00 zł" at bounding box center [951, 487] width 211 height 324
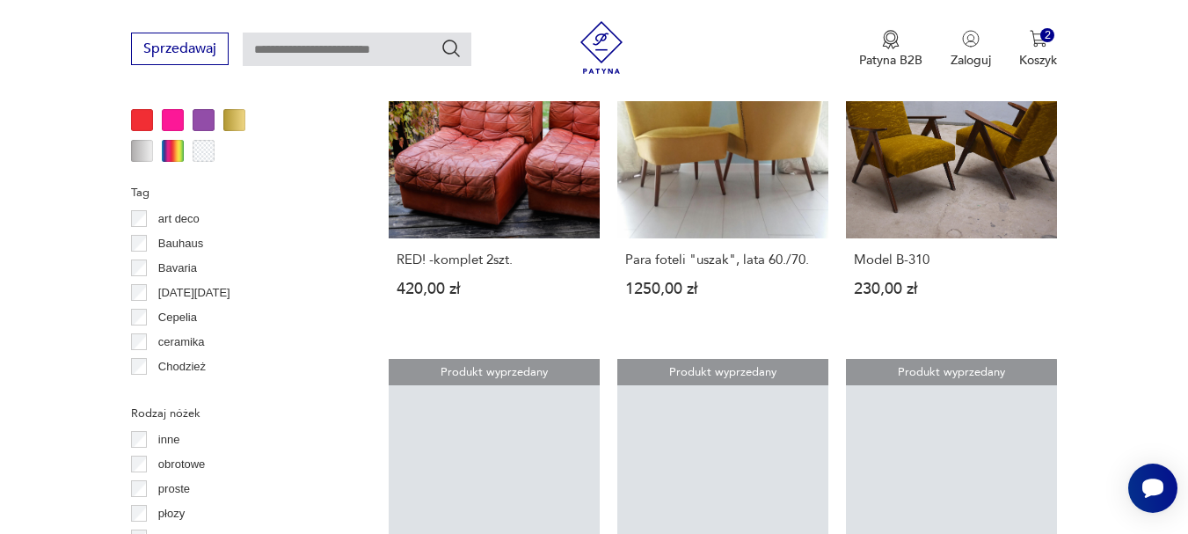
scroll to position [1767, 0]
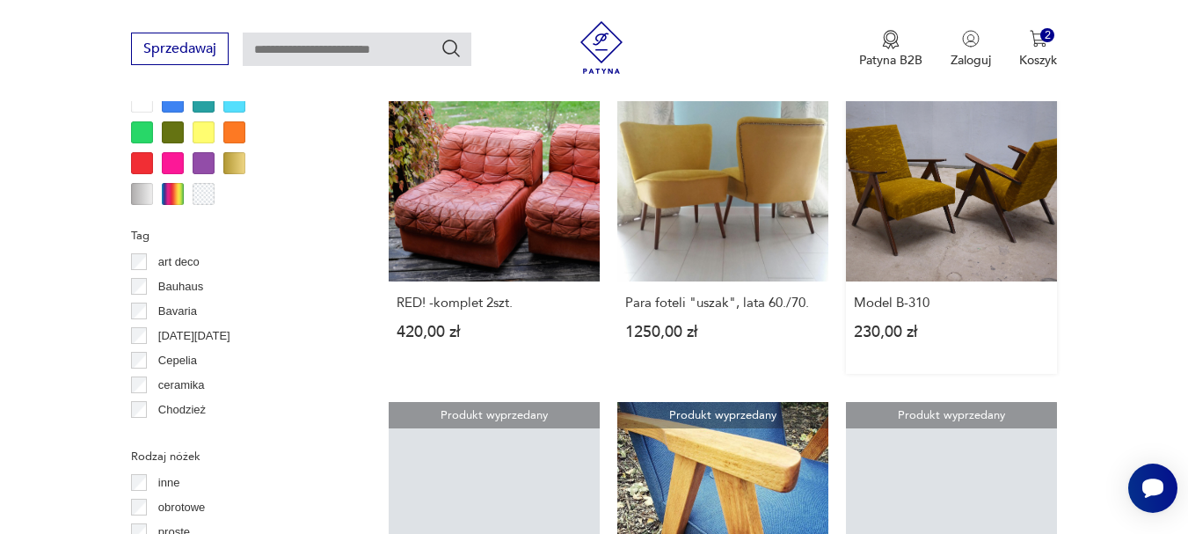
click at [935, 223] on link "Produkt wyprzedany Model B-310 230,00 zł" at bounding box center [951, 221] width 211 height 303
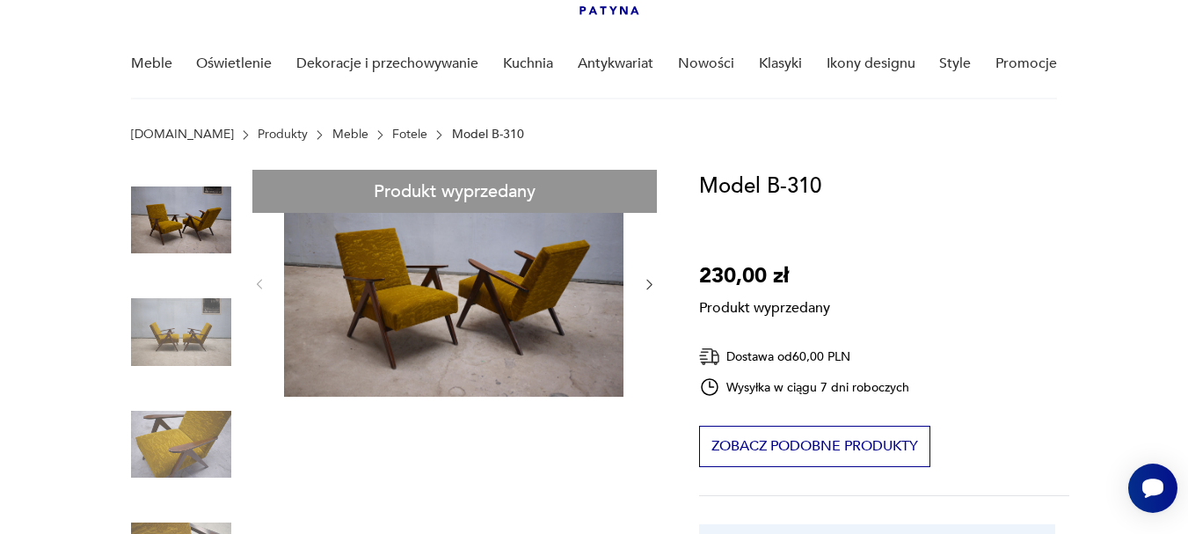
scroll to position [126, 0]
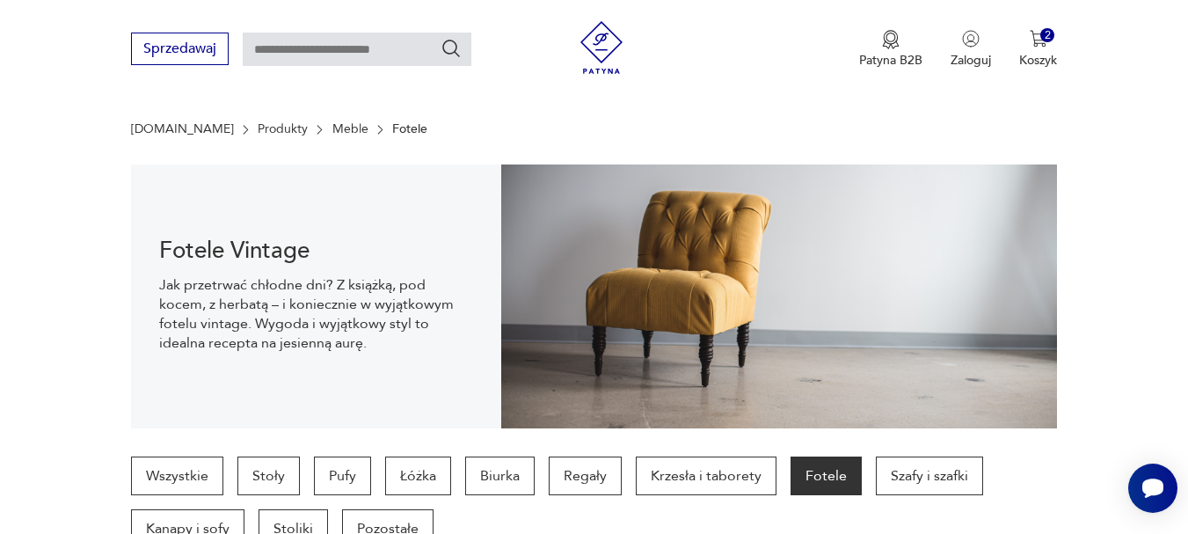
scroll to position [1928, 0]
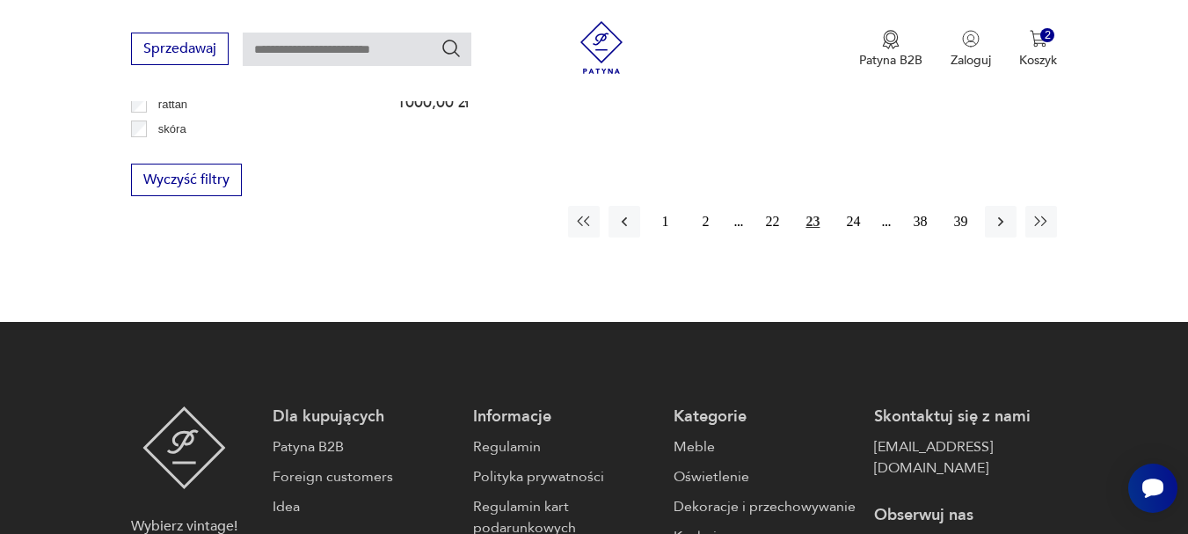
scroll to position [2702, 0]
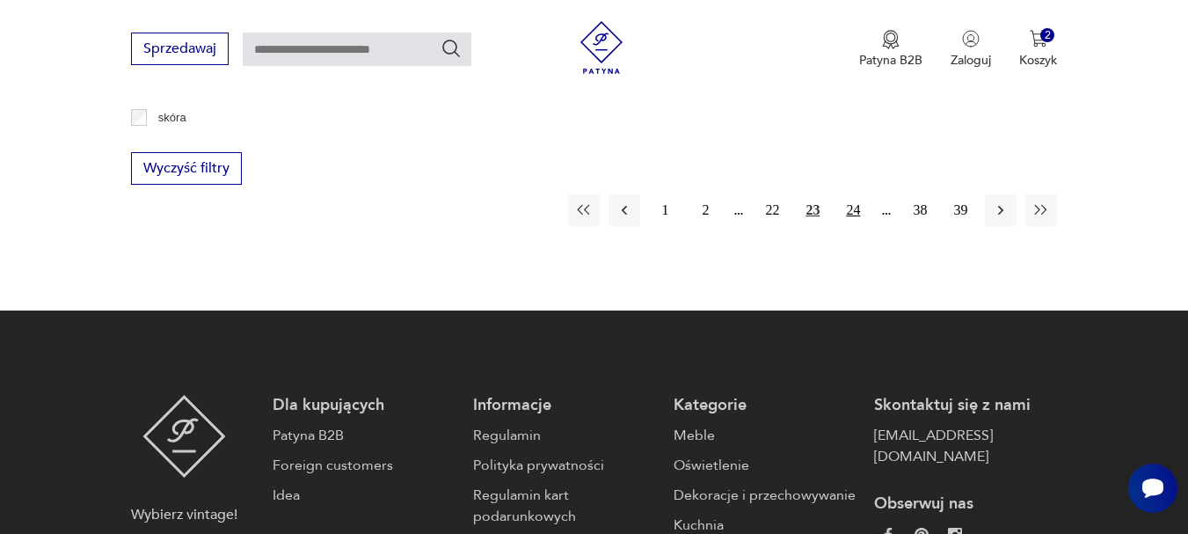
click at [858, 214] on button "24" at bounding box center [853, 210] width 32 height 32
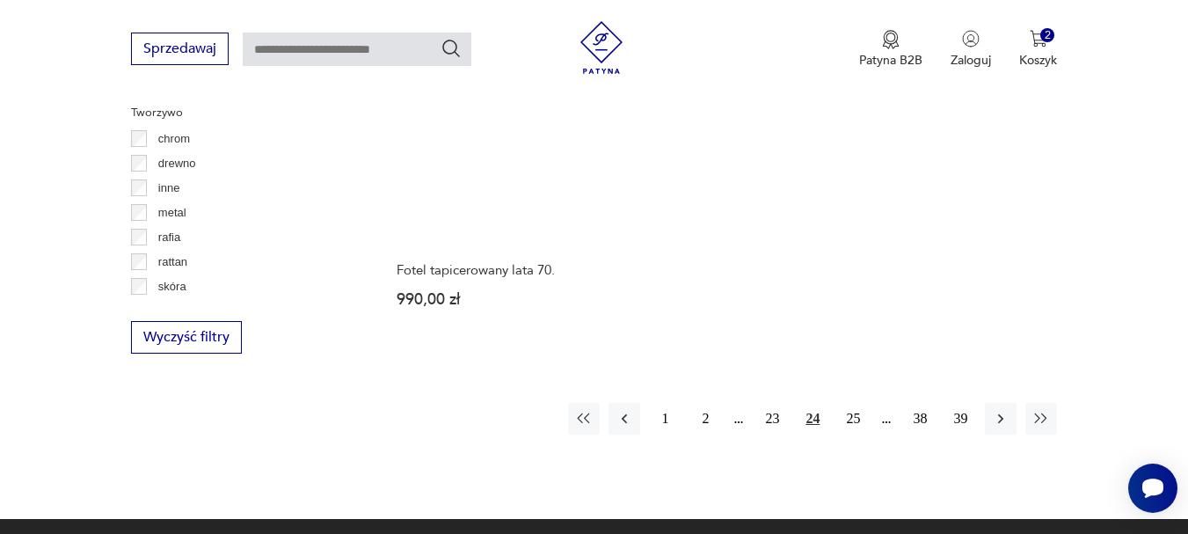
scroll to position [2534, 0]
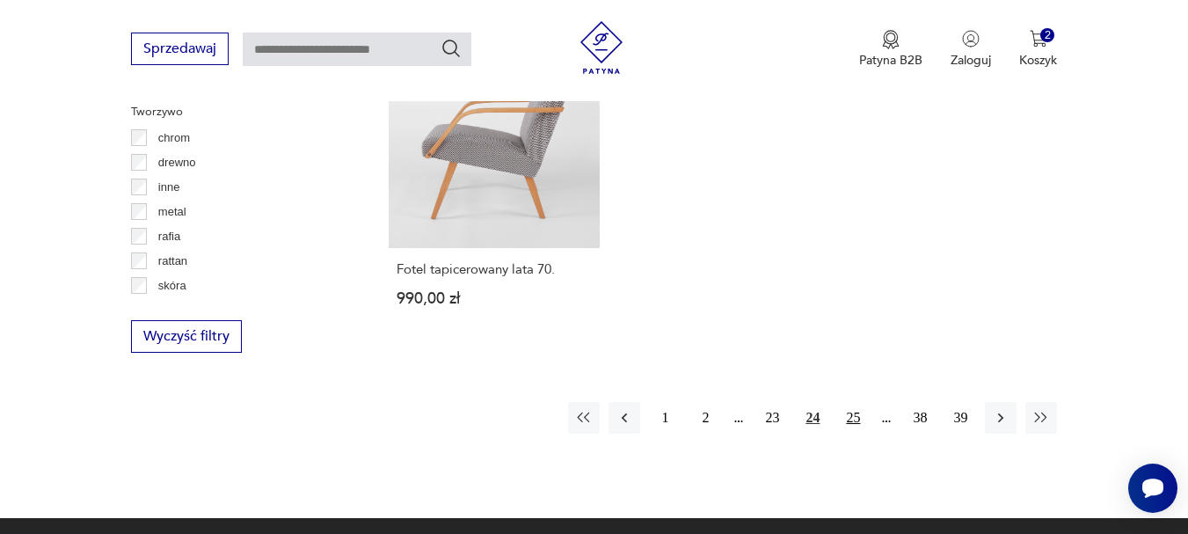
click at [849, 404] on button "25" at bounding box center [853, 418] width 32 height 32
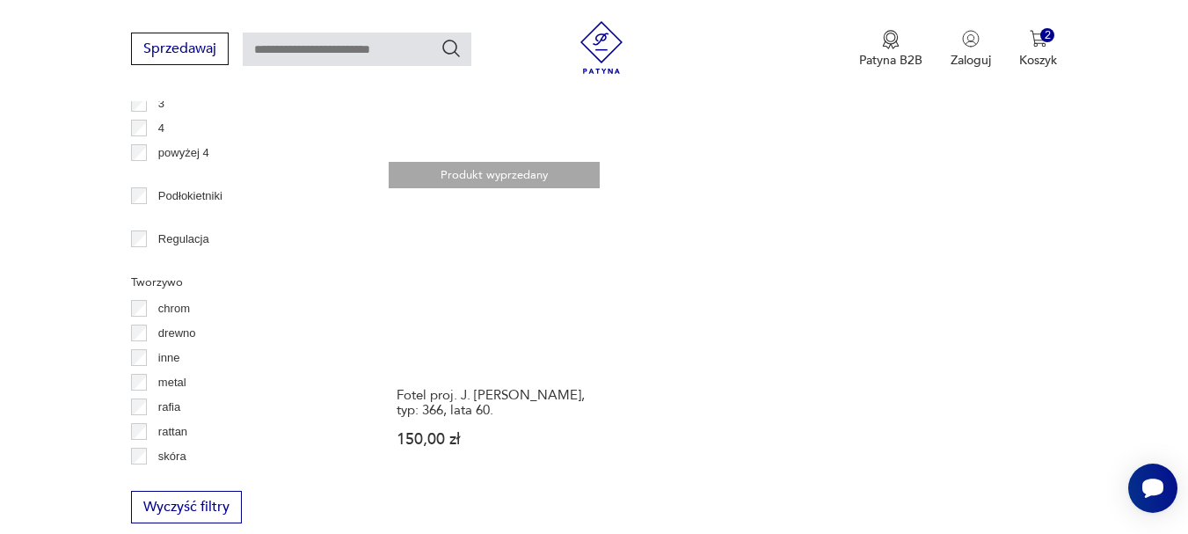
scroll to position [2399, 0]
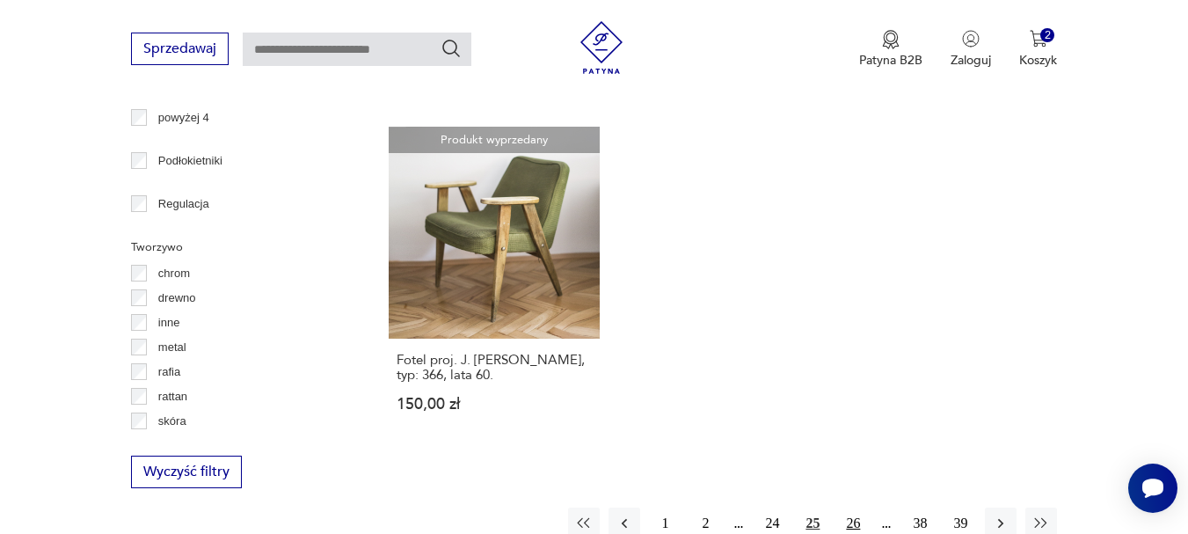
click at [857, 508] on button "26" at bounding box center [853, 524] width 32 height 32
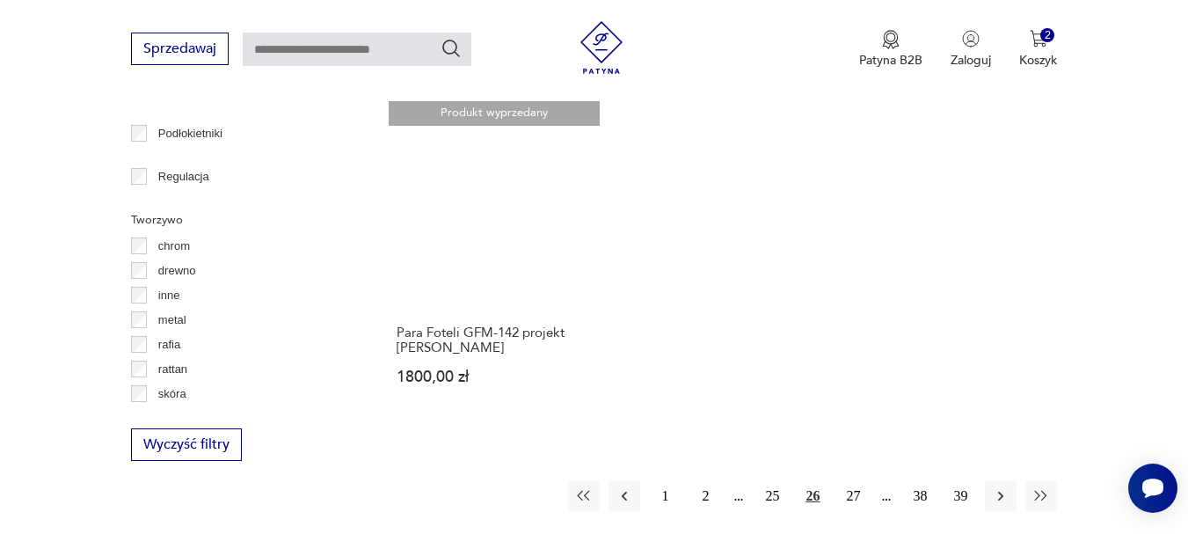
scroll to position [2567, 0]
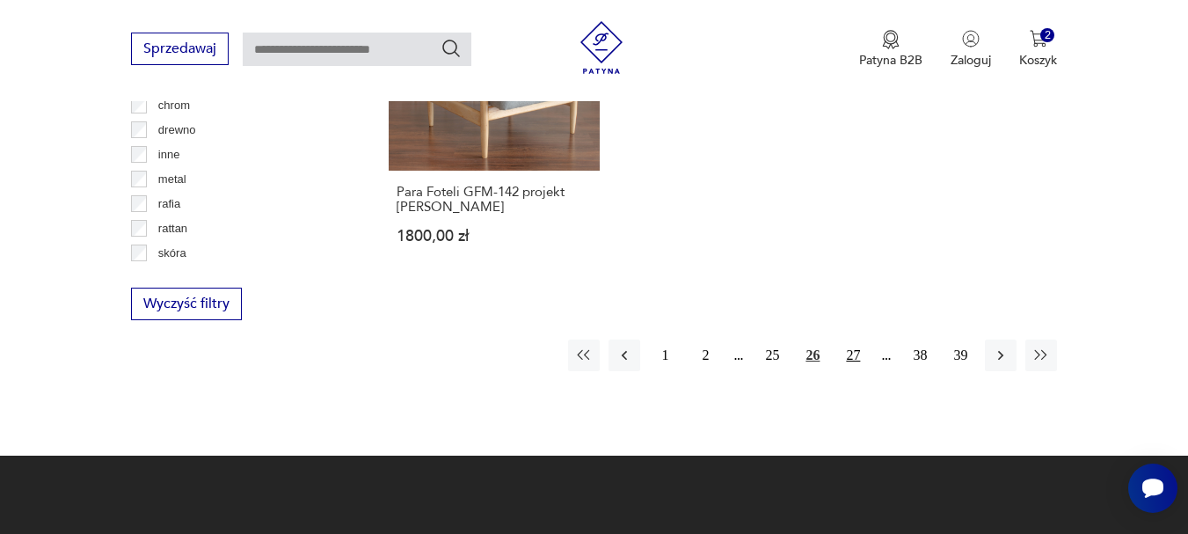
click at [852, 343] on button "27" at bounding box center [853, 356] width 32 height 32
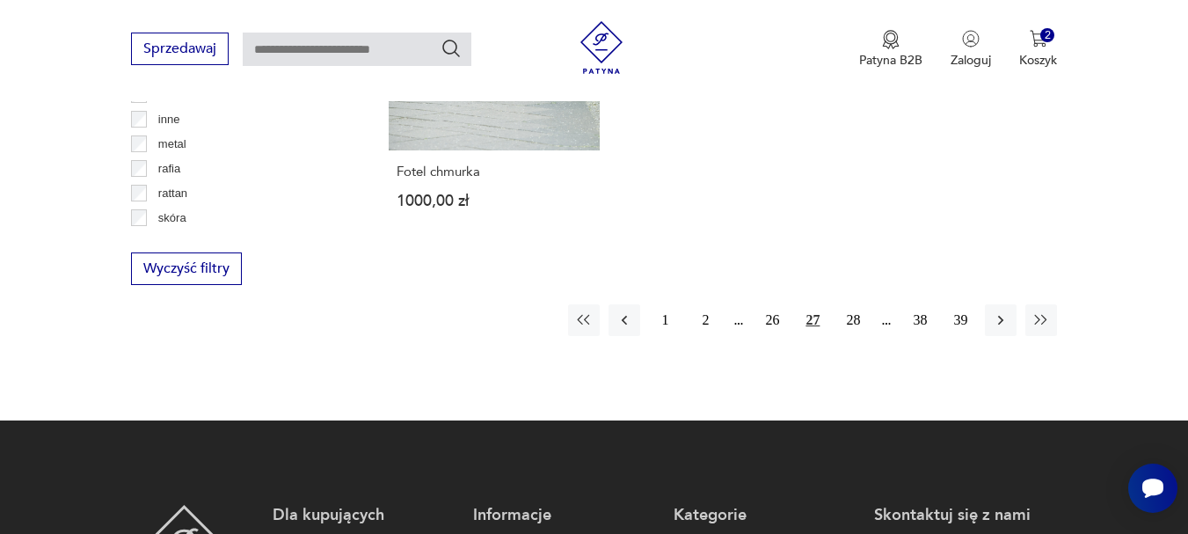
scroll to position [2625, 0]
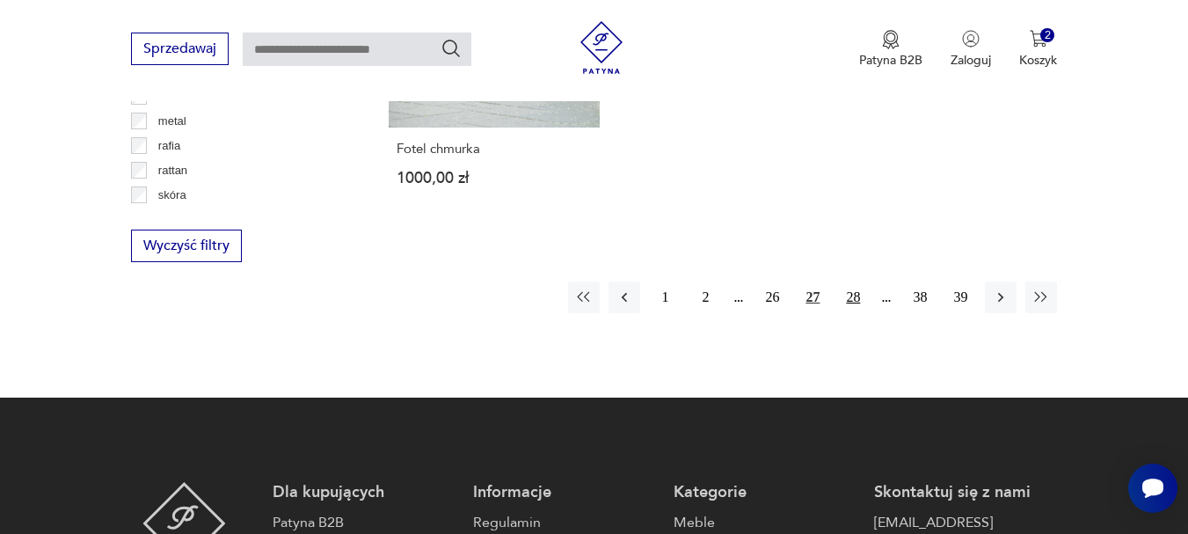
click at [850, 281] on button "28" at bounding box center [853, 297] width 32 height 32
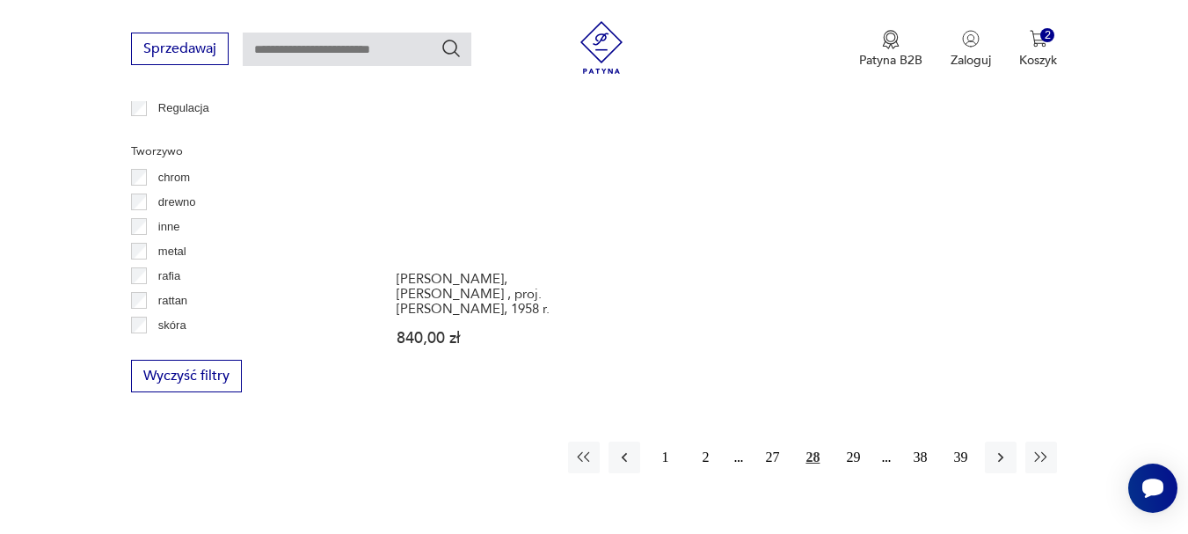
scroll to position [2647, 0]
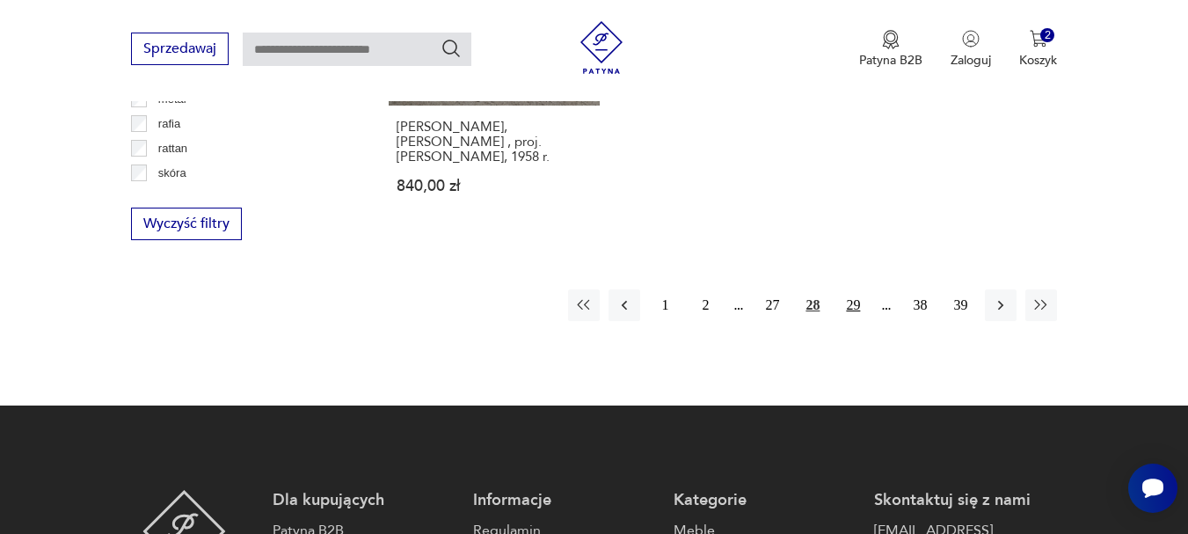
click at [849, 289] on button "29" at bounding box center [853, 305] width 32 height 32
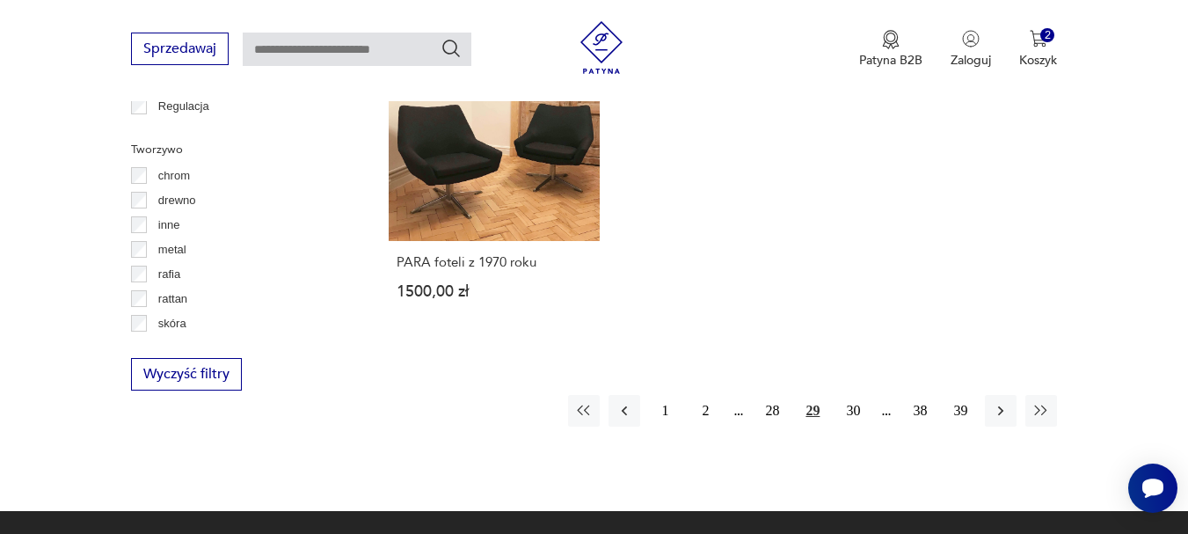
scroll to position [2554, 0]
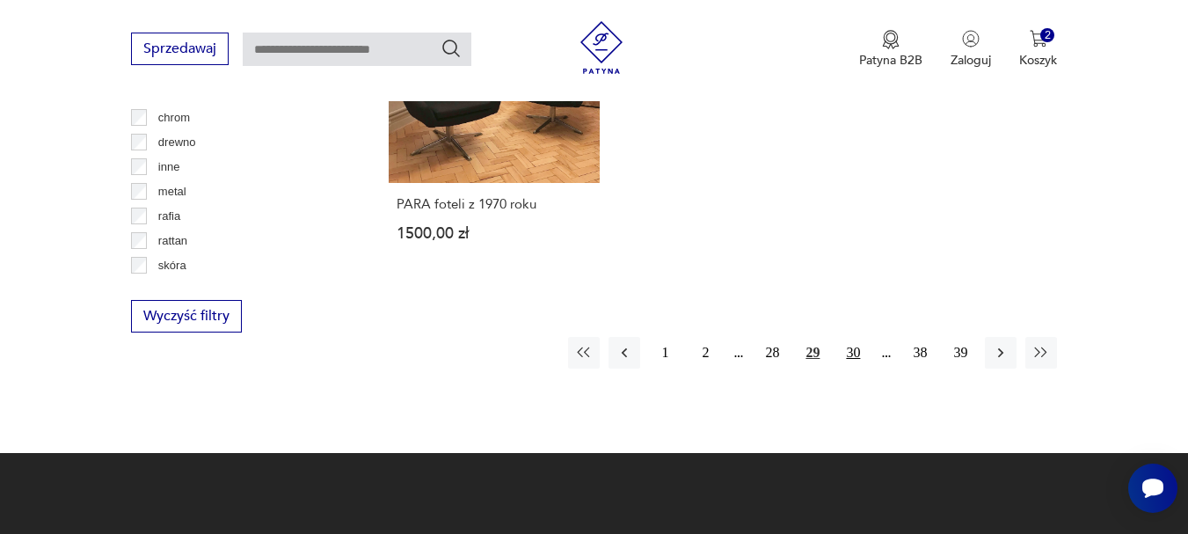
click at [858, 353] on button "30" at bounding box center [853, 353] width 32 height 32
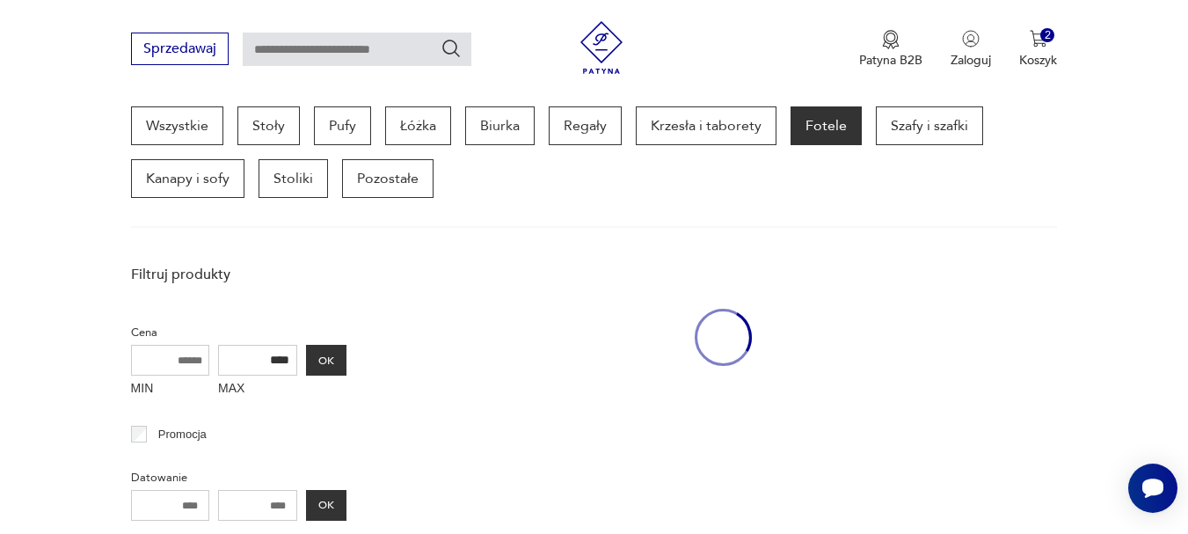
scroll to position [467, 0]
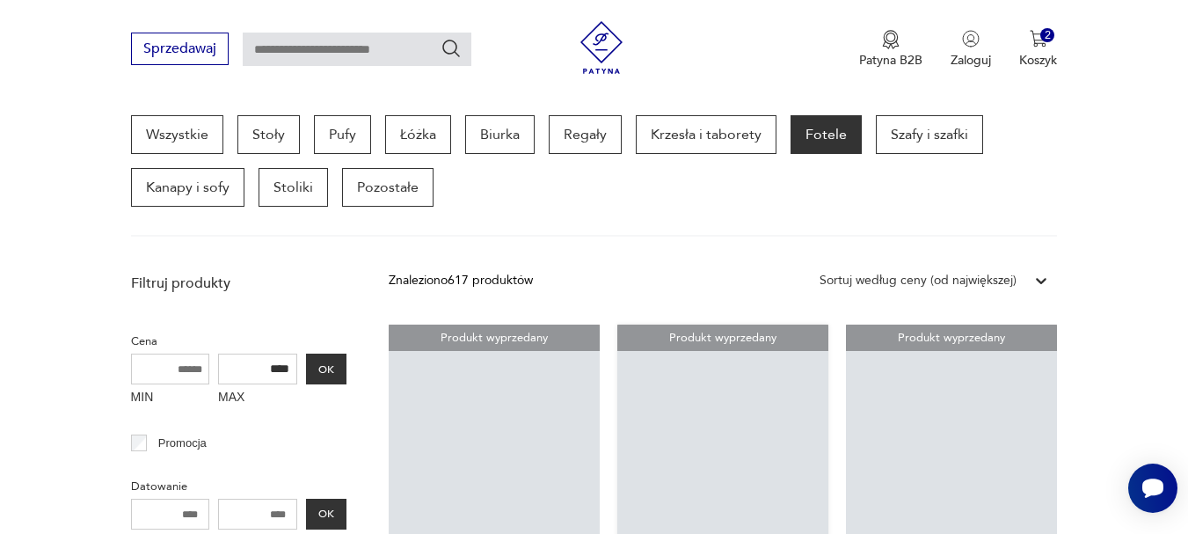
click at [803, 353] on link "Produkt wyprzedany Stołek Efebo, proj. [PERSON_NAME], Artemide, lata 70. 650,00…" at bounding box center [722, 491] width 211 height 333
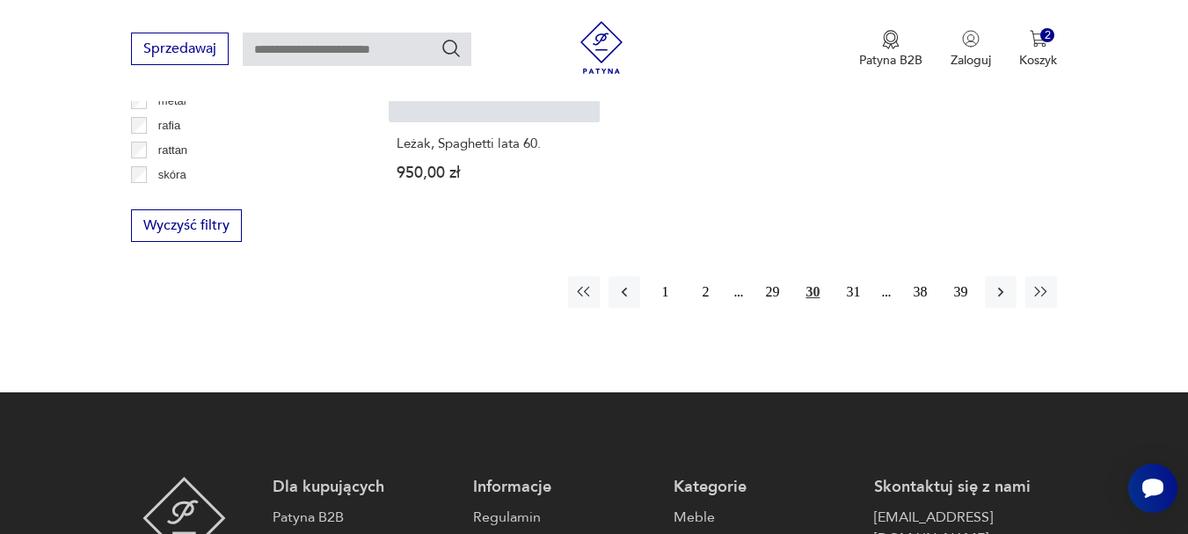
scroll to position [2656, 0]
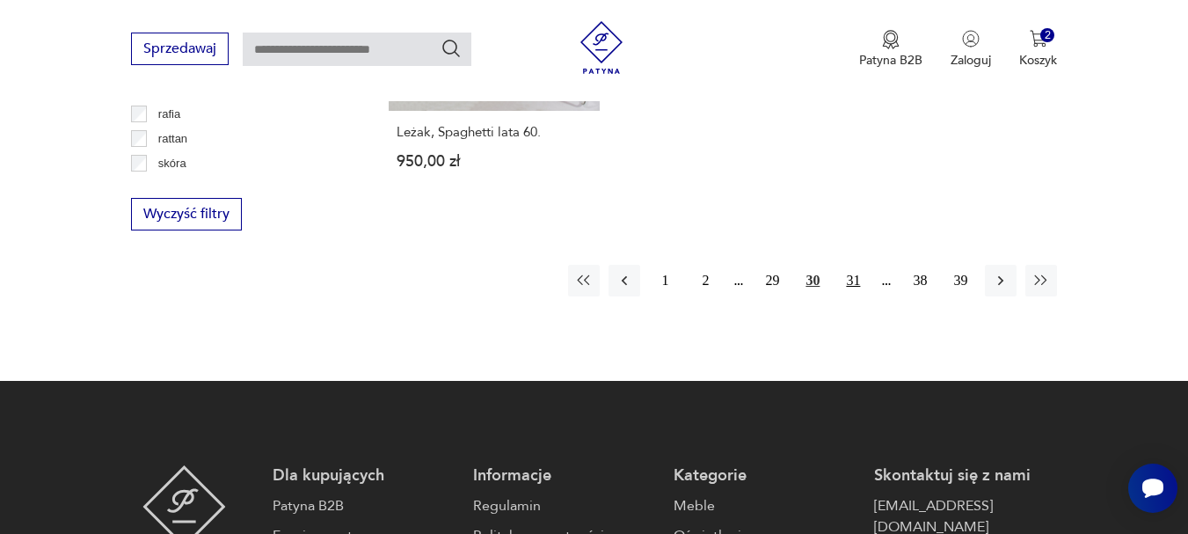
click at [854, 265] on button "31" at bounding box center [853, 281] width 32 height 32
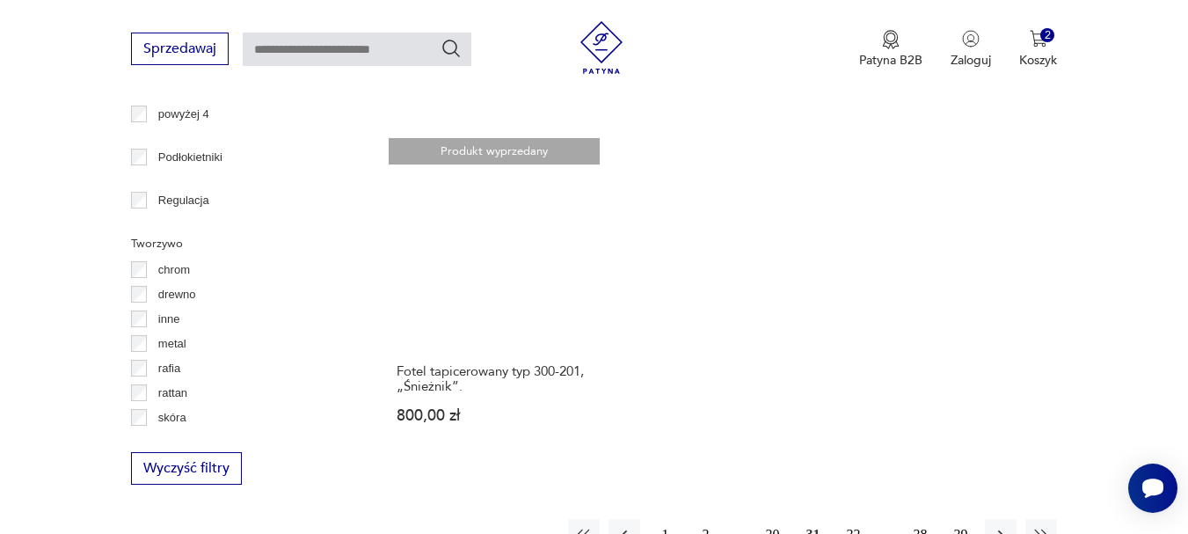
scroll to position [2449, 0]
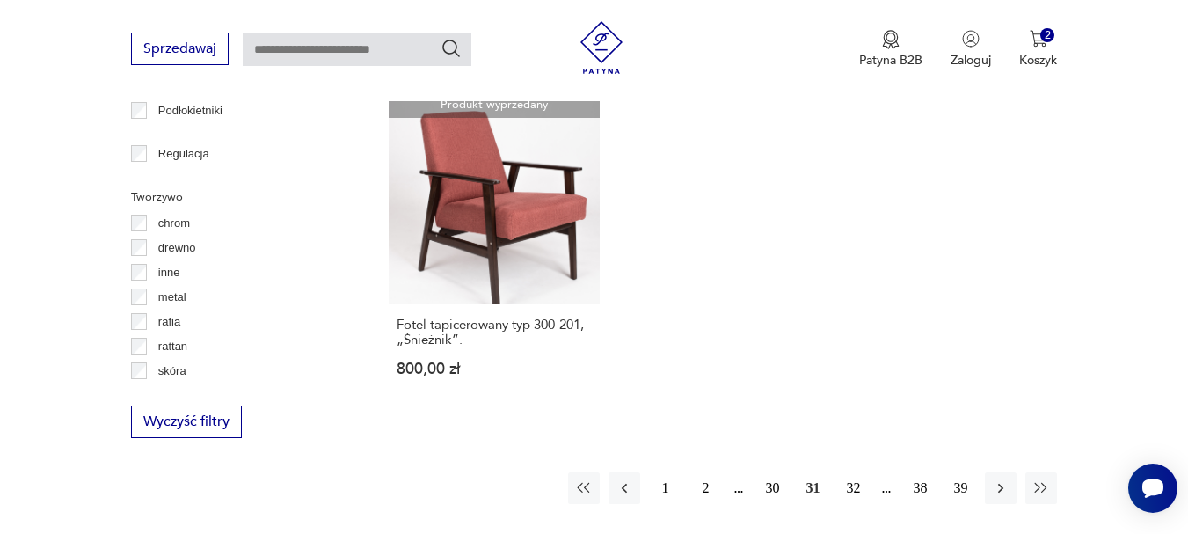
click at [853, 489] on button "32" at bounding box center [853, 488] width 32 height 32
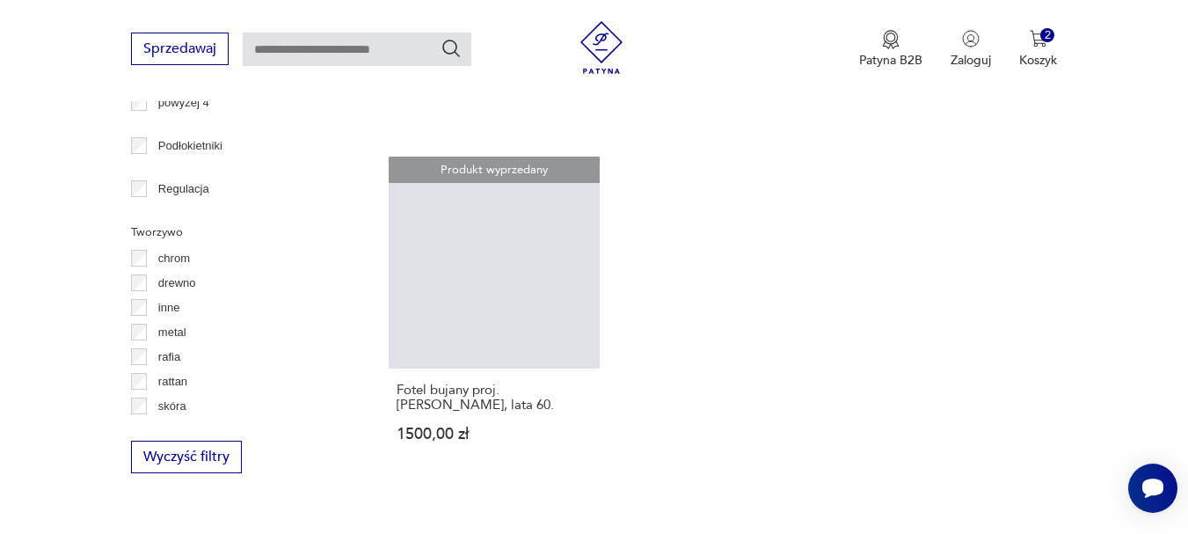
scroll to position [2444, 0]
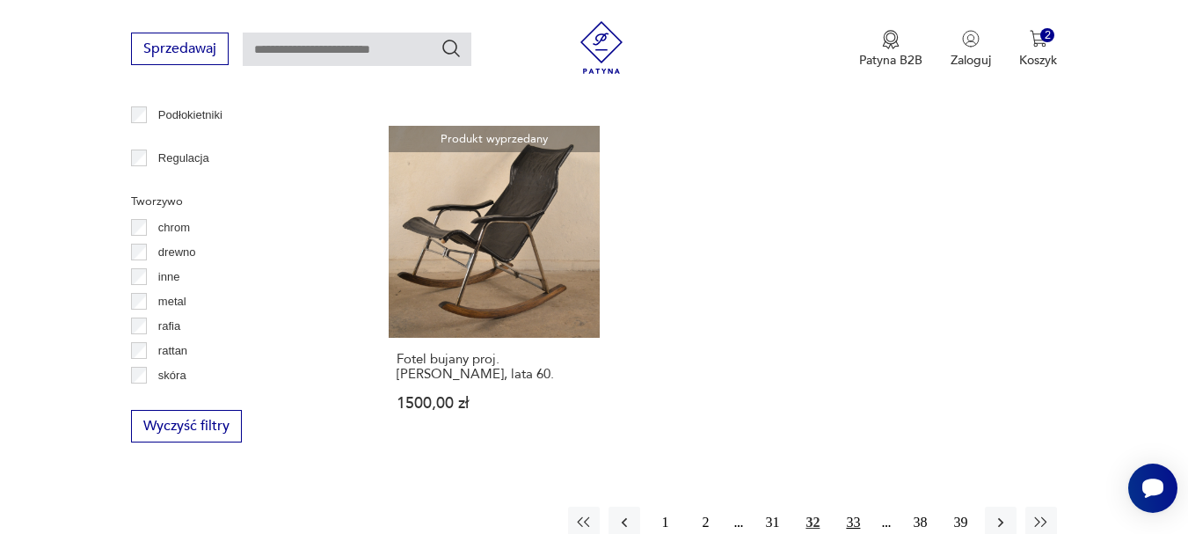
click at [858, 507] on button "33" at bounding box center [853, 523] width 32 height 32
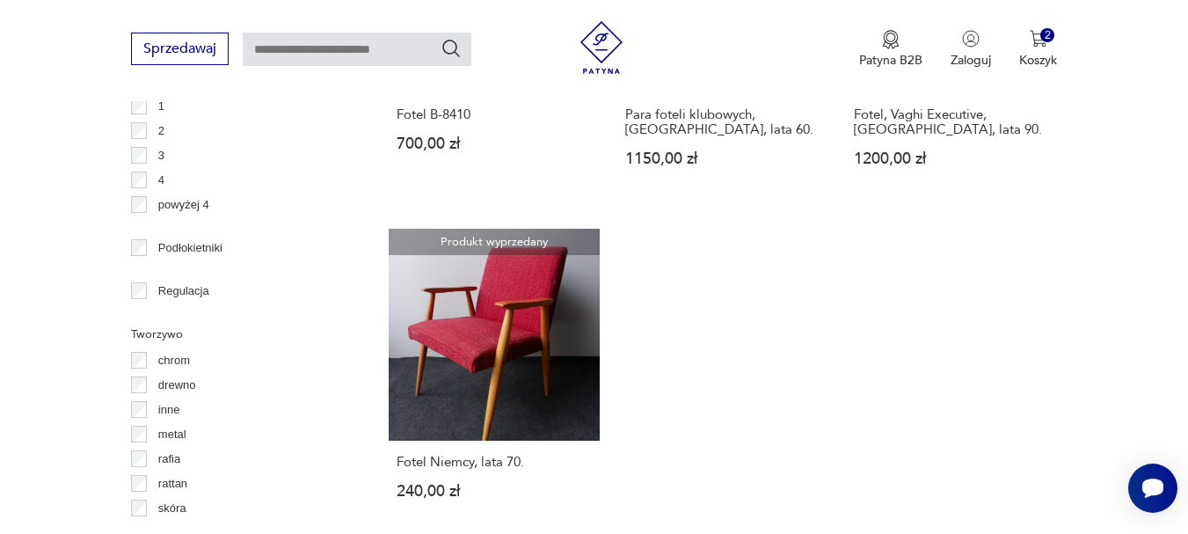
scroll to position [2676, 0]
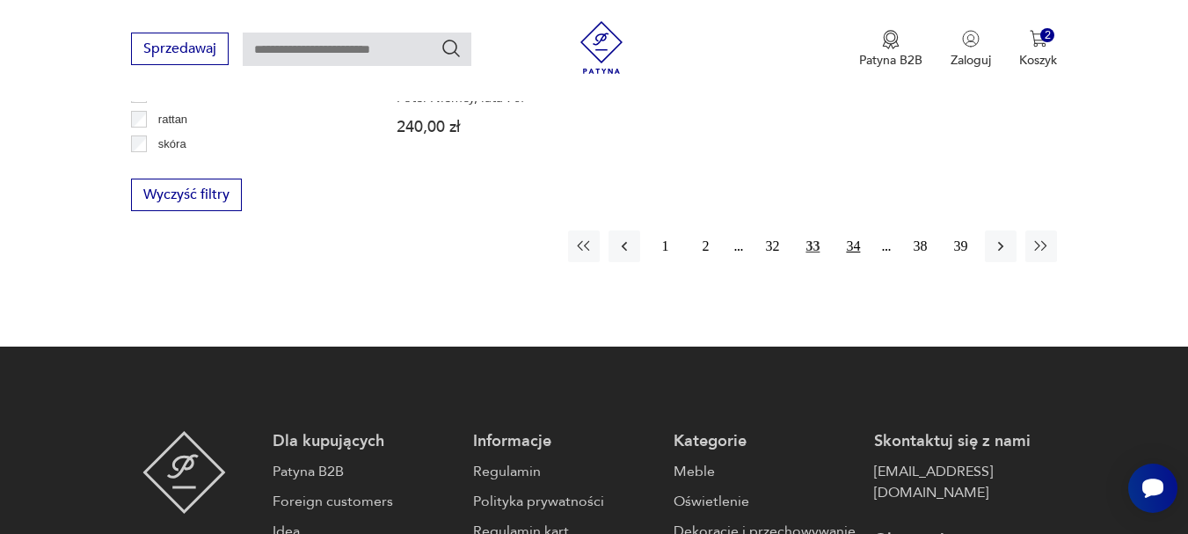
click at [851, 231] on button "34" at bounding box center [853, 246] width 32 height 32
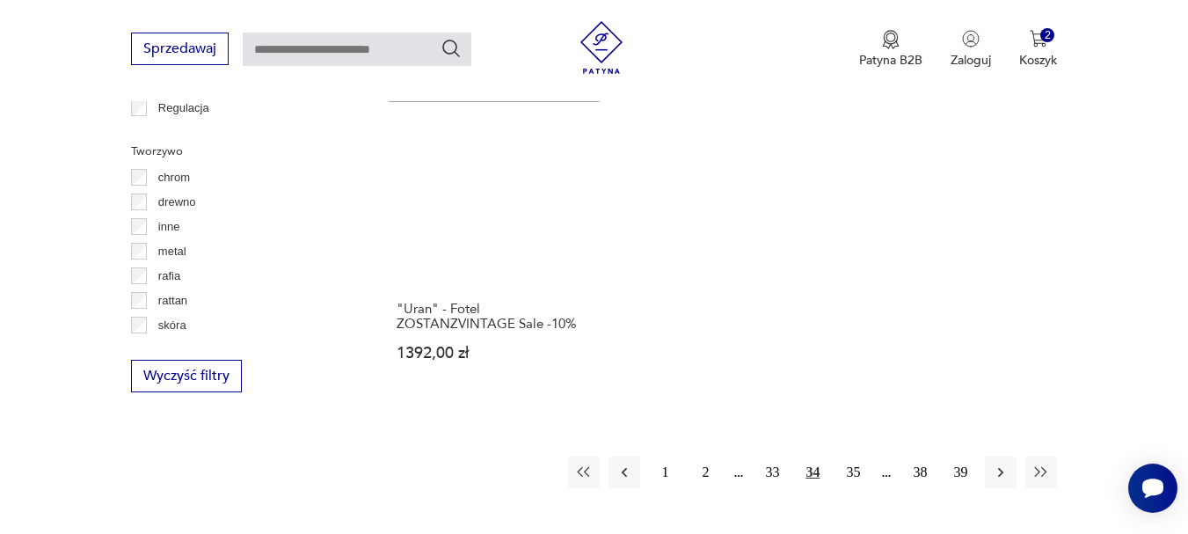
scroll to position [2557, 0]
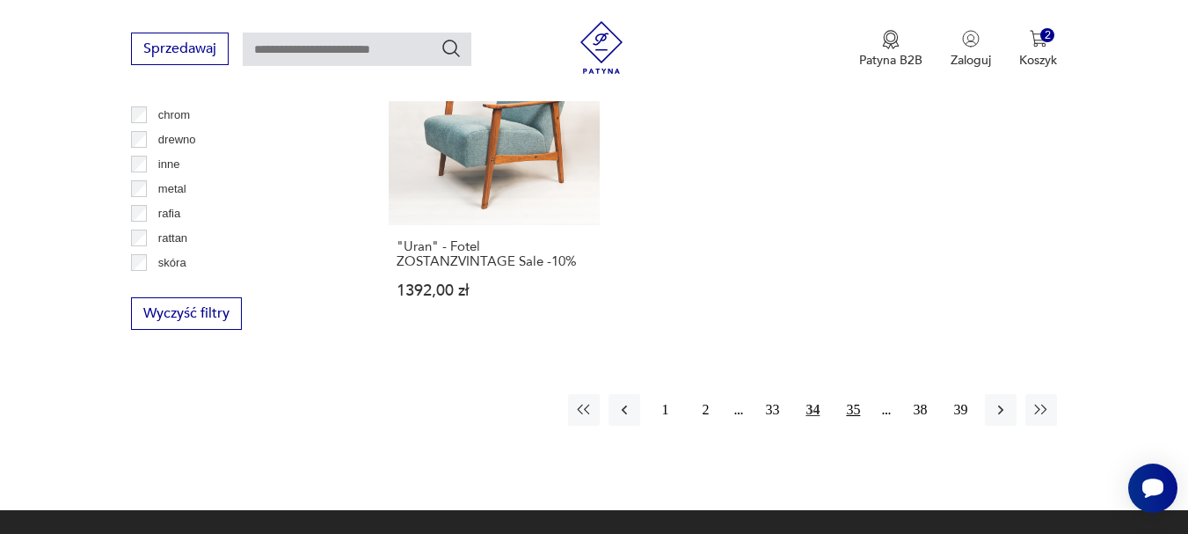
click at [853, 394] on button "35" at bounding box center [853, 410] width 32 height 32
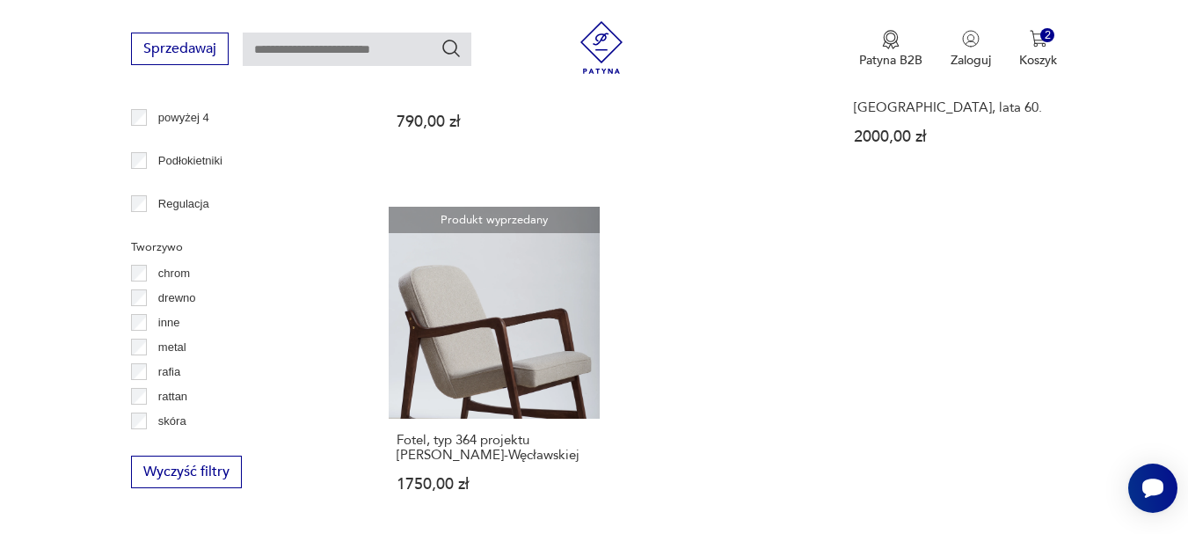
scroll to position [2535, 0]
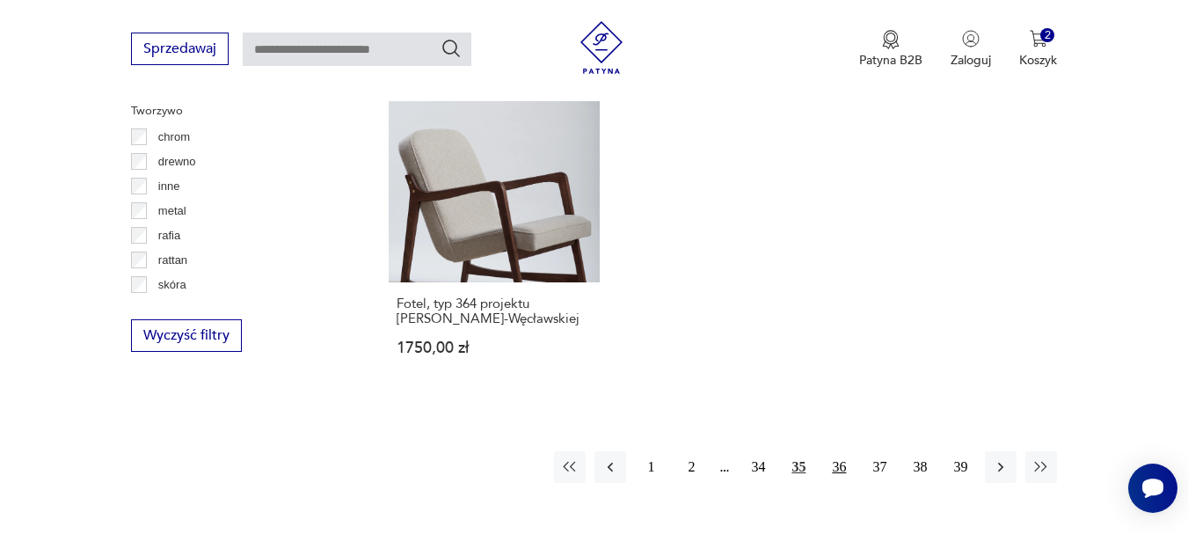
click at [840, 451] on button "36" at bounding box center [839, 467] width 32 height 32
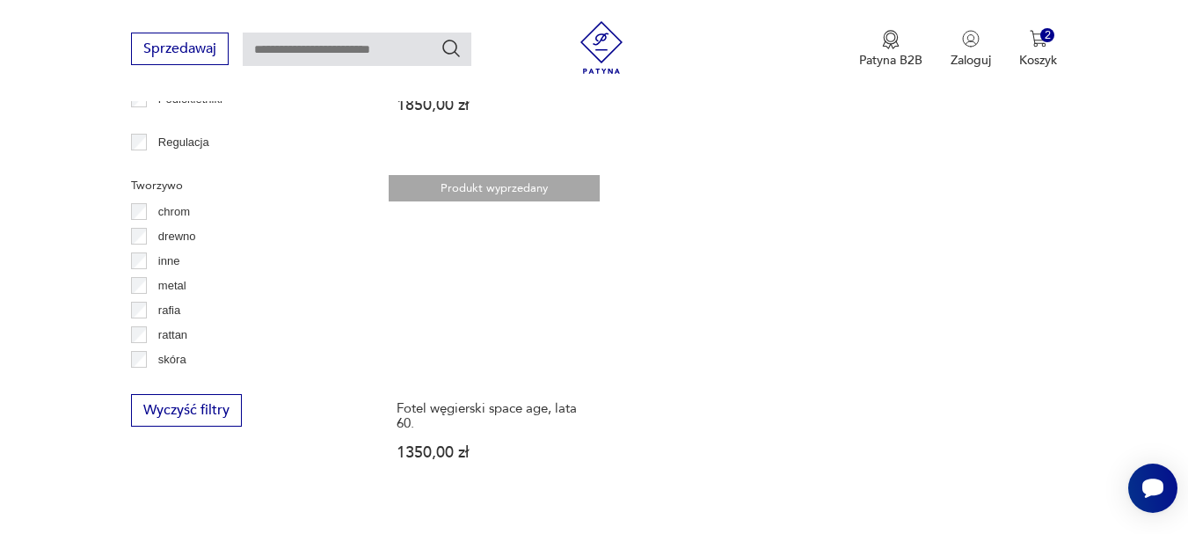
scroll to position [2567, 0]
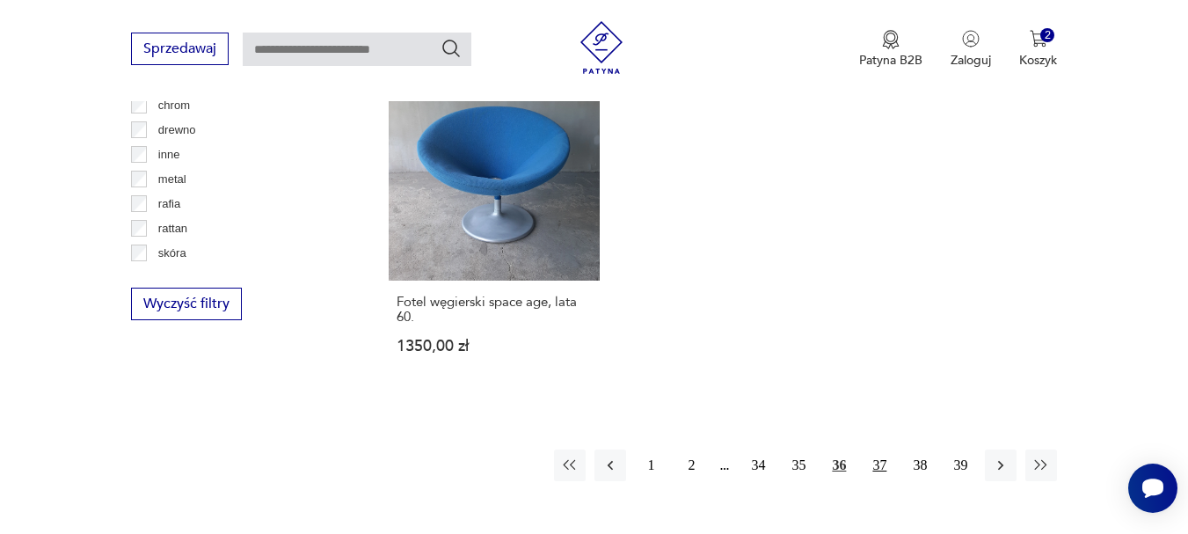
click at [887, 449] on button "37" at bounding box center [880, 465] width 32 height 32
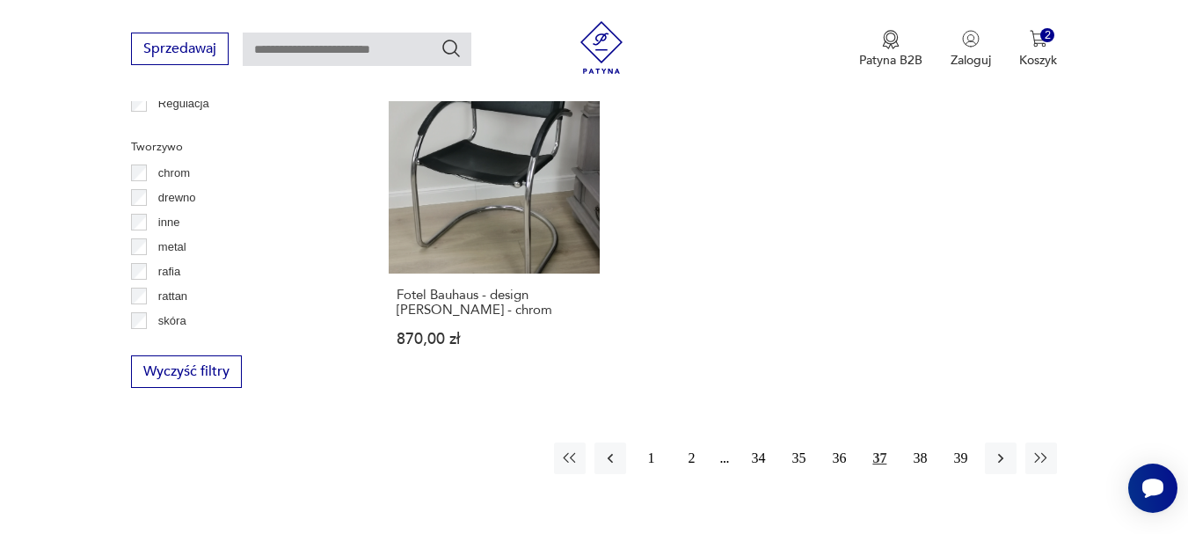
scroll to position [2508, 0]
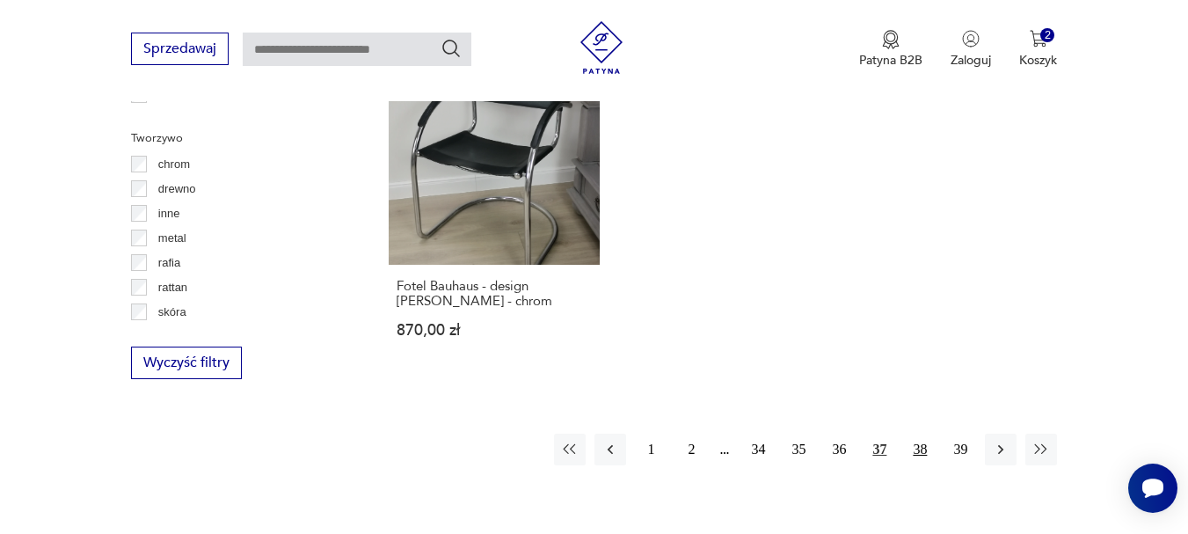
click at [922, 434] on button "38" at bounding box center [920, 450] width 32 height 32
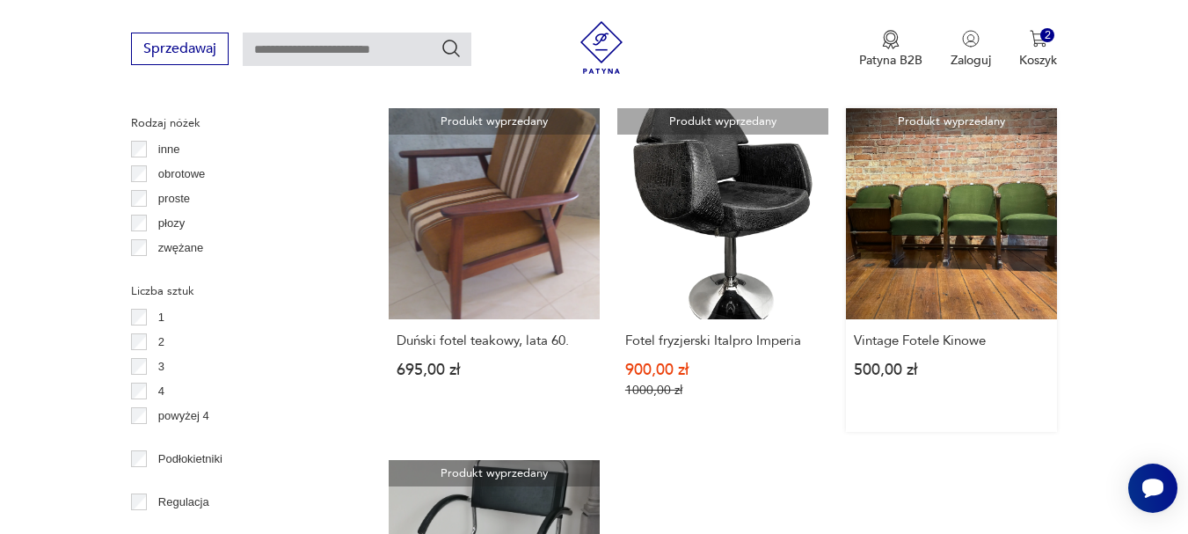
drag, startPoint x: 922, startPoint y: 406, endPoint x: 946, endPoint y: 400, distance: 25.4
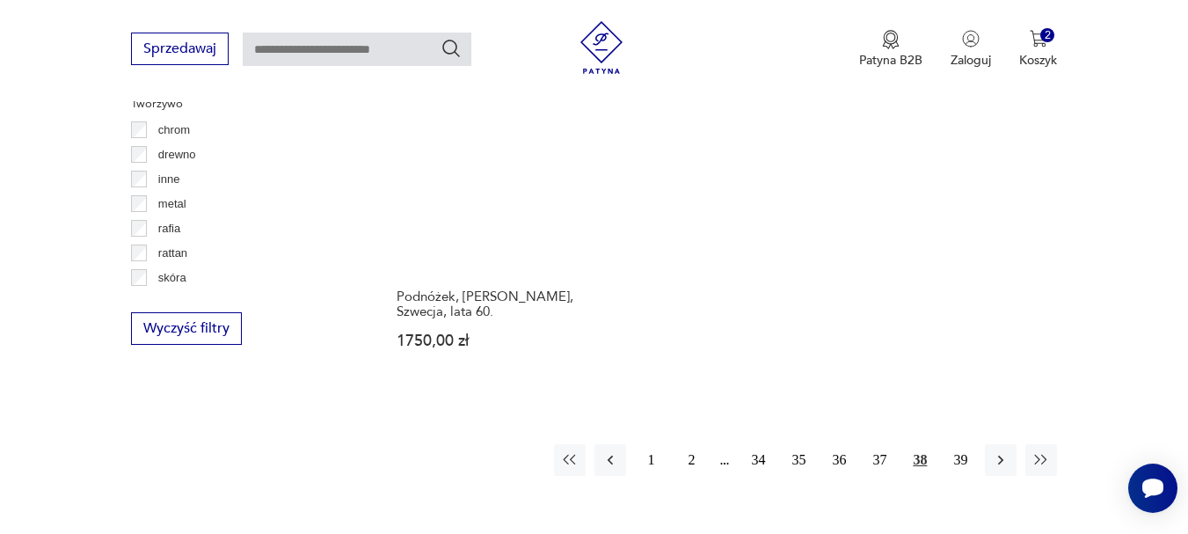
scroll to position [2642, 0]
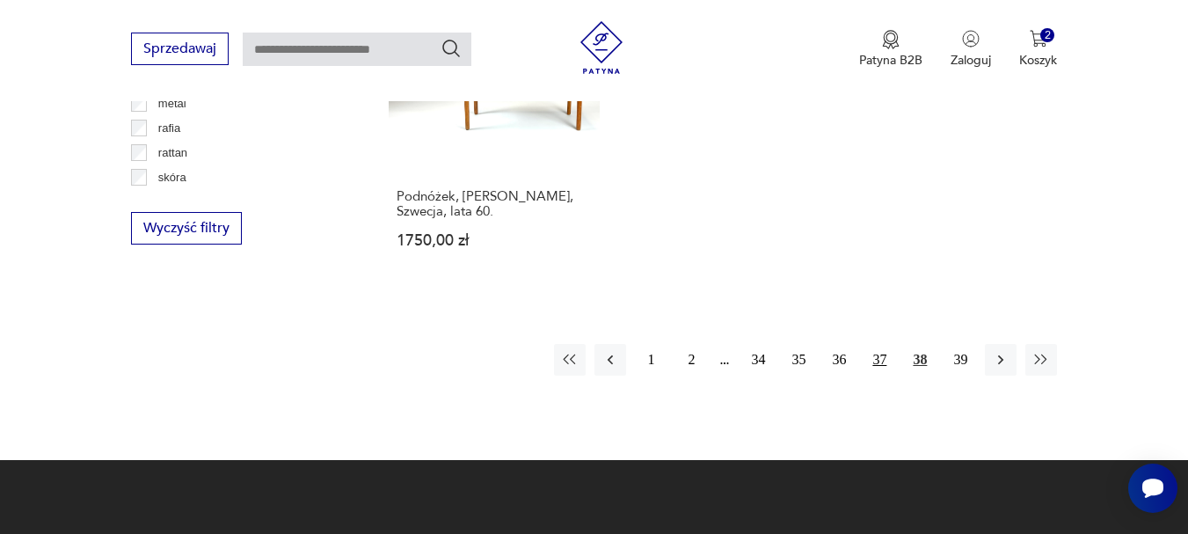
click at [872, 344] on button "37" at bounding box center [880, 360] width 32 height 32
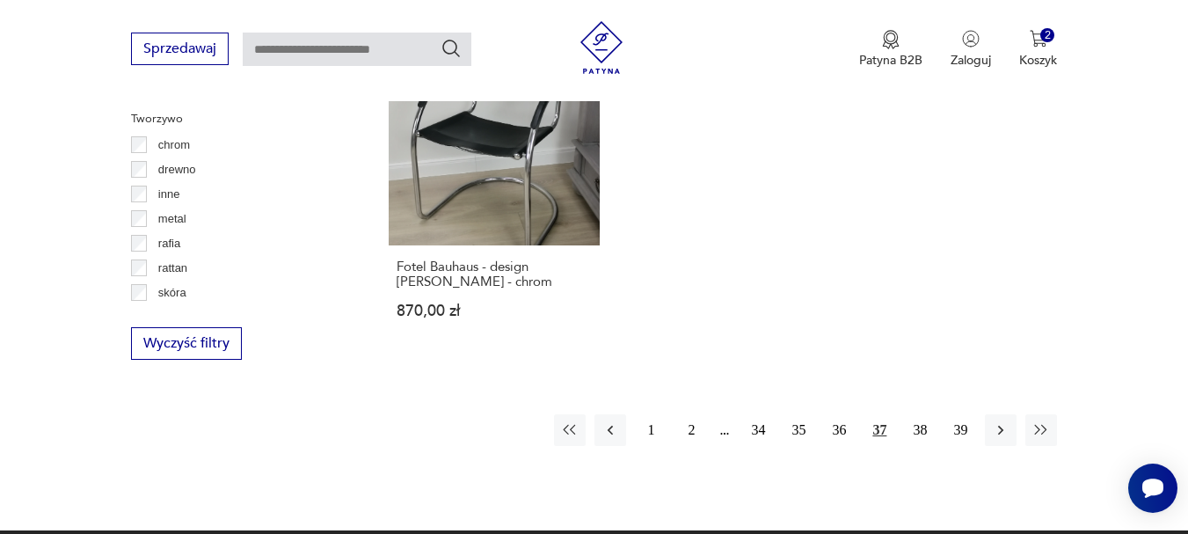
scroll to position [2576, 0]
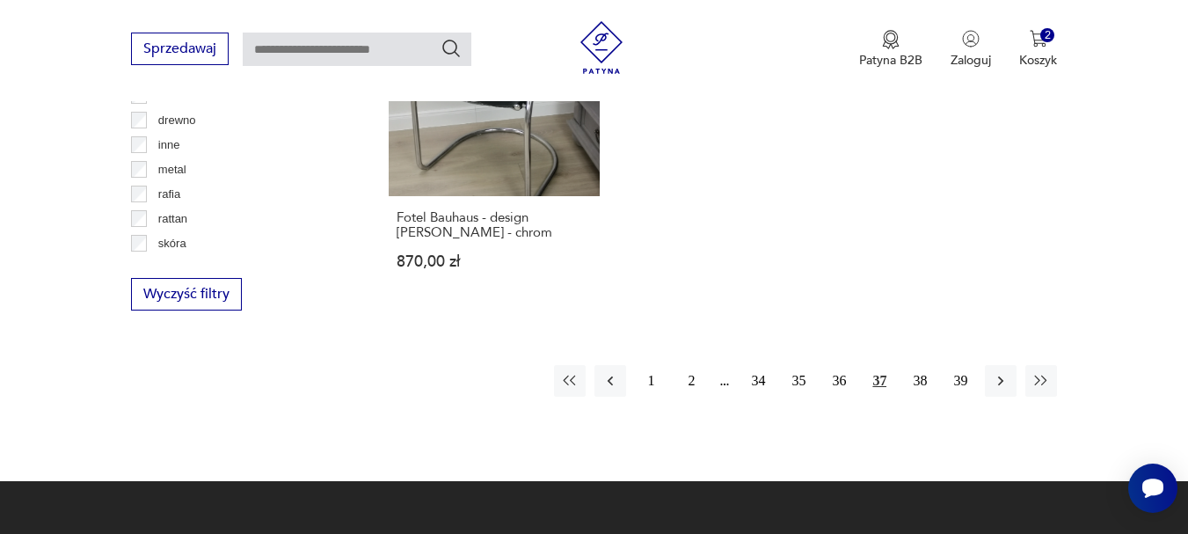
drag, startPoint x: 755, startPoint y: 228, endPoint x: 1191, endPoint y: 427, distance: 479.4
